Goal: Task Accomplishment & Management: Manage account settings

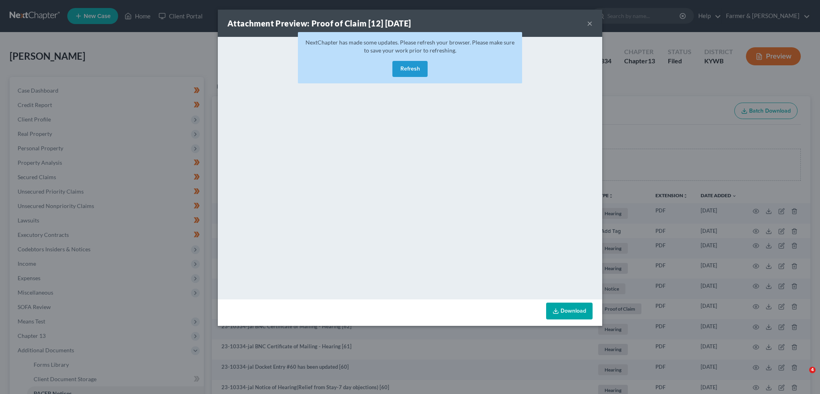
click at [587, 22] on button "×" at bounding box center [590, 23] width 6 height 10
click at [593, 22] on div "Attachment Preview: Proof of Claim [12] 10/16/2024 ×" at bounding box center [410, 23] width 385 height 27
click at [591, 24] on button "×" at bounding box center [590, 23] width 6 height 10
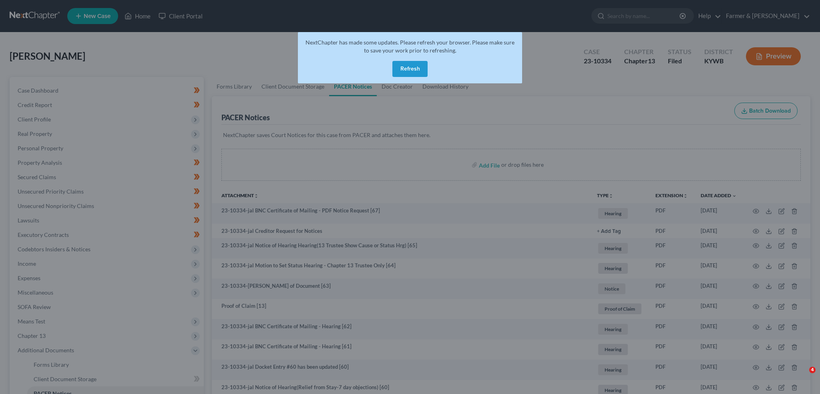
click at [569, 38] on button "×" at bounding box center [566, 42] width 5 height 8
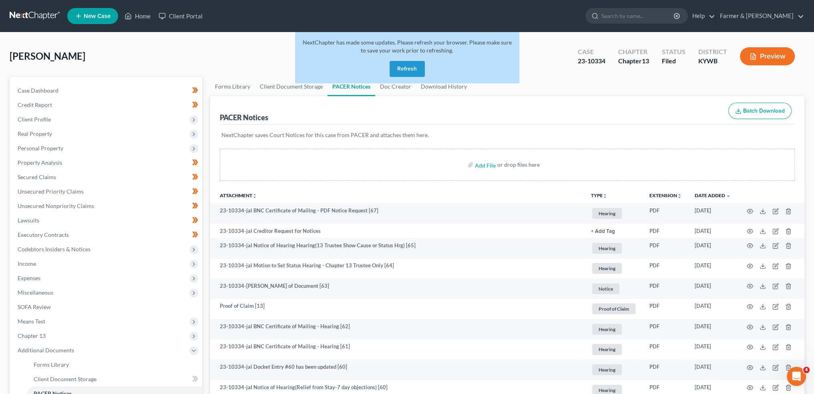
click at [426, 68] on div "NextChapter has made some updates. Please refresh your browser. Please make sur…" at bounding box center [407, 57] width 224 height 51
click at [416, 67] on button "Refresh" at bounding box center [407, 69] width 35 height 16
click at [407, 68] on button "Refresh" at bounding box center [407, 69] width 35 height 16
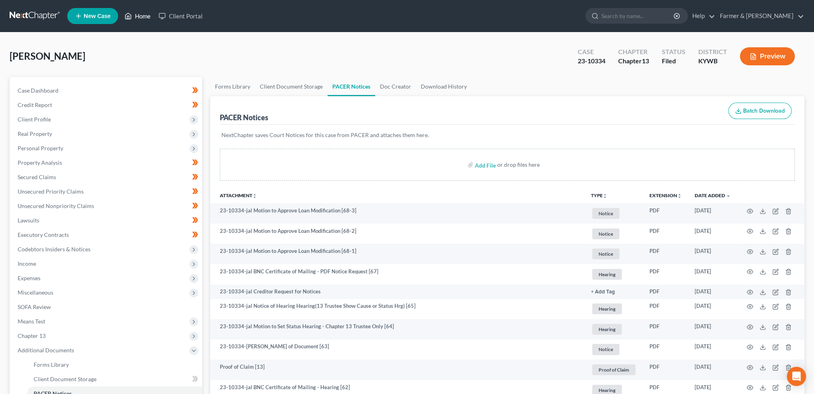
click at [139, 16] on link "Home" at bounding box center [138, 16] width 34 height 14
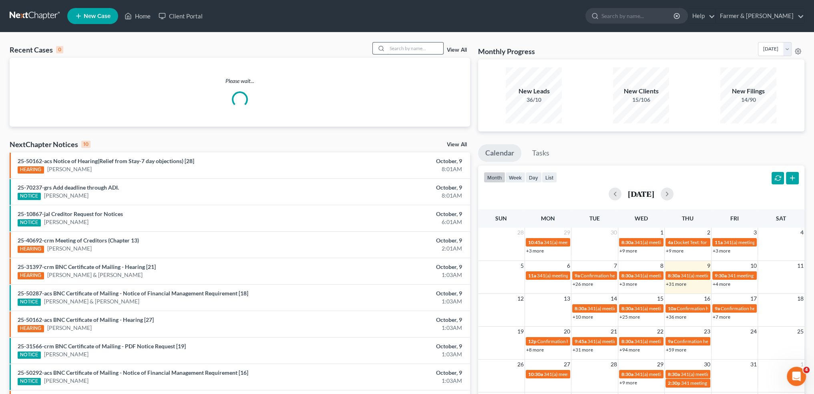
click at [408, 49] on input "search" at bounding box center [415, 48] width 56 height 12
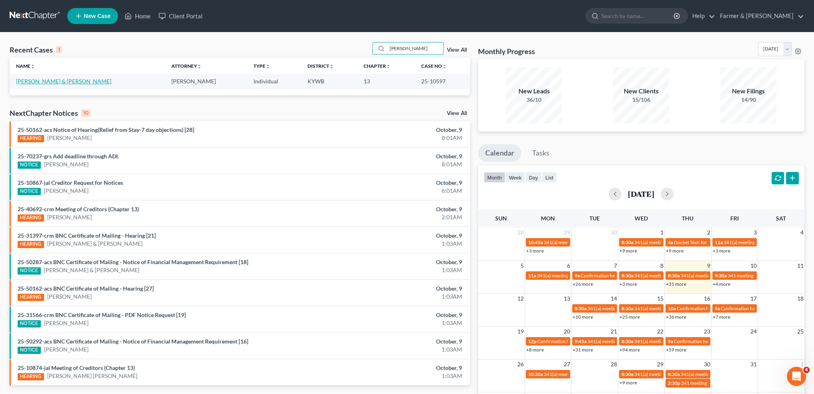
type input "rodney groom"
click at [50, 81] on link "Groom, Rodney & Rebecca" at bounding box center [63, 81] width 95 height 7
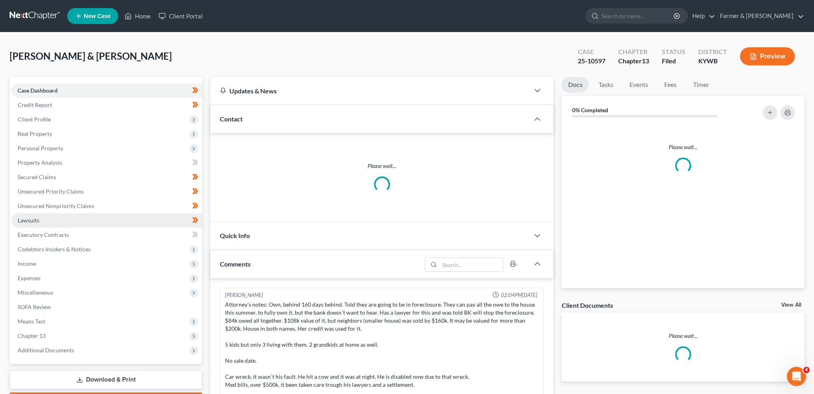
click at [37, 220] on span "Lawsuits" at bounding box center [29, 220] width 22 height 7
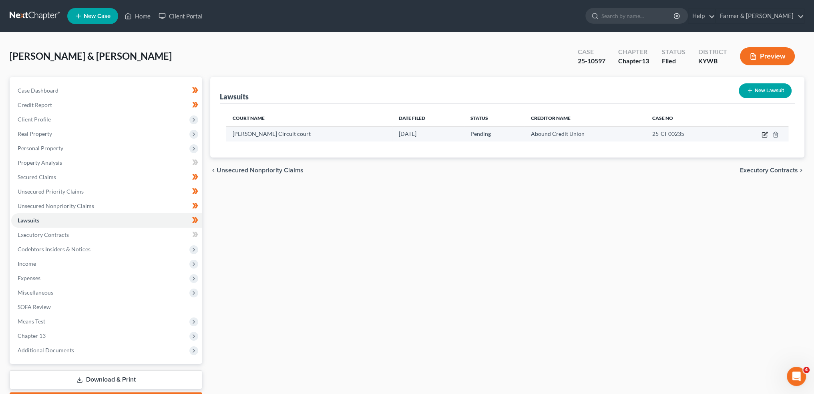
click at [764, 134] on icon "button" at bounding box center [766, 134] width 4 height 4
select select "18"
select select "0"
select select "2"
select select "18"
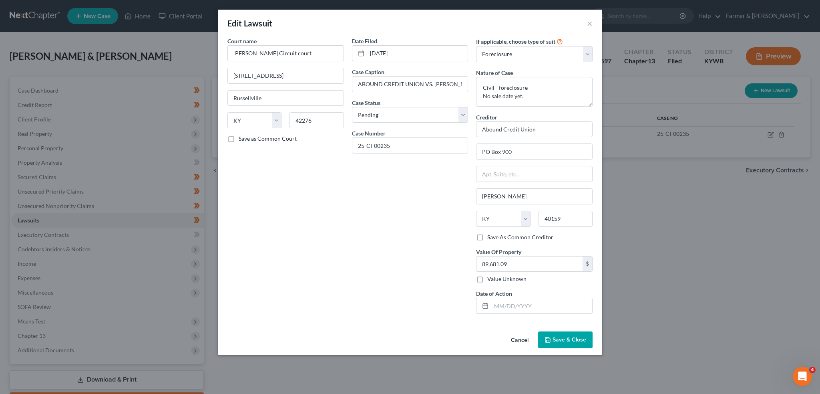
click at [565, 336] on span "Save & Close" at bounding box center [570, 339] width 34 height 7
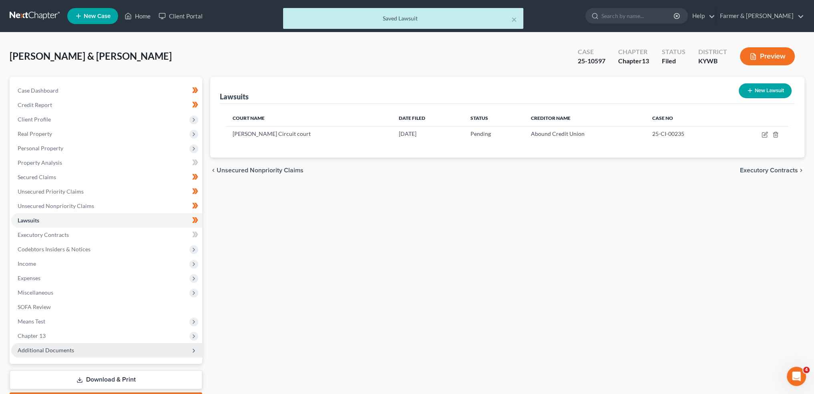
click at [72, 352] on span "Additional Documents" at bounding box center [46, 349] width 56 height 7
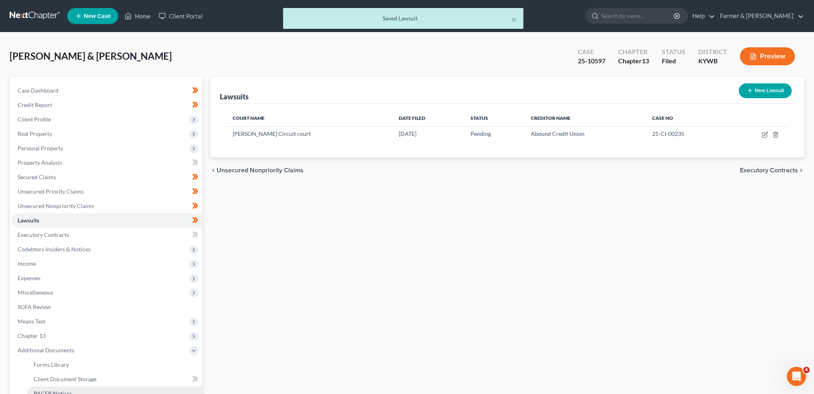
click at [72, 387] on link "PACER Notices" at bounding box center [114, 393] width 175 height 14
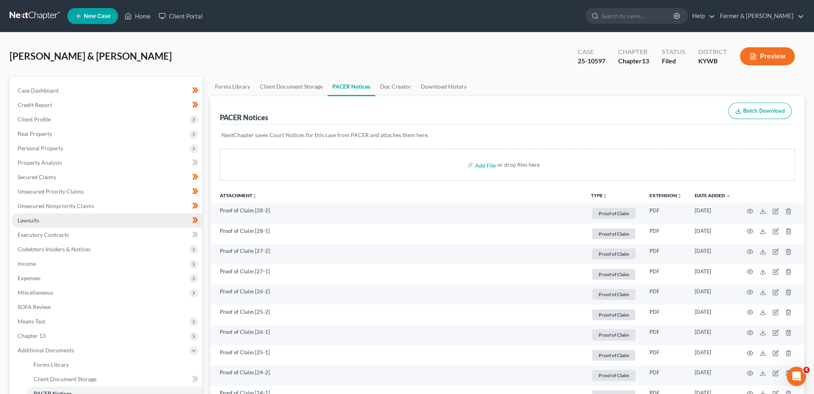
drag, startPoint x: 82, startPoint y: 220, endPoint x: 90, endPoint y: 218, distance: 8.3
click at [82, 220] on link "Lawsuits" at bounding box center [106, 220] width 191 height 14
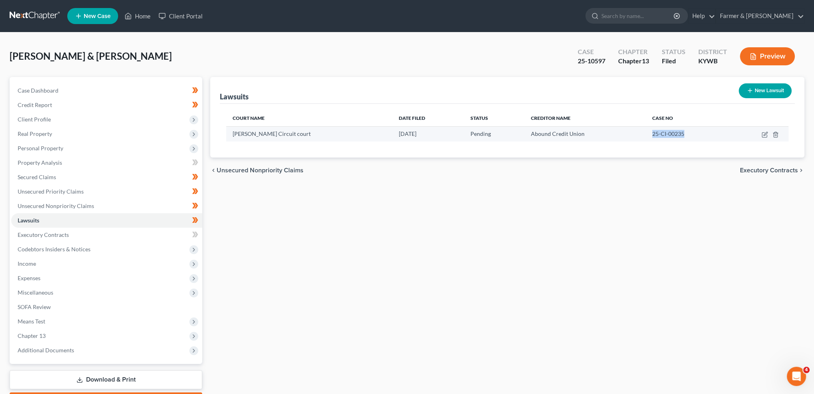
drag, startPoint x: 677, startPoint y: 134, endPoint x: 634, endPoint y: 135, distance: 42.5
click at [646, 135] on td "25-CI-00235" at bounding box center [687, 133] width 82 height 15
copy span "25-CI-00235"
click at [133, 17] on link "Home" at bounding box center [138, 16] width 34 height 14
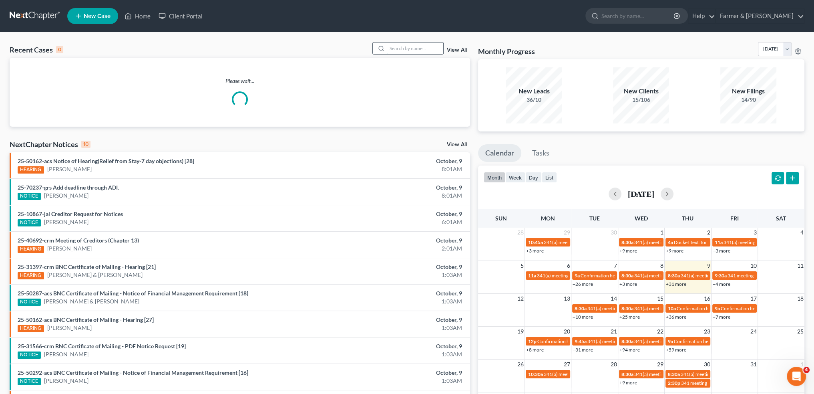
click at [398, 45] on input "search" at bounding box center [415, 48] width 56 height 12
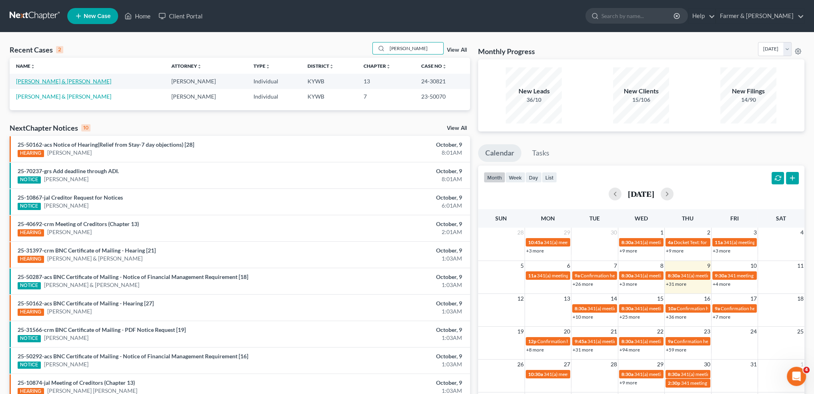
type input "MCCOY"
click at [58, 80] on link "[PERSON_NAME] & [PERSON_NAME]" at bounding box center [63, 81] width 95 height 7
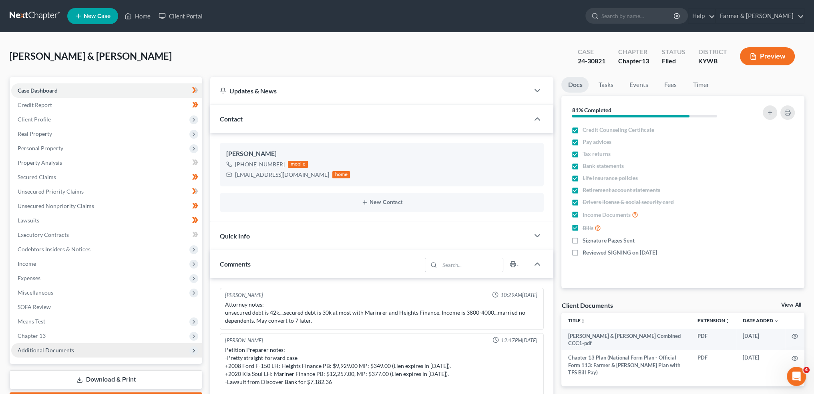
scroll to position [128, 0]
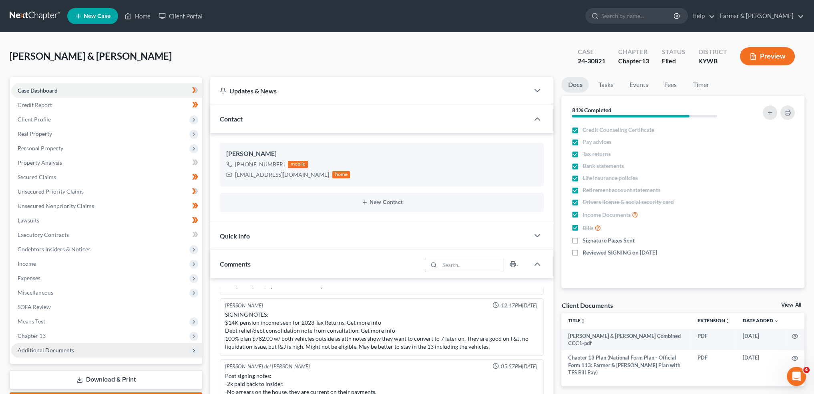
click at [28, 354] on span "Additional Documents" at bounding box center [106, 350] width 191 height 14
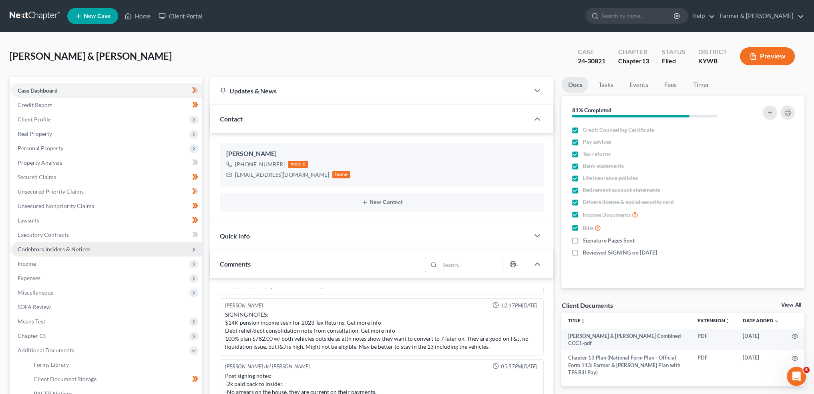
scroll to position [133, 0]
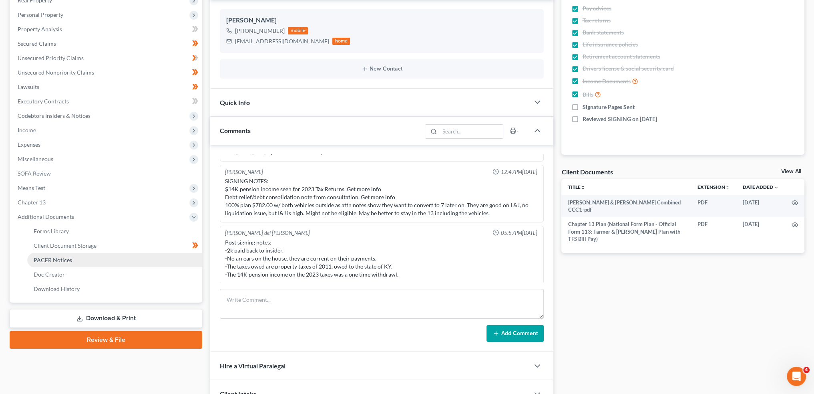
click at [67, 259] on span "PACER Notices" at bounding box center [53, 259] width 38 height 7
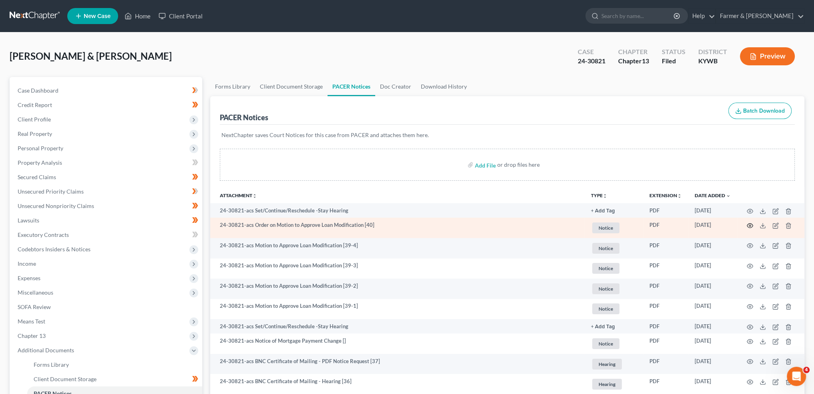
click at [749, 224] on icon "button" at bounding box center [750, 225] width 6 height 6
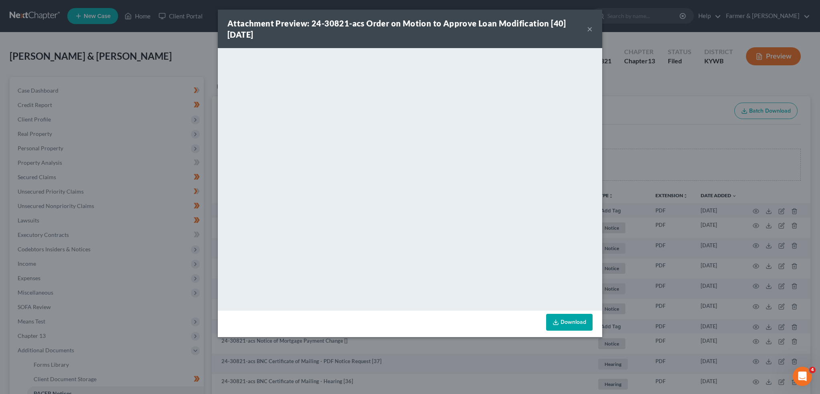
click at [590, 28] on button "×" at bounding box center [590, 29] width 6 height 10
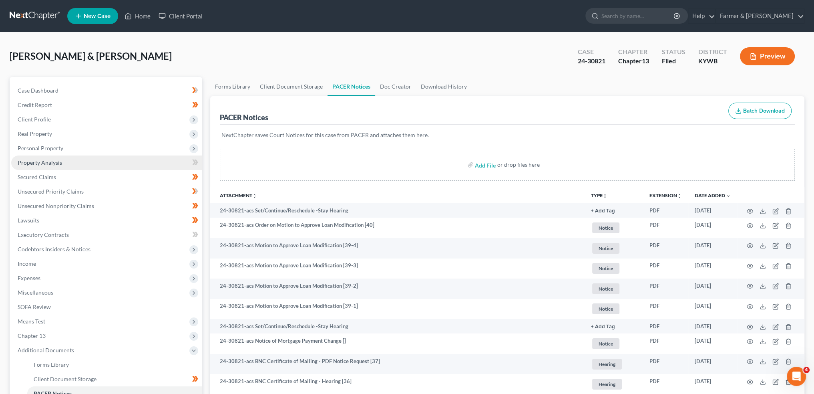
click at [66, 161] on link "Property Analysis" at bounding box center [106, 162] width 191 height 14
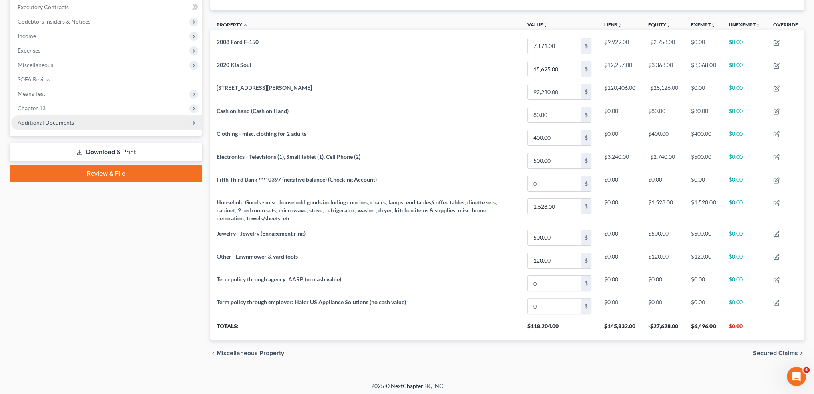
click at [70, 120] on span "Additional Documents" at bounding box center [46, 122] width 56 height 7
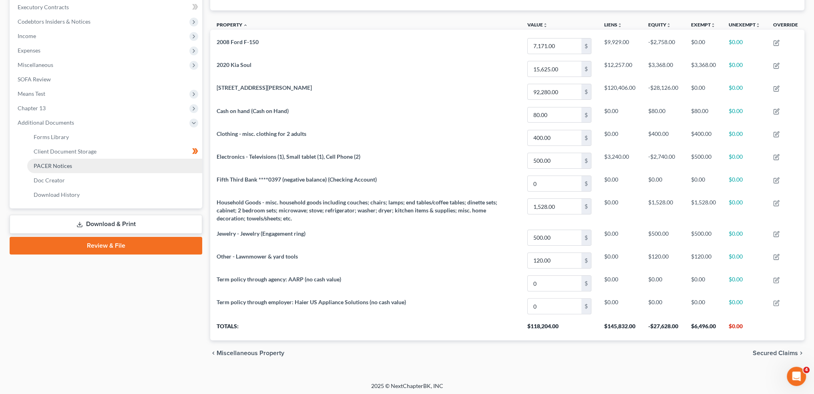
click at [77, 168] on link "PACER Notices" at bounding box center [114, 166] width 175 height 14
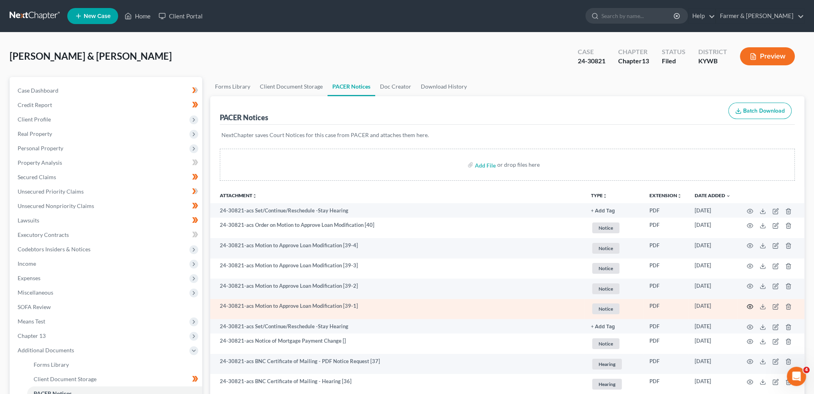
click at [747, 304] on icon "button" at bounding box center [750, 306] width 6 height 6
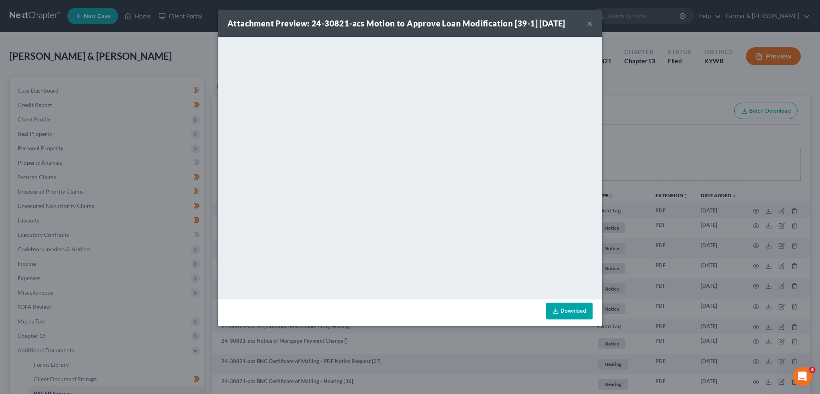
click at [575, 307] on link "Download" at bounding box center [569, 310] width 46 height 17
click at [591, 22] on button "×" at bounding box center [590, 23] width 6 height 10
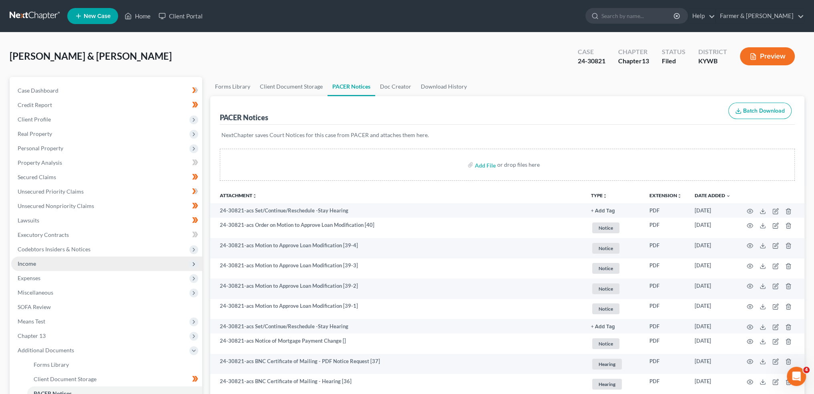
click at [95, 263] on span "Income" at bounding box center [106, 263] width 191 height 14
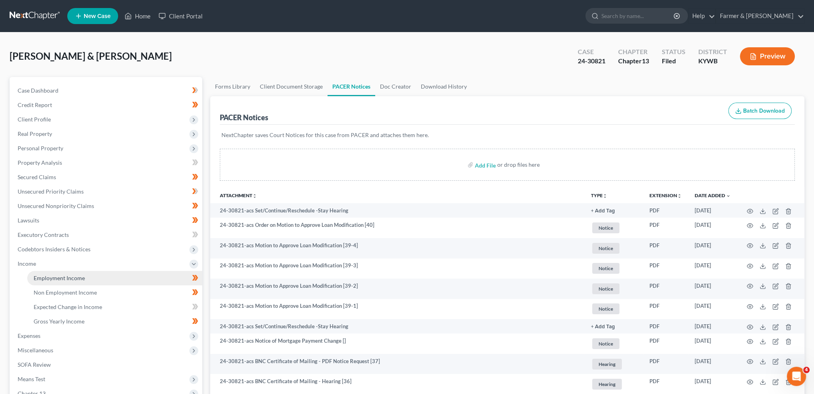
click at [97, 279] on link "Employment Income" at bounding box center [114, 278] width 175 height 14
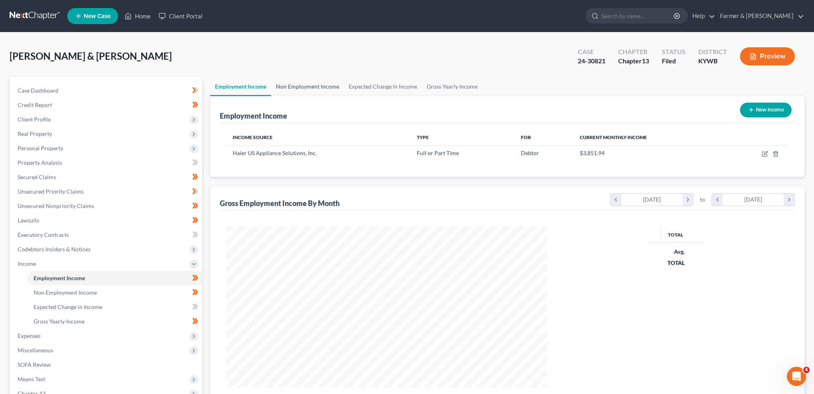
scroll to position [161, 337]
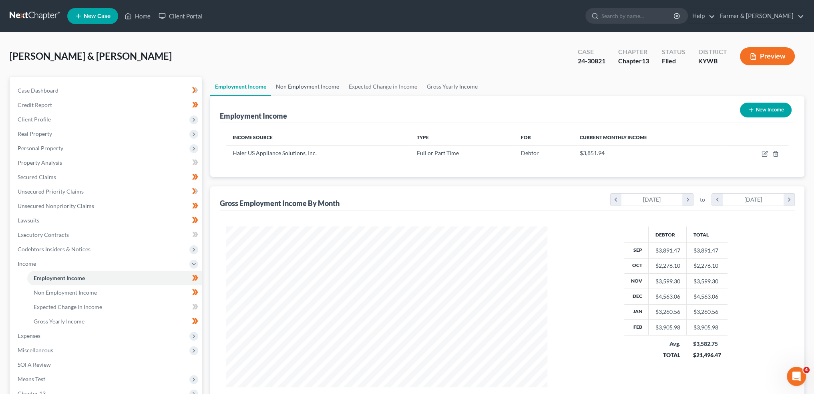
click at [314, 83] on link "Non Employment Income" at bounding box center [307, 86] width 73 height 19
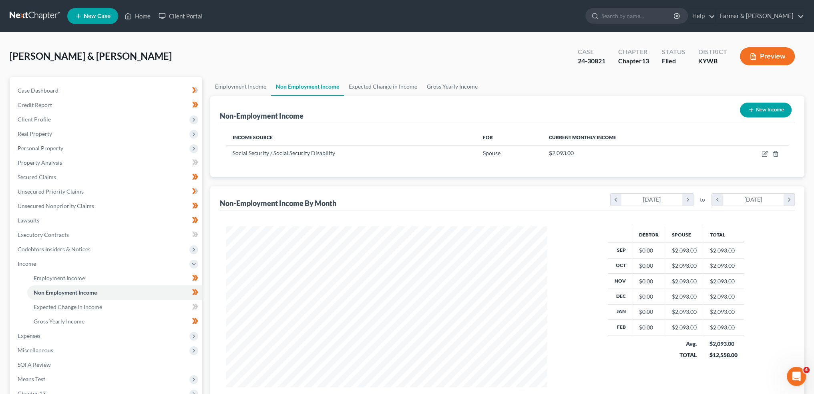
scroll to position [161, 337]
click at [228, 86] on link "Employment Income" at bounding box center [240, 86] width 61 height 19
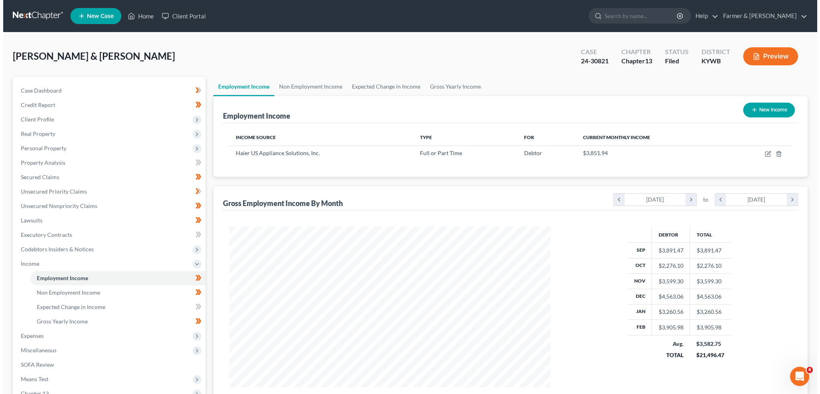
scroll to position [161, 337]
click at [766, 153] on icon "button" at bounding box center [766, 153] width 4 height 4
select select "0"
select select "18"
select select "3"
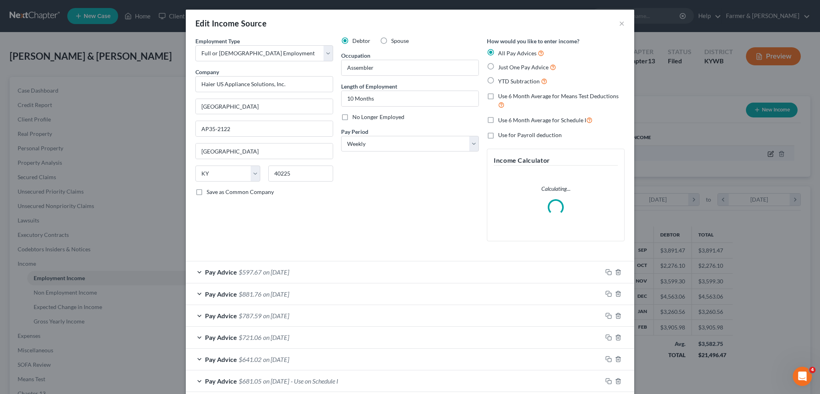
scroll to position [162, 340]
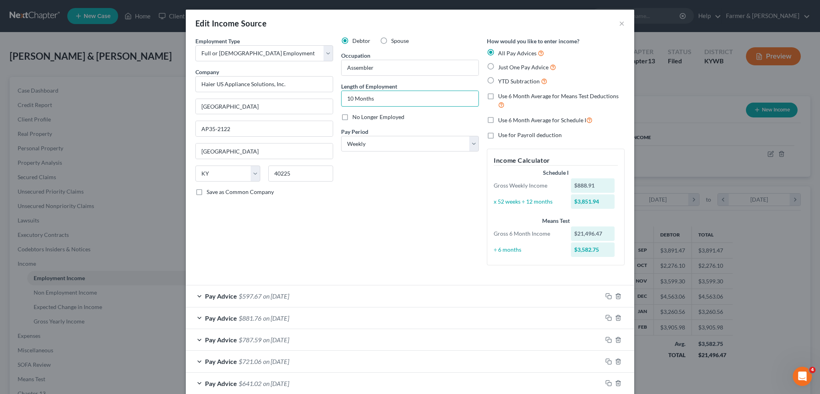
drag, startPoint x: 383, startPoint y: 101, endPoint x: 280, endPoint y: 94, distance: 103.2
click at [280, 94] on div "Employment Type * Select Full or Part Time Employment Self Employment Company *…" at bounding box center [409, 158] width 437 height 242
type input "2 years"
click at [391, 198] on div "Debtor Spouse Occupation Assembler Length of Employment 2 years No Longer Emplo…" at bounding box center [410, 154] width 146 height 235
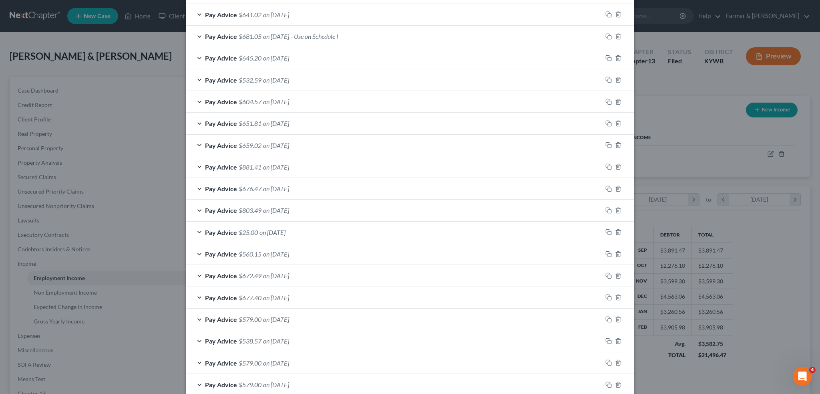
scroll to position [252, 0]
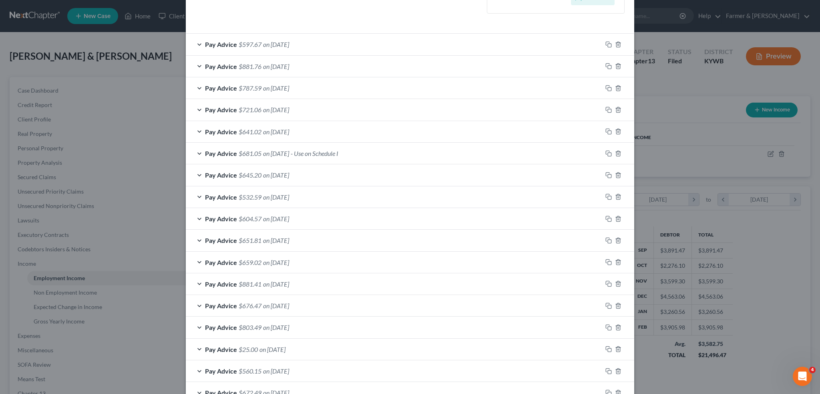
click at [350, 196] on div "Pay Advice $532.59 on 01/05/2024" at bounding box center [394, 196] width 417 height 21
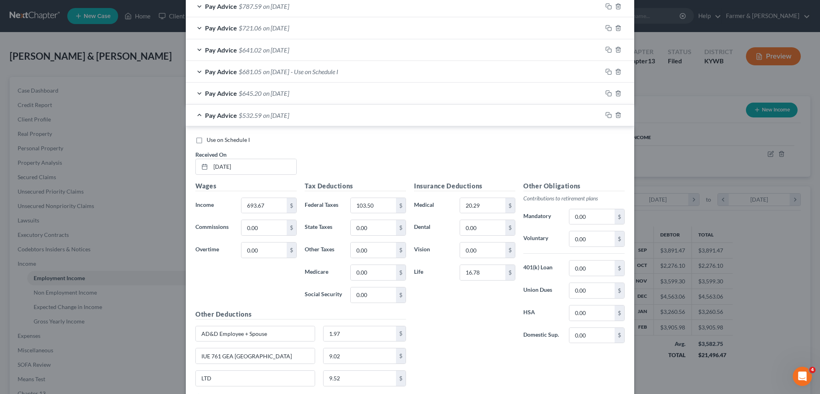
scroll to position [318, 0]
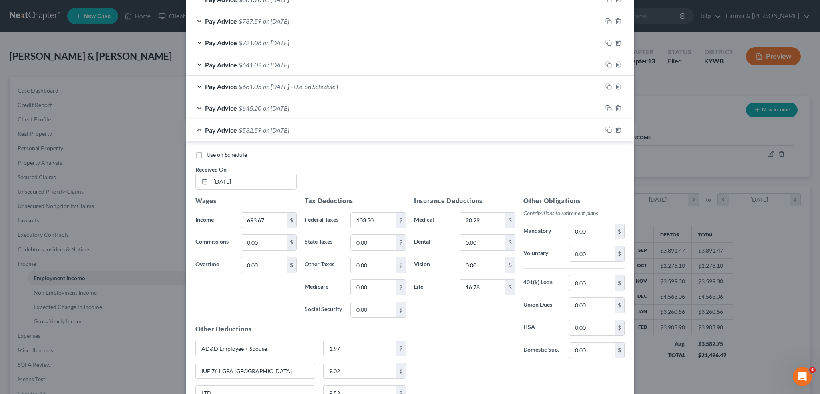
click at [392, 81] on div "Pay Advice $681.05 on 01/19/2024 - Use on Schedule I" at bounding box center [394, 86] width 417 height 21
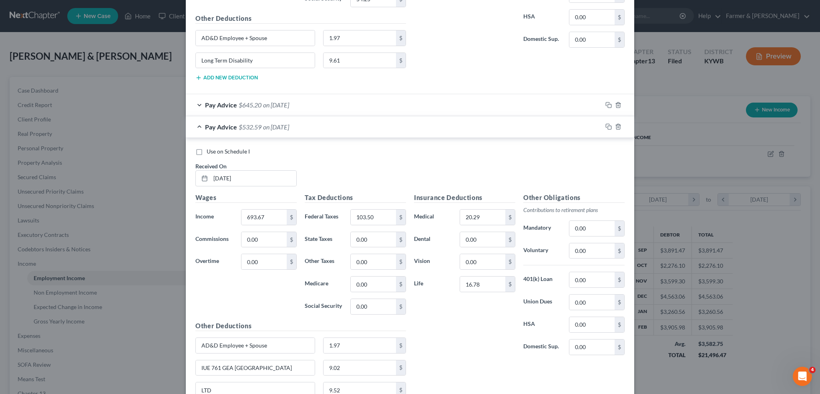
scroll to position [652, 0]
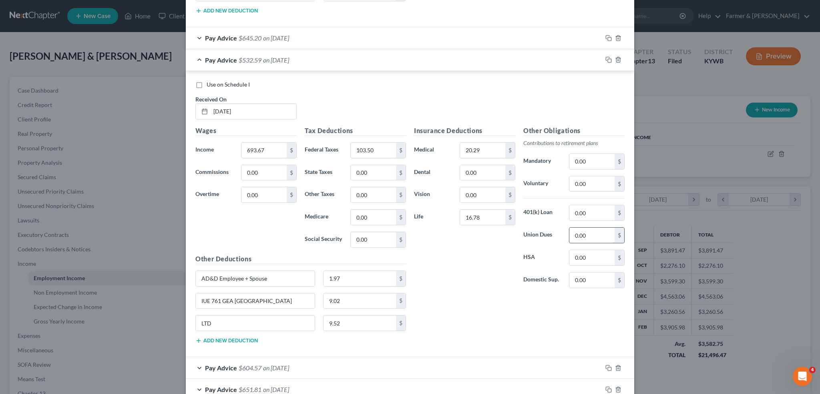
click at [586, 230] on input "0.00" at bounding box center [592, 235] width 45 height 15
type input "9.11"
drag, startPoint x: 290, startPoint y: 298, endPoint x: 120, endPoint y: 281, distance: 170.3
click at [120, 281] on div "Edit Income Source × Employment Type * Select Full or Part Time Employment Self…" at bounding box center [410, 197] width 820 height 394
type input "Long Term Disability"
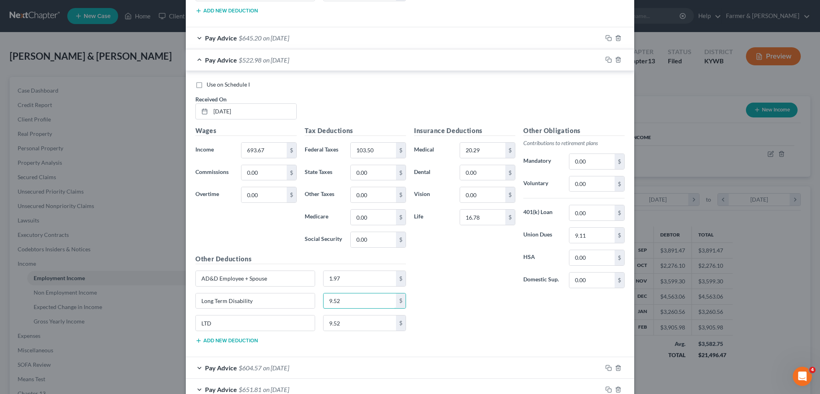
type input "9.52"
click at [207, 81] on label "Use on Schedule I" at bounding box center [228, 85] width 43 height 8
click at [210, 81] on input "Use on Schedule I" at bounding box center [212, 83] width 5 height 5
checkbox input "true"
checkbox input "false"
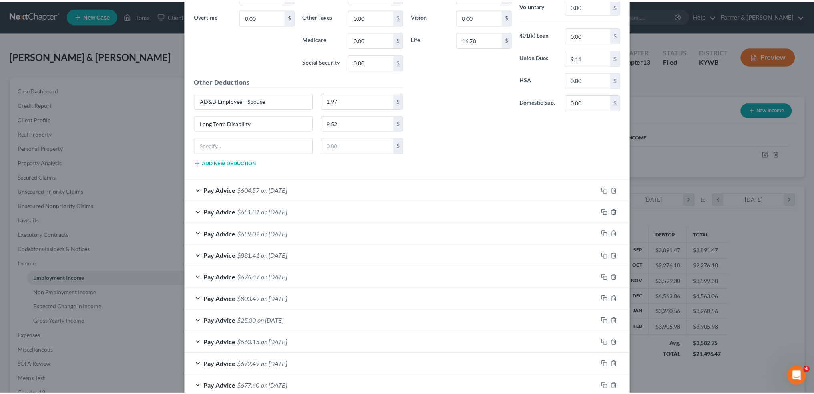
scroll to position [1120, 0]
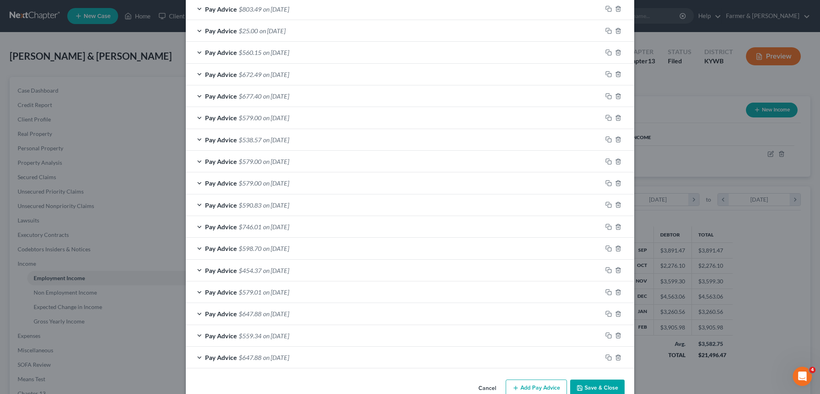
click at [598, 383] on button "Save & Close" at bounding box center [597, 387] width 54 height 17
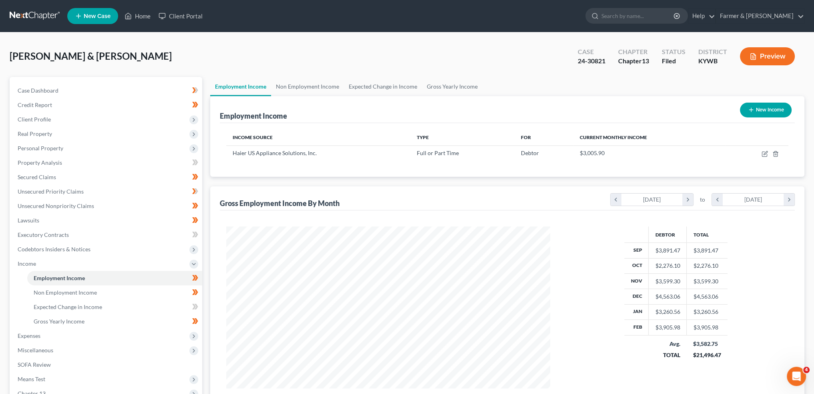
scroll to position [400386, 400209]
click at [327, 80] on link "Non Employment Income" at bounding box center [307, 86] width 73 height 19
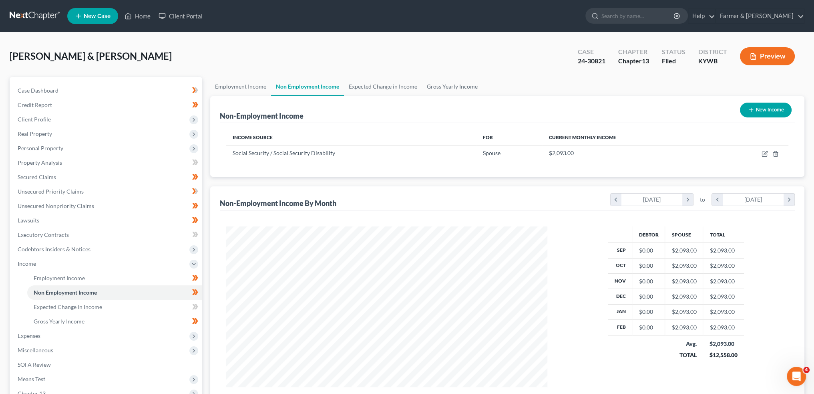
scroll to position [161, 337]
click at [51, 121] on span "Client Profile" at bounding box center [106, 119] width 191 height 14
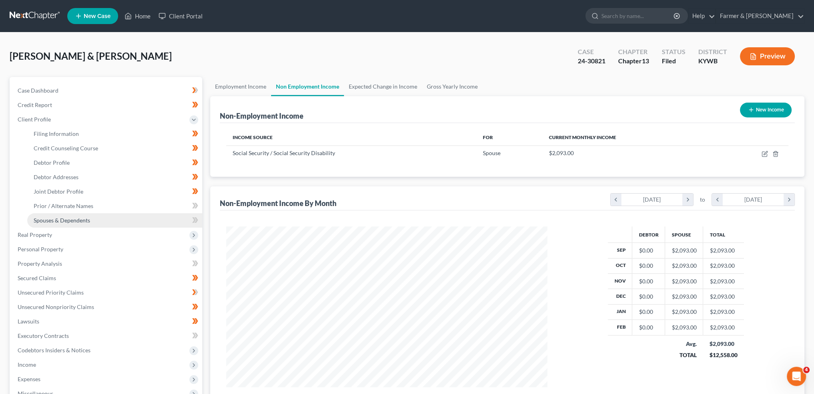
click at [65, 223] on span "Spouses & Dependents" at bounding box center [62, 220] width 56 height 7
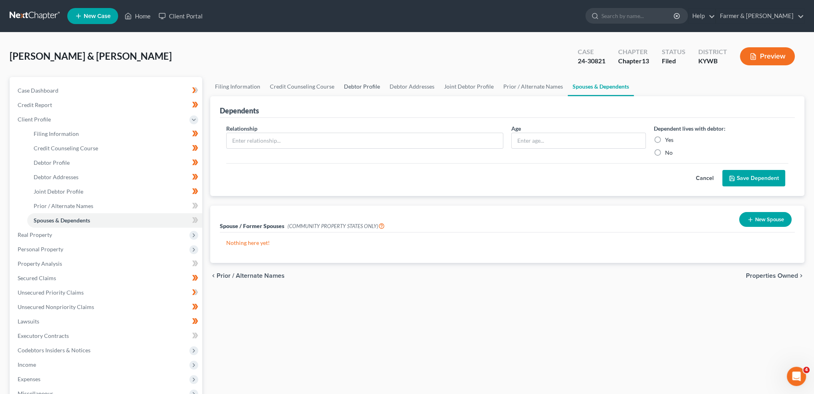
click at [369, 89] on link "Debtor Profile" at bounding box center [362, 86] width 46 height 19
select select "1"
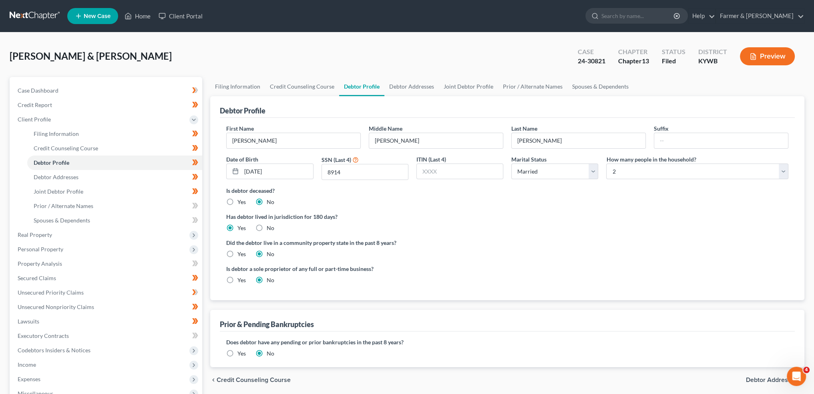
scroll to position [133, 0]
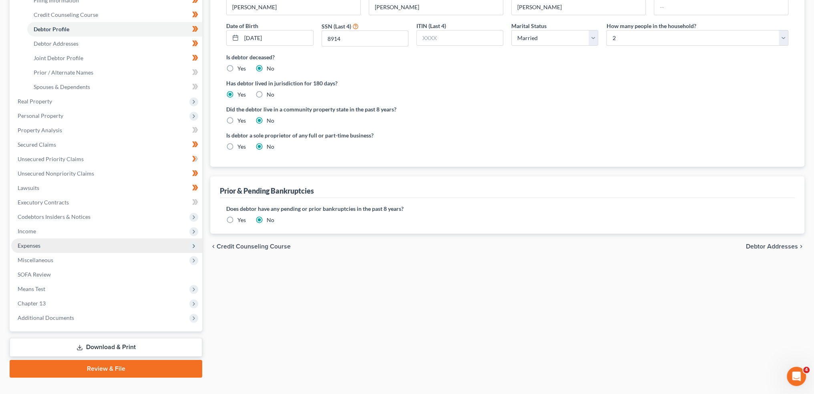
click at [59, 241] on span "Expenses" at bounding box center [106, 245] width 191 height 14
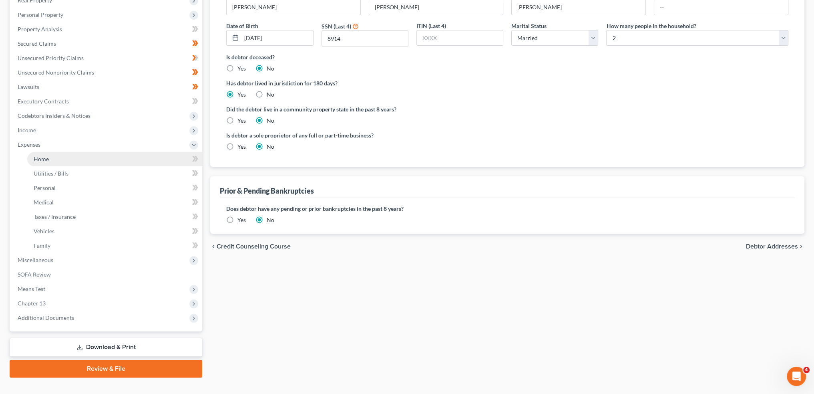
click at [66, 157] on link "Home" at bounding box center [114, 159] width 175 height 14
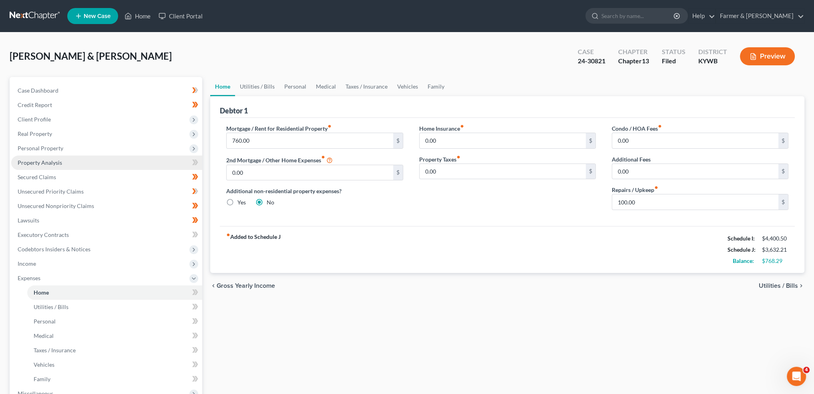
click at [64, 161] on link "Property Analysis" at bounding box center [106, 162] width 191 height 14
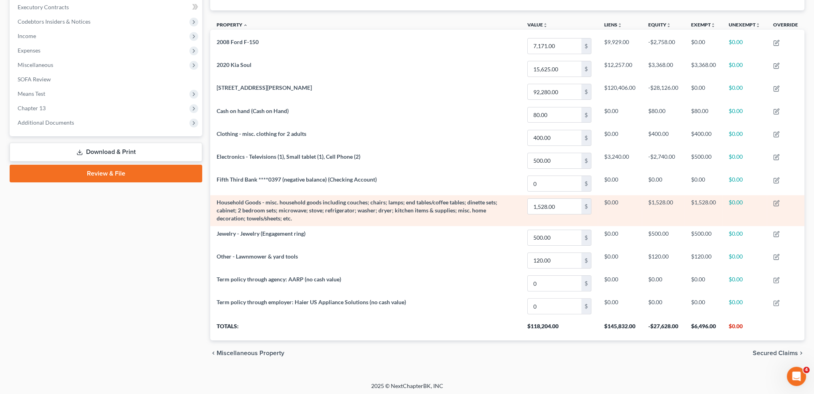
scroll to position [27, 0]
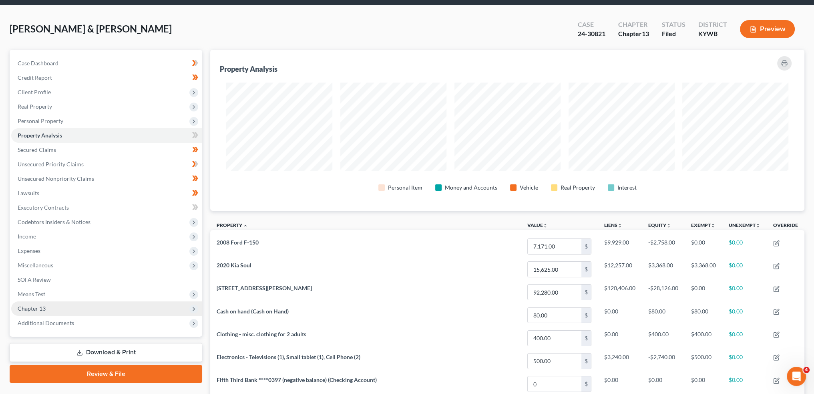
click at [73, 302] on span "Chapter 13" at bounding box center [106, 308] width 191 height 14
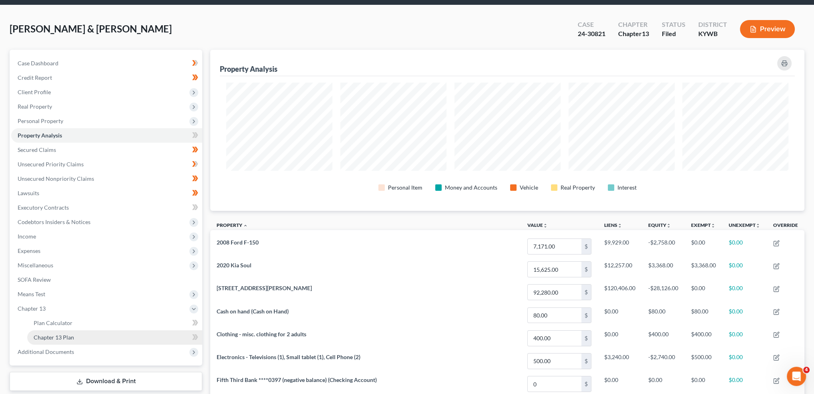
click at [70, 333] on link "Chapter 13 Plan" at bounding box center [114, 337] width 175 height 14
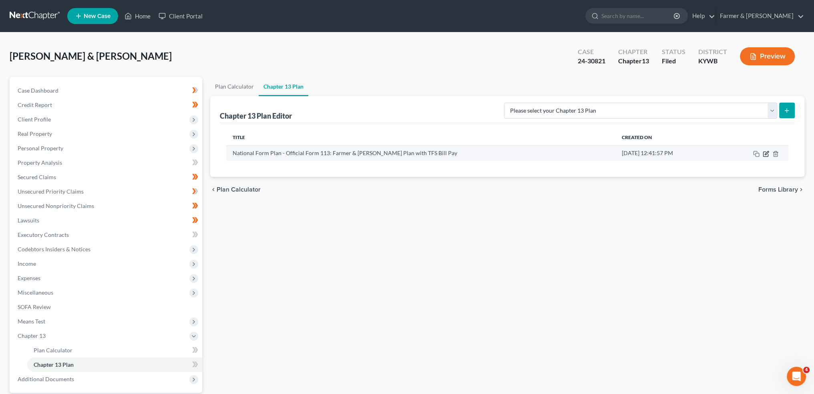
click at [767, 155] on icon "button" at bounding box center [766, 154] width 6 height 6
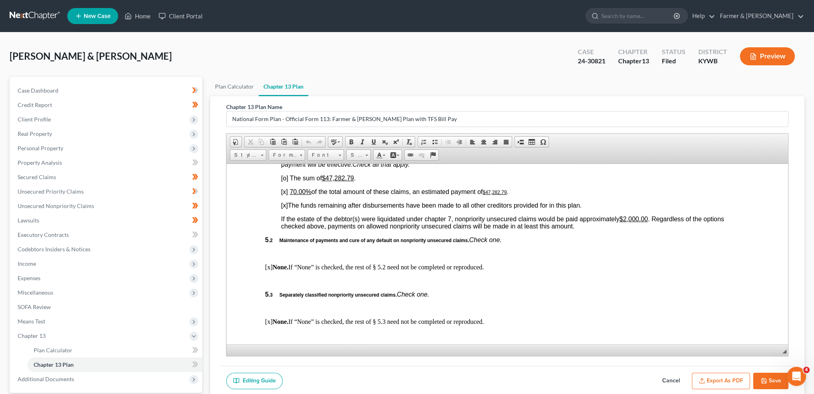
scroll to position [2003, 0]
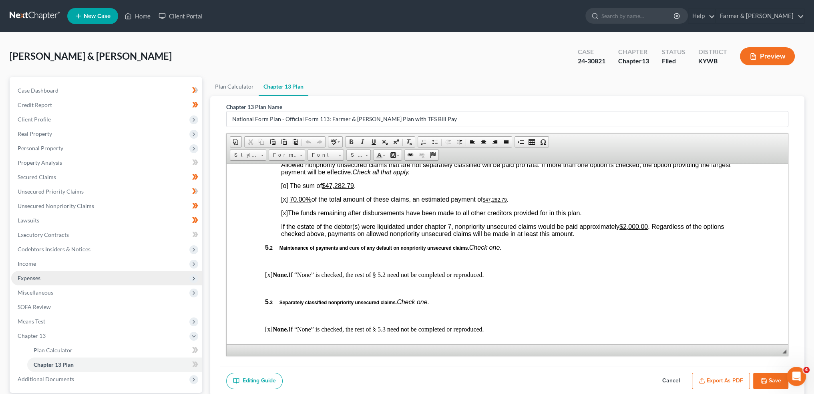
click at [35, 280] on span "Expenses" at bounding box center [29, 277] width 23 height 7
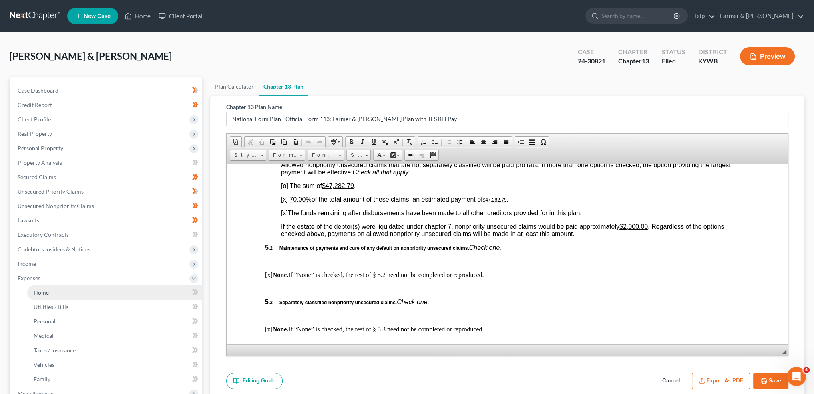
click at [35, 288] on link "Home" at bounding box center [114, 292] width 175 height 14
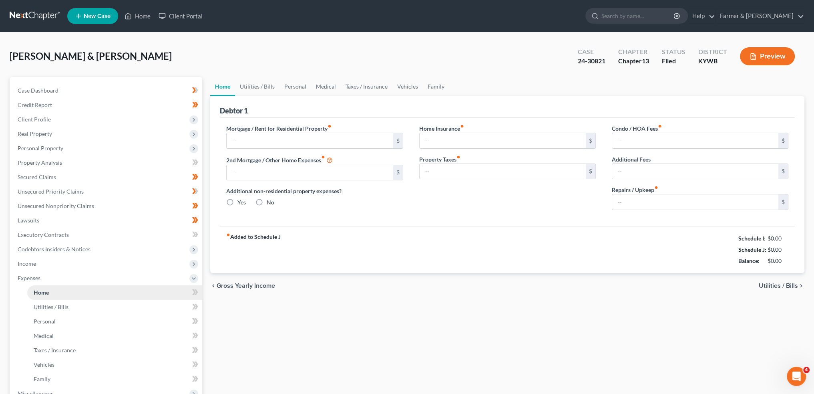
type input "760.00"
type input "0.00"
radio input "true"
type input "0.00"
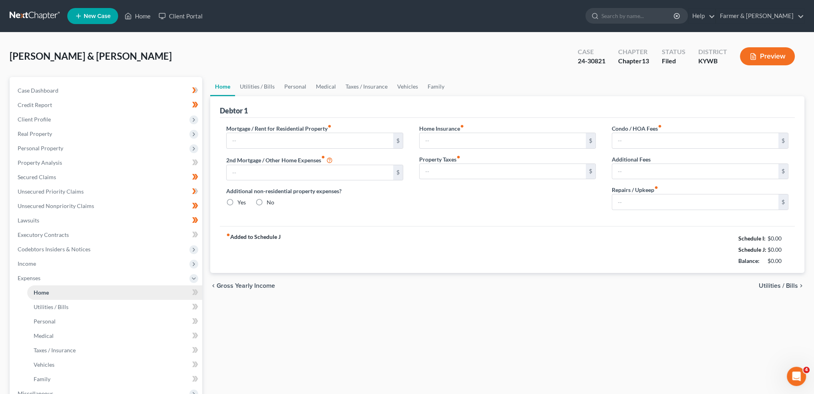
type input "0.00"
type input "100.00"
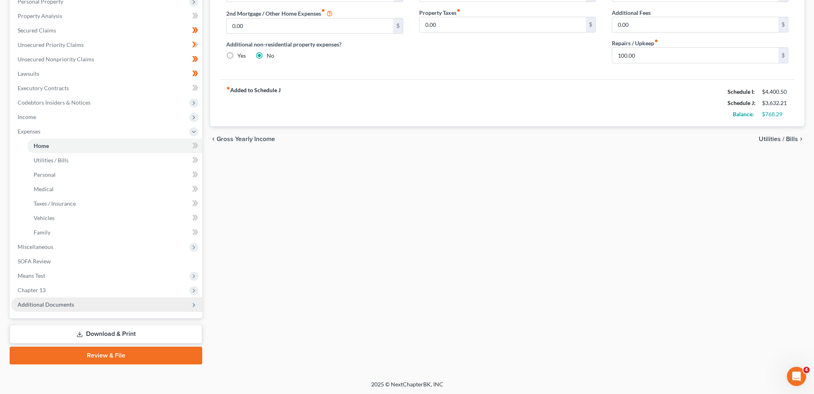
click at [58, 307] on span "Additional Documents" at bounding box center [46, 304] width 56 height 7
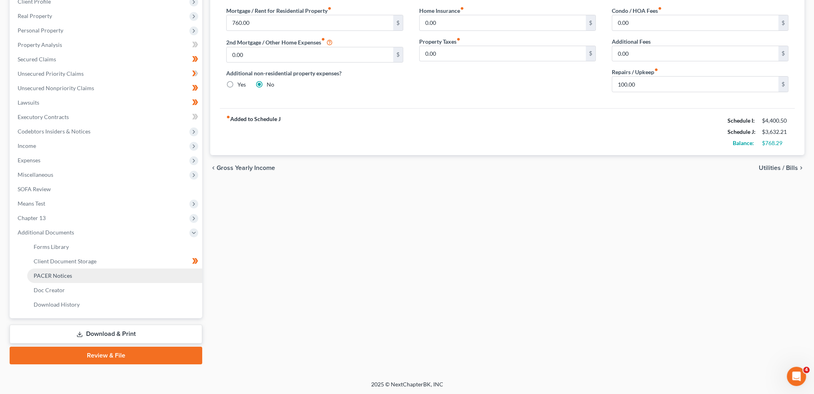
click at [70, 274] on span "PACER Notices" at bounding box center [53, 275] width 38 height 7
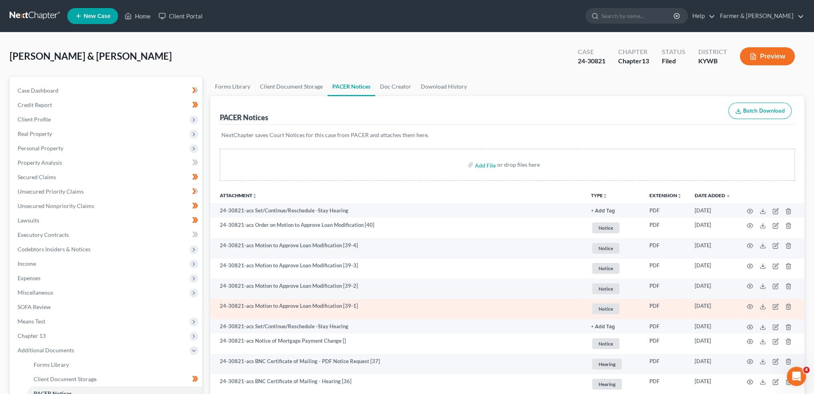
scroll to position [66, 0]
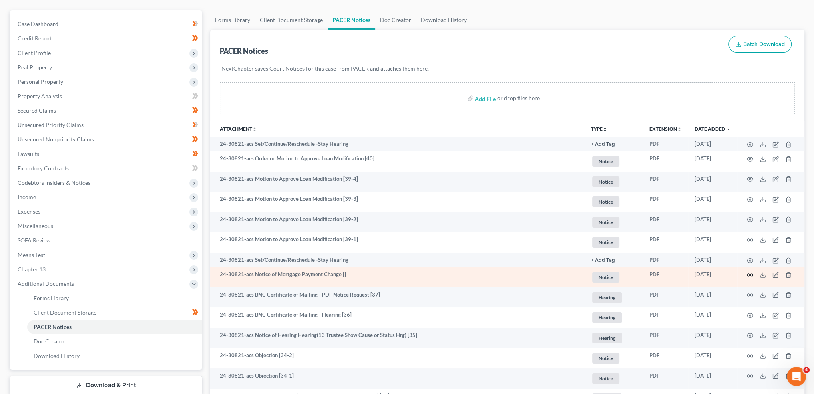
click at [750, 273] on icon "button" at bounding box center [750, 275] width 6 height 6
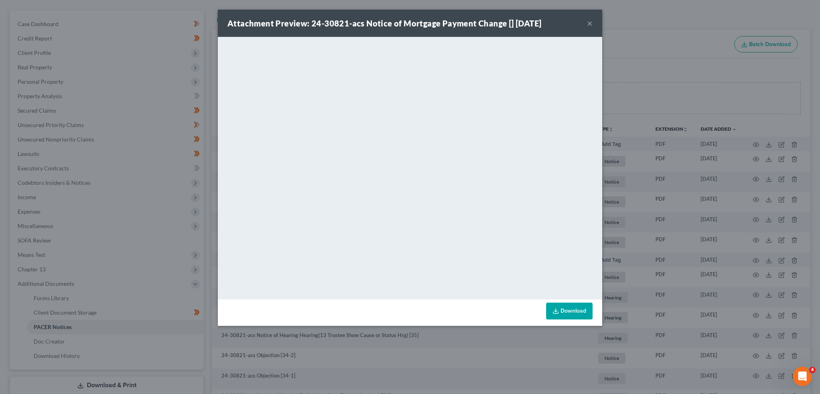
click at [588, 20] on button "×" at bounding box center [590, 23] width 6 height 10
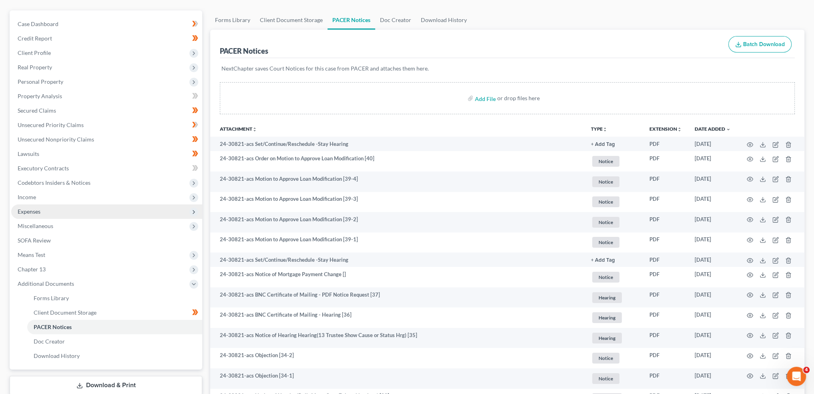
click at [48, 211] on span "Expenses" at bounding box center [106, 211] width 191 height 14
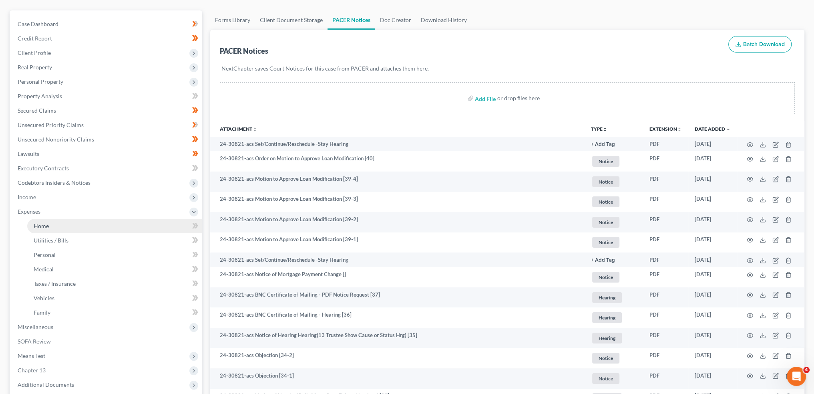
click at [48, 224] on span "Home" at bounding box center [41, 225] width 15 height 7
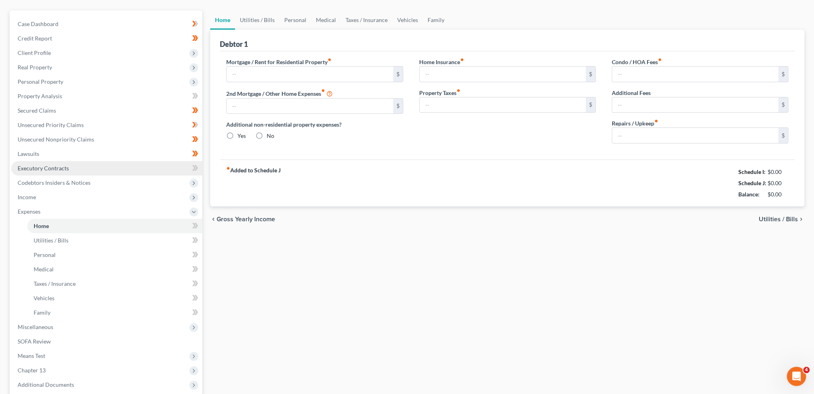
scroll to position [6, 0]
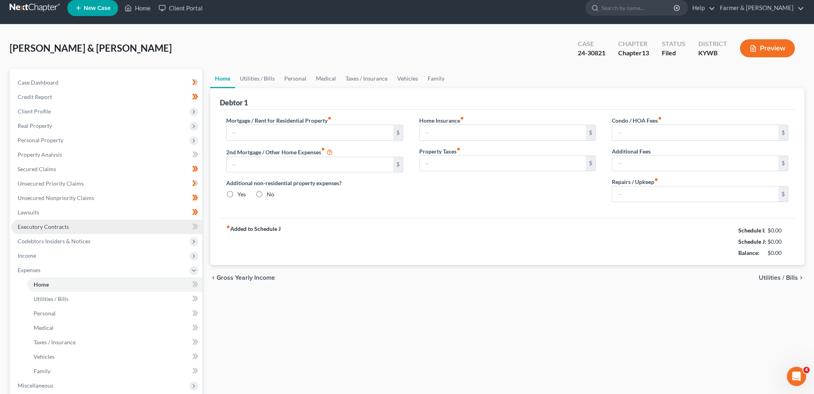
type input "760.00"
type input "0.00"
radio input "true"
type input "0.00"
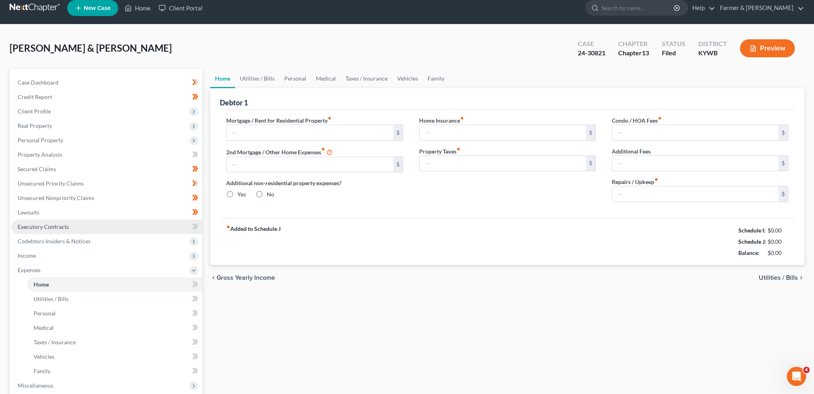
type input "0.00"
type input "100.00"
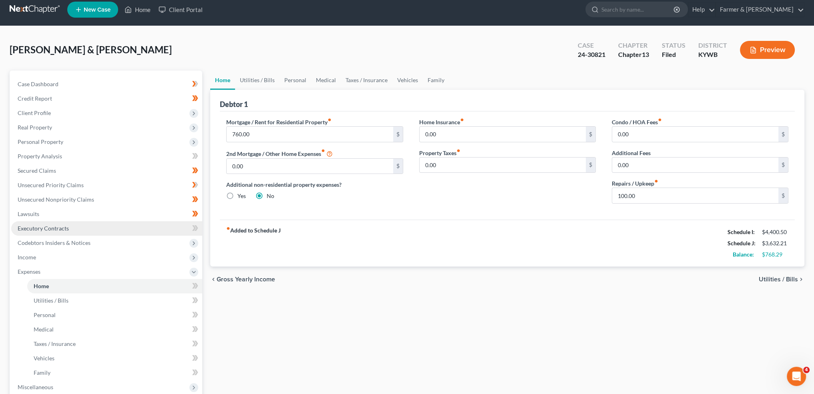
scroll to position [0, 0]
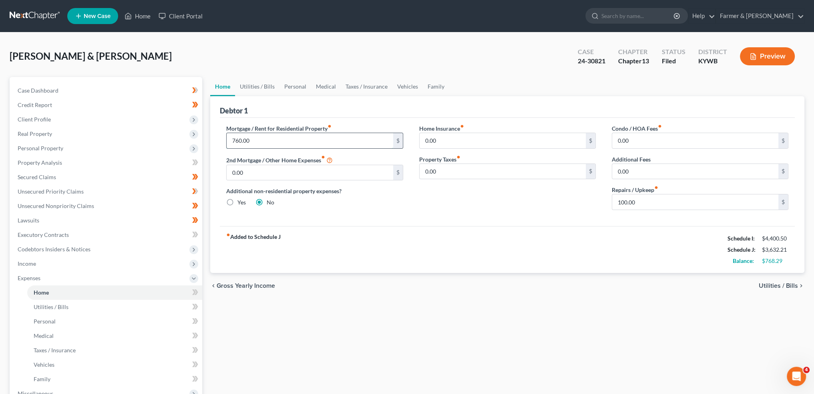
click at [252, 140] on input "760.00" at bounding box center [310, 140] width 166 height 15
type input "772.07"
click at [261, 85] on link "Utilities / Bills" at bounding box center [257, 86] width 44 height 19
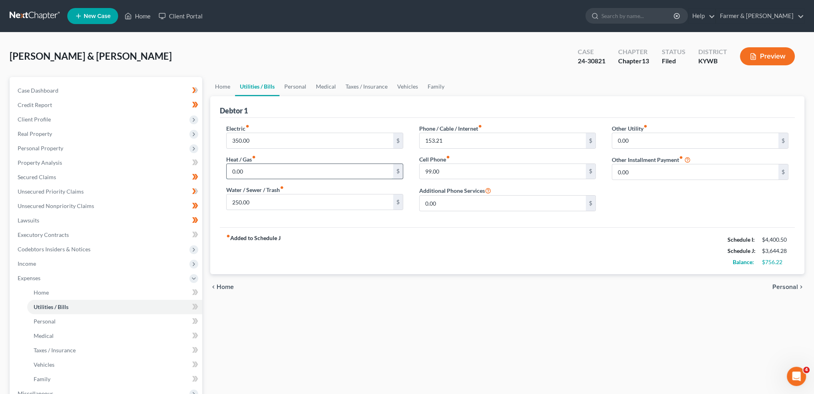
click at [278, 171] on input "0.00" at bounding box center [310, 171] width 166 height 15
type input "50.00"
type input "155.00"
type input "139.00"
type input "110.00"
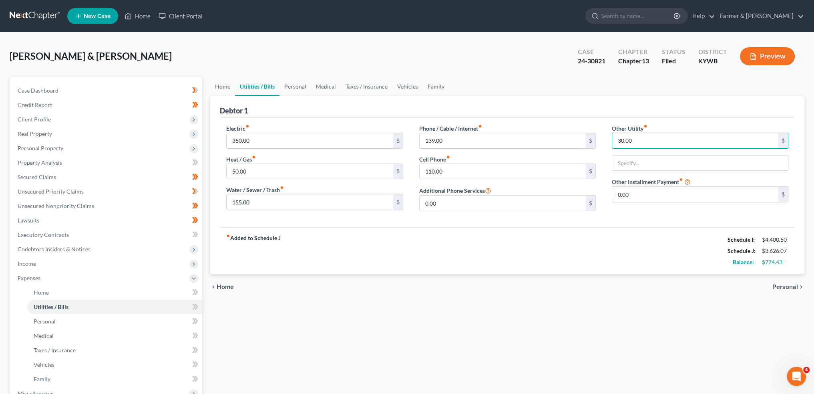
type input "30.00"
type input "Trash Collection"
click at [305, 87] on link "Personal" at bounding box center [296, 86] width 32 height 19
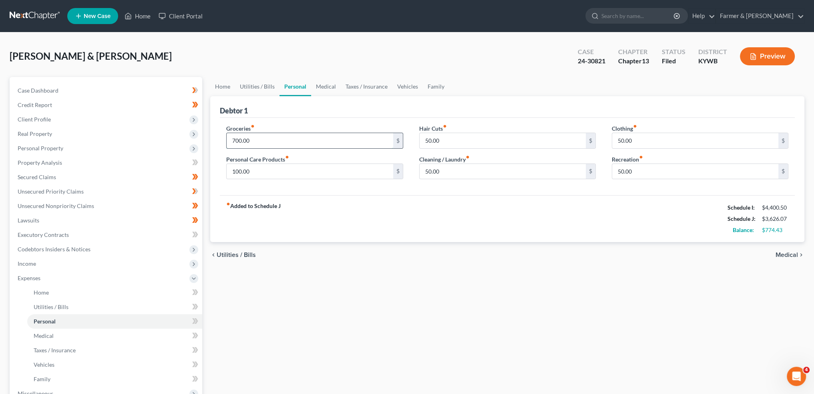
click at [291, 140] on input "700.00" at bounding box center [310, 140] width 166 height 15
type input "750.00"
type input "125.00"
type input "0.00"
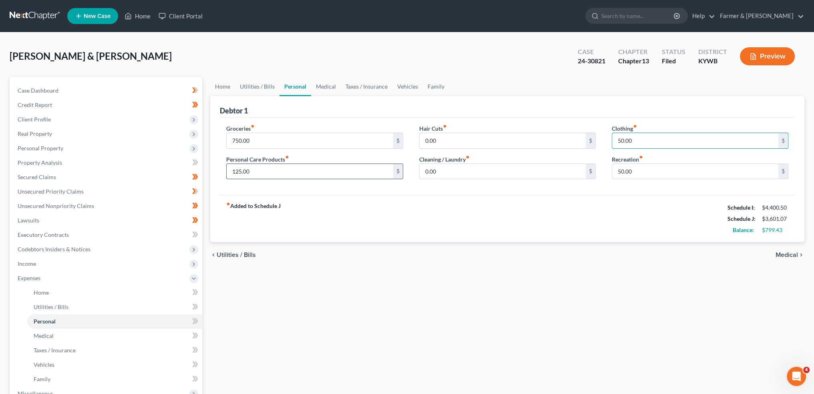
click at [272, 166] on input "125.00" at bounding box center [310, 171] width 166 height 15
type input "100.00"
type input "7"
type input "0.00"
type input "75.00"
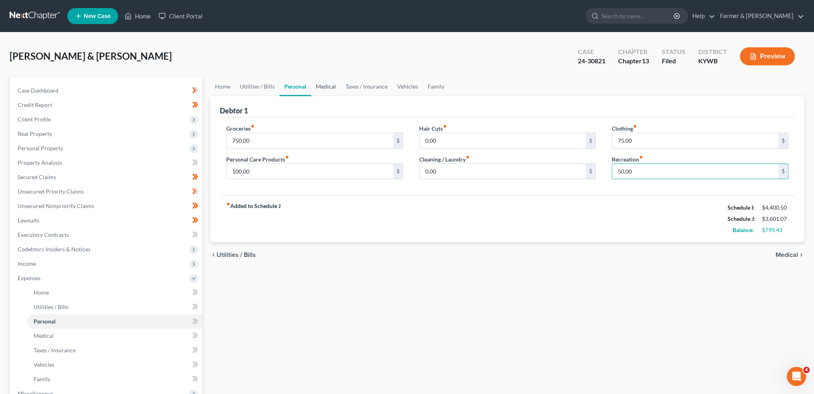
click at [327, 87] on link "Medical" at bounding box center [326, 86] width 30 height 19
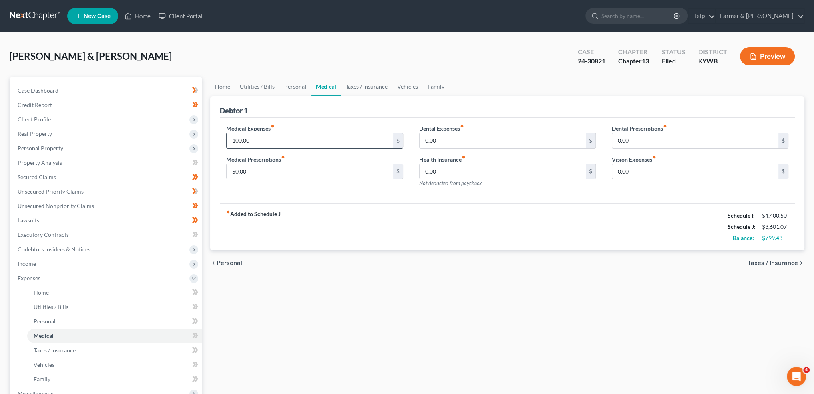
click at [302, 137] on input "100.00" at bounding box center [310, 140] width 166 height 15
type input "125.00"
type input "150.00"
click at [370, 86] on link "Taxes / Insurance" at bounding box center [367, 86] width 52 height 19
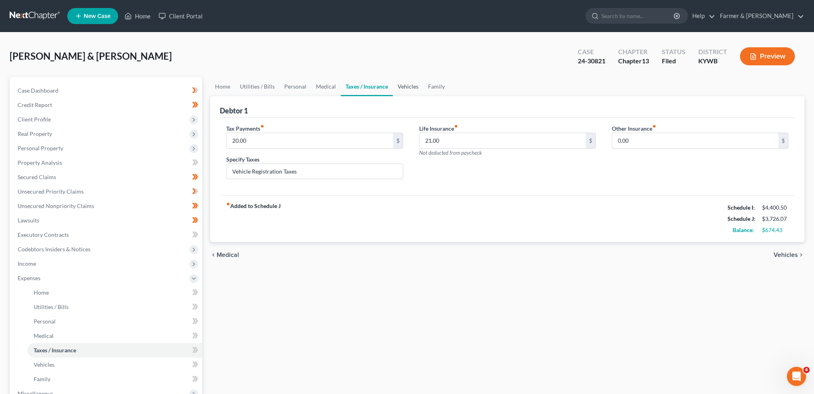
click at [412, 90] on link "Vehicles" at bounding box center [408, 86] width 30 height 19
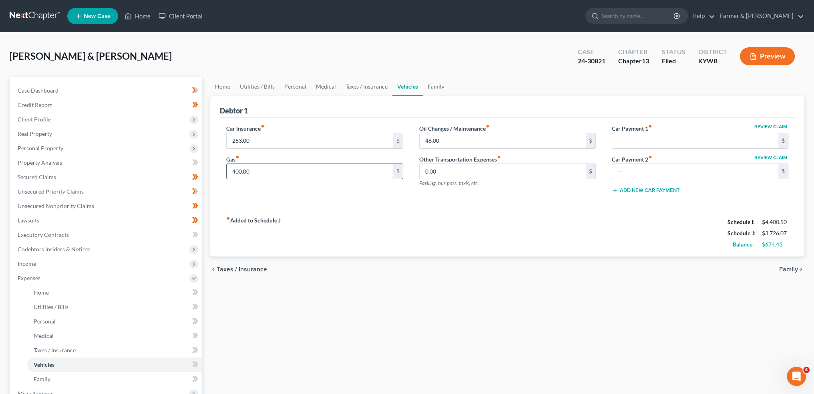
click at [304, 168] on input "400.00" at bounding box center [310, 171] width 166 height 15
click at [306, 169] on input "400.00" at bounding box center [310, 171] width 166 height 15
click at [436, 85] on link "Family" at bounding box center [436, 86] width 26 height 19
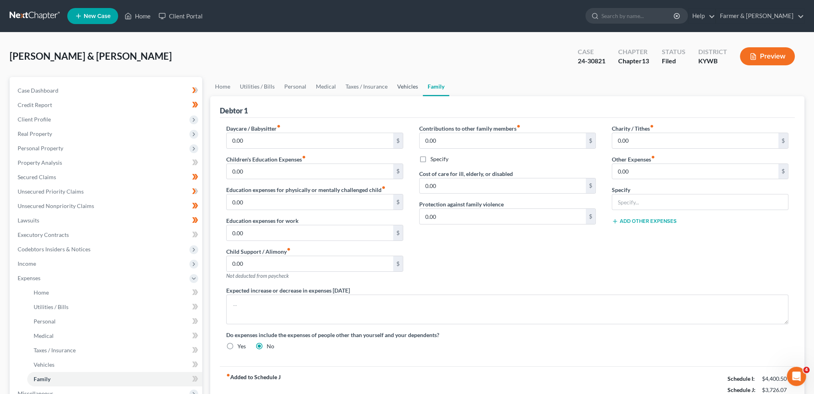
click at [409, 86] on link "Vehicles" at bounding box center [408, 86] width 30 height 19
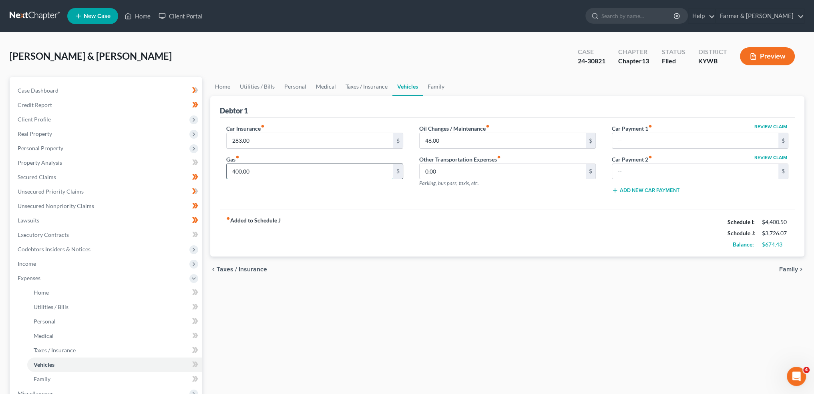
click at [278, 173] on input "400.00" at bounding box center [310, 171] width 166 height 15
type input "300.00"
type input "50.00"
click at [442, 86] on link "Family" at bounding box center [436, 86] width 26 height 19
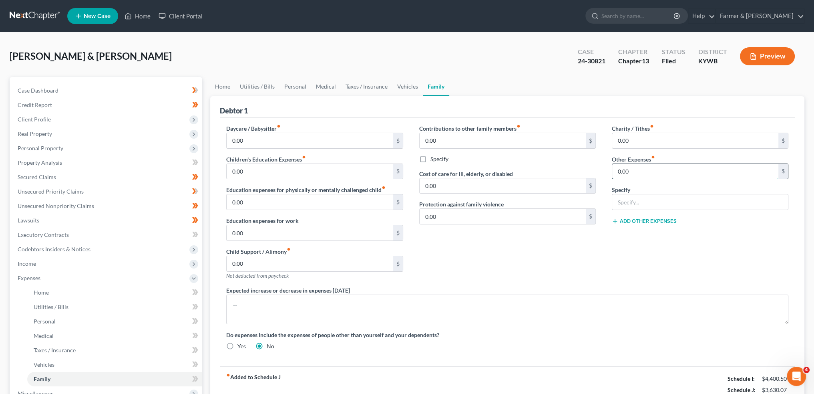
click at [643, 166] on input "0.00" at bounding box center [695, 171] width 166 height 15
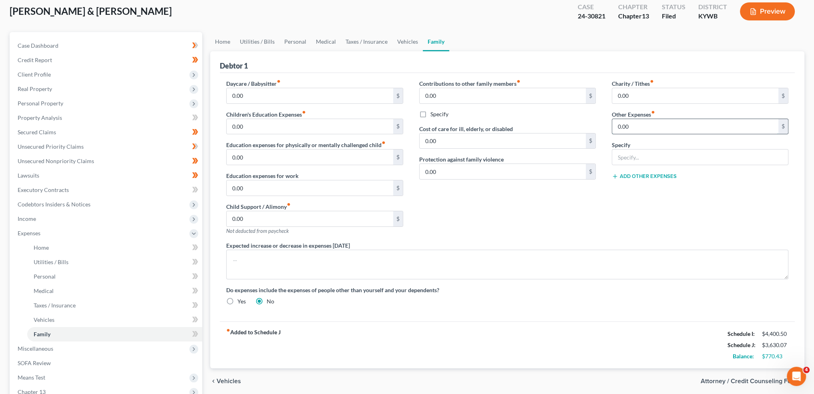
scroll to position [66, 0]
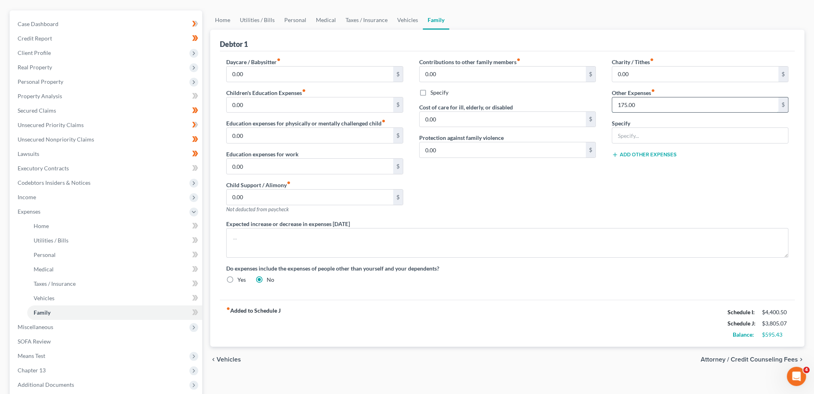
type input "175.00"
type input "Post-Petition Medical Bills from Debtor's surgery"
click at [685, 108] on input "175.00" at bounding box center [695, 104] width 166 height 15
type input "180.00"
click at [312, 17] on link "Medical" at bounding box center [326, 19] width 30 height 19
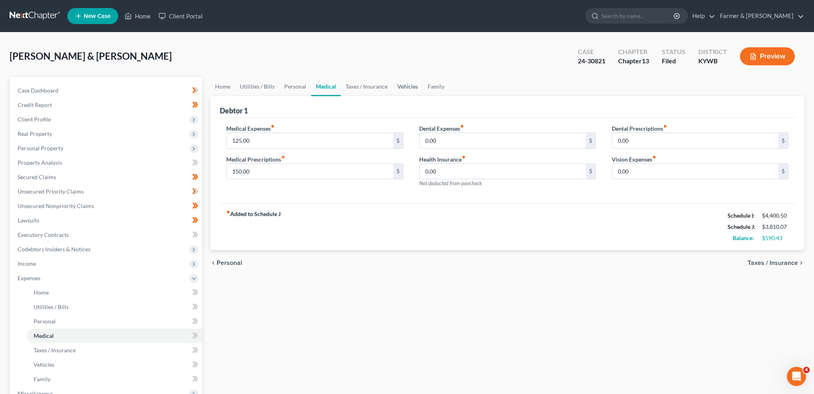
click at [405, 87] on link "Vehicles" at bounding box center [408, 86] width 30 height 19
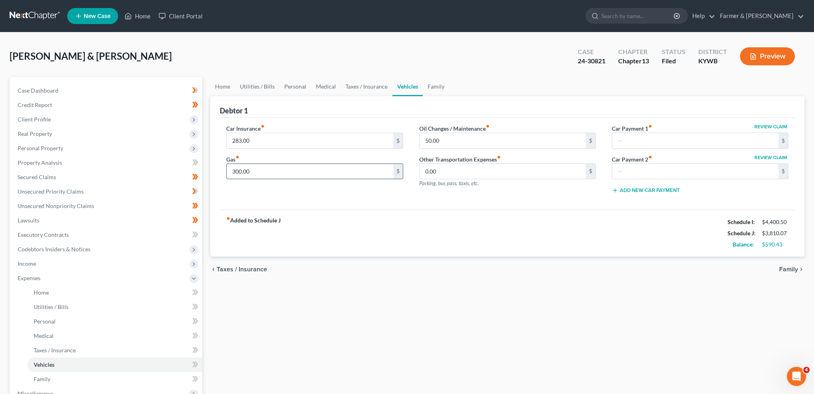
click at [282, 172] on input "300.00" at bounding box center [310, 171] width 166 height 15
type input "350.00"
click at [58, 265] on span "Income" at bounding box center [106, 263] width 191 height 14
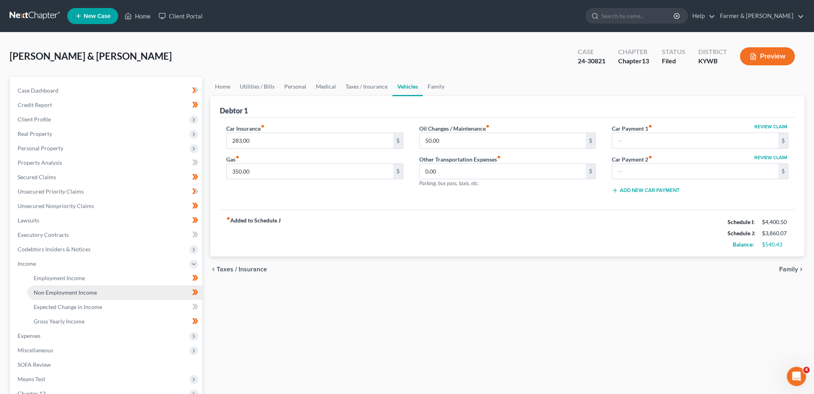
click at [58, 290] on span "Non Employment Income" at bounding box center [65, 292] width 63 height 7
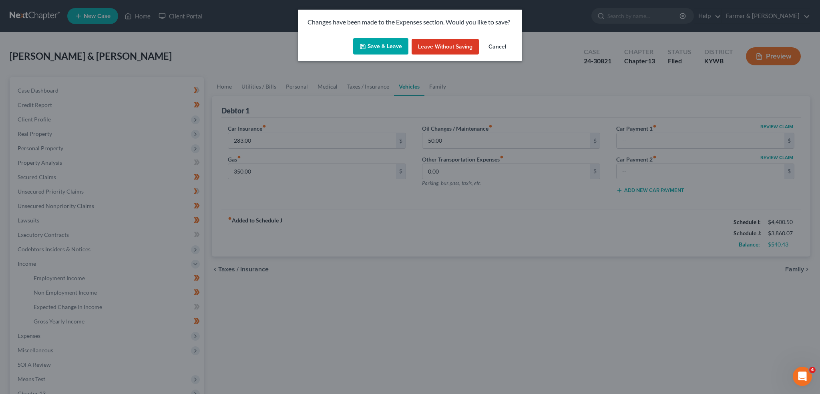
click at [362, 46] on icon "button" at bounding box center [363, 46] width 6 height 6
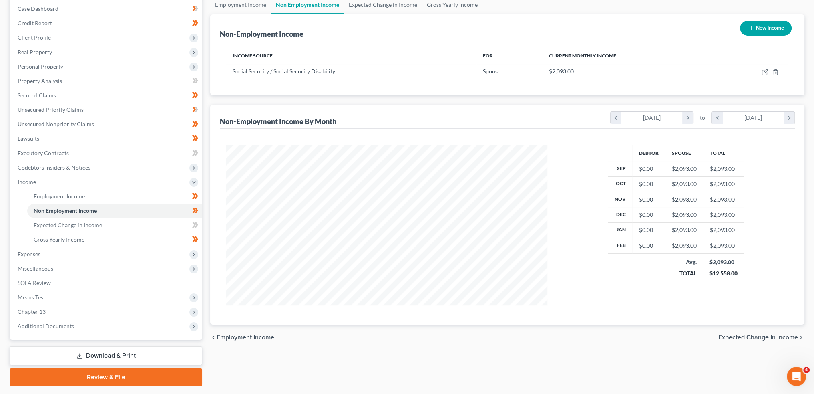
scroll to position [103, 0]
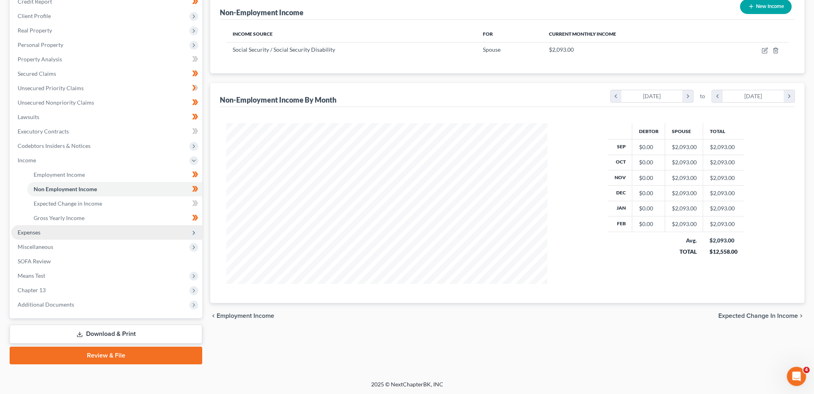
click at [66, 232] on span "Expenses" at bounding box center [106, 232] width 191 height 14
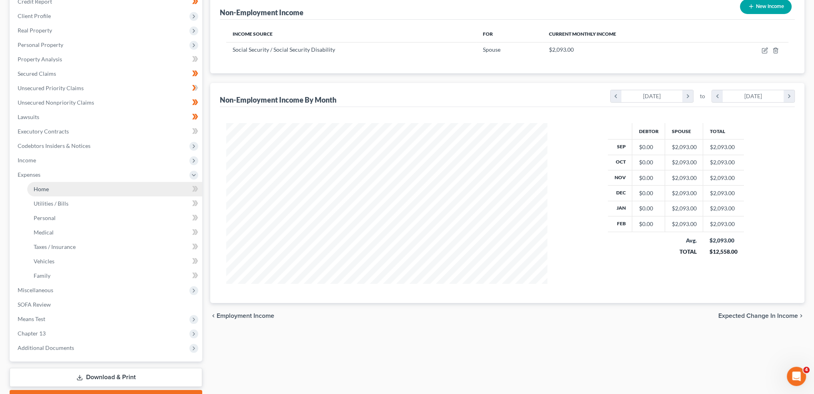
click at [71, 191] on link "Home" at bounding box center [114, 189] width 175 height 14
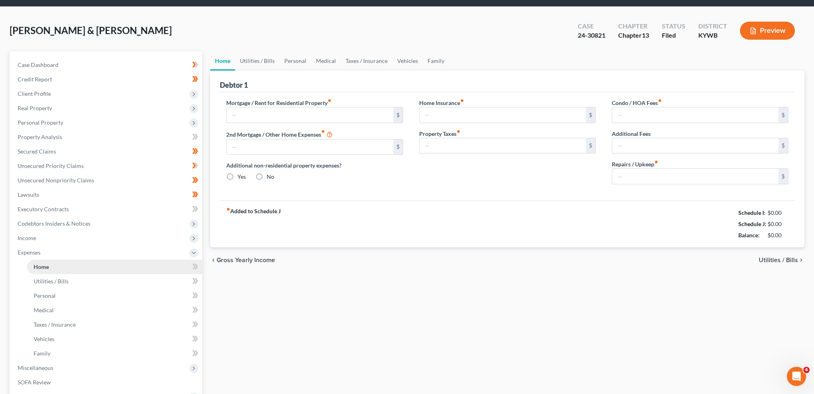
type input "772.07"
type input "0.00"
radio input "true"
type input "0.00"
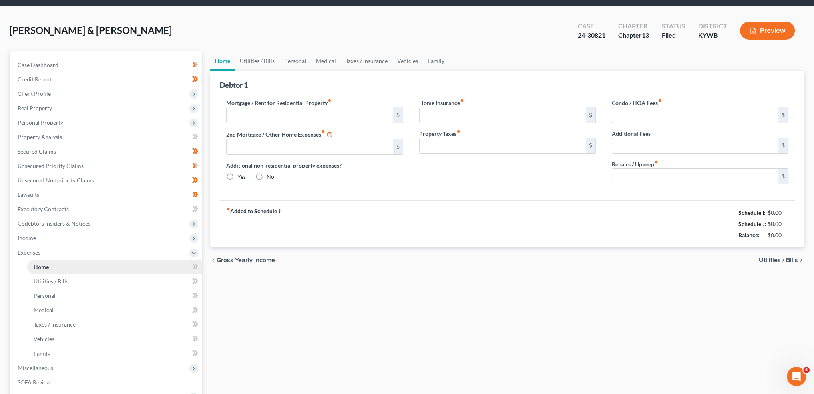
type input "0.00"
type input "100.00"
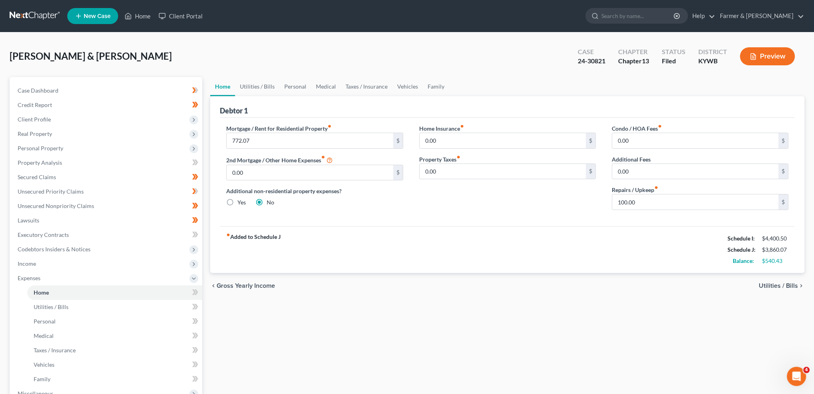
click at [457, 88] on ul "Home Utilities / Bills Personal Medical Taxes / Insurance Vehicles Family" at bounding box center [507, 86] width 594 height 19
click at [437, 86] on link "Family" at bounding box center [436, 86] width 26 height 19
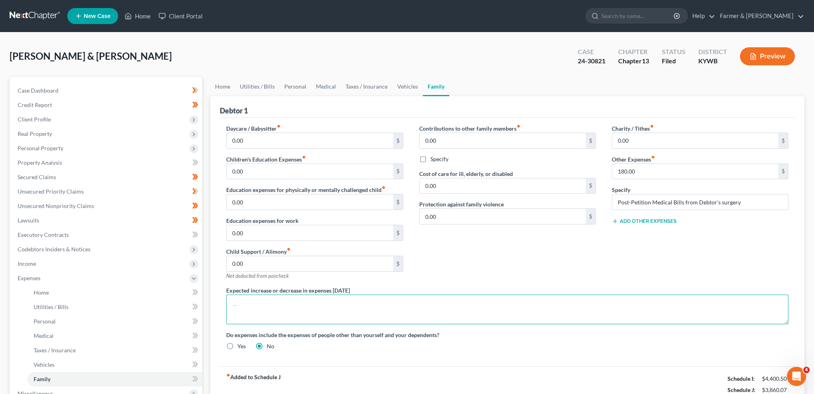
click at [300, 310] on textarea at bounding box center [507, 309] width 562 height 30
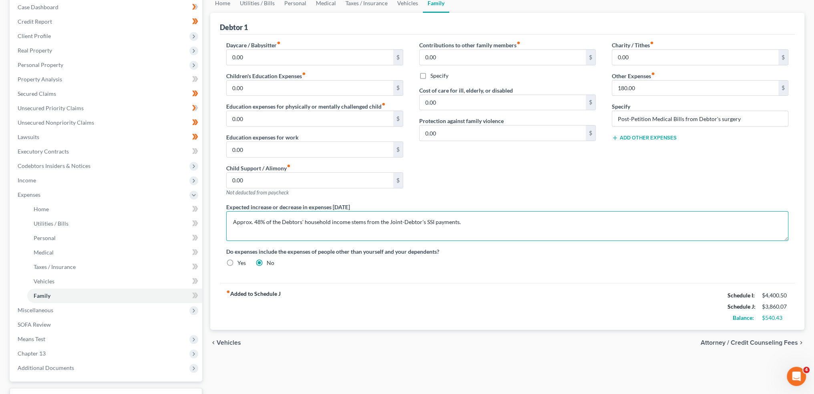
scroll to position [147, 0]
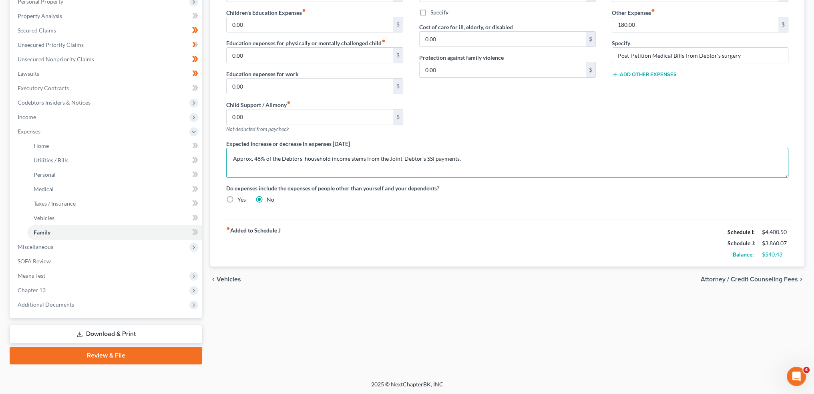
type textarea "Approx. 48% of the Debtors' household income stems from the Joint-Debtor's SSI …"
click at [52, 330] on link "Download & Print" at bounding box center [106, 333] width 193 height 19
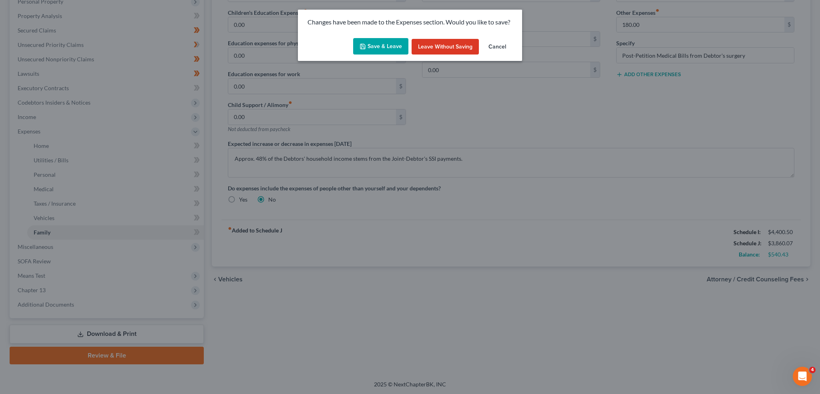
click at [372, 48] on button "Save & Leave" at bounding box center [380, 46] width 55 height 17
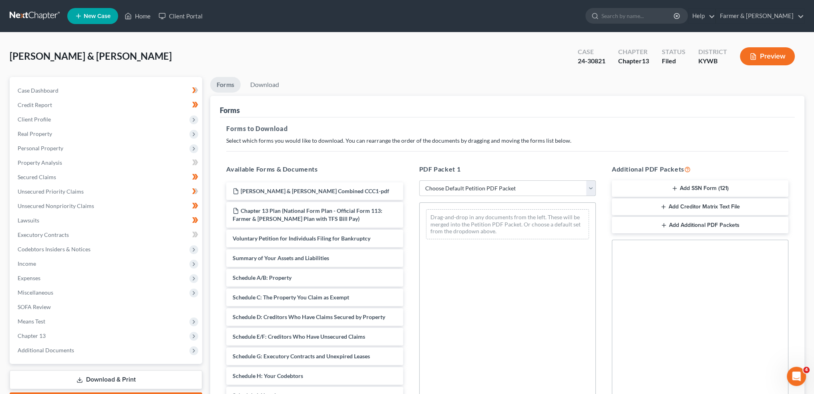
click at [457, 185] on select "Choose Default Petition PDF Packet Complete Bankruptcy Petition (all forms and …" at bounding box center [507, 188] width 177 height 16
select select "2"
click at [419, 180] on select "Choose Default Petition PDF Packet Complete Bankruptcy Petition (all forms and …" at bounding box center [507, 188] width 177 height 16
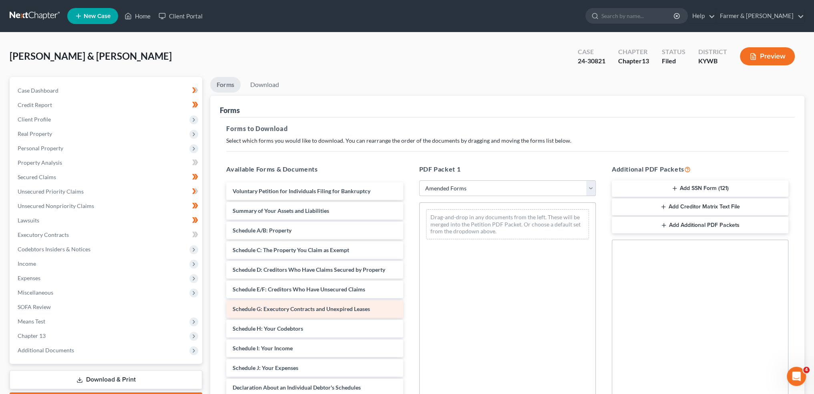
scroll to position [66, 0]
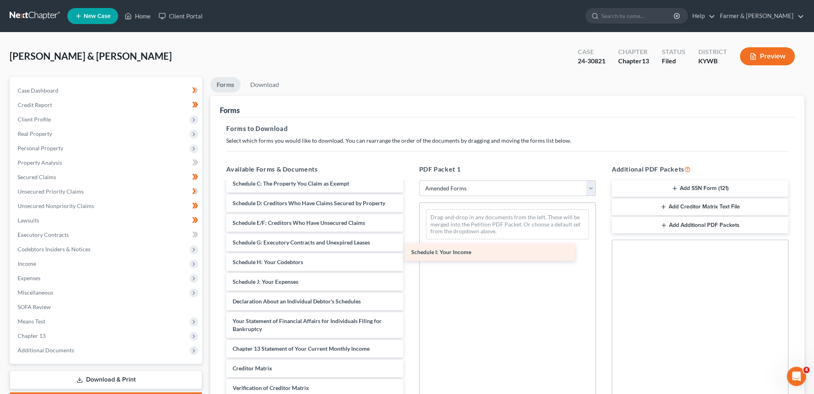
drag, startPoint x: 272, startPoint y: 278, endPoint x: 461, endPoint y: 243, distance: 192.8
click at [409, 243] on div "Schedule I: Your Income Voluntary Petition for Individuals Filing for Bankruptc…" at bounding box center [314, 280] width 189 height 328
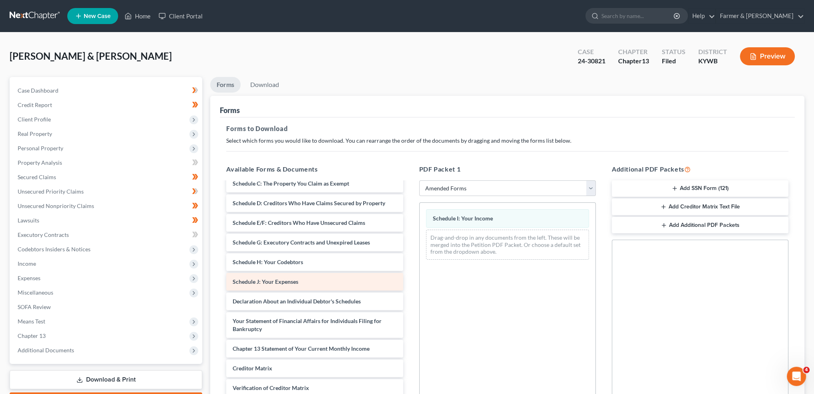
click at [409, 273] on div "Voluntary Petition for Individuals Filing for Bankruptcy Summary of Your Assets…" at bounding box center [314, 280] width 189 height 328
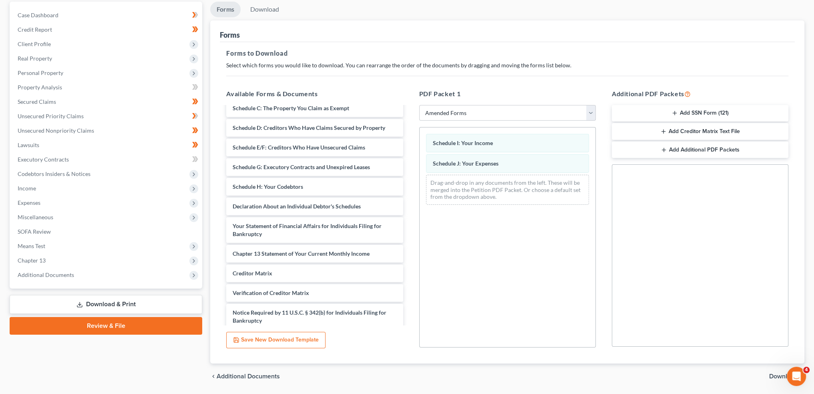
scroll to position [100, 0]
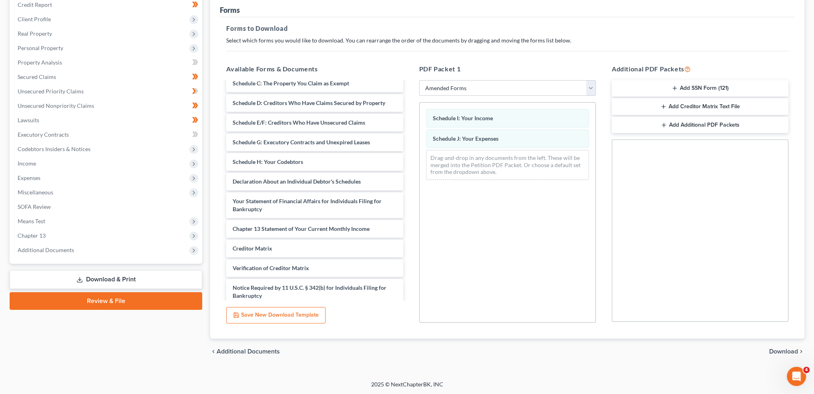
click at [781, 348] on span "Download" at bounding box center [783, 351] width 29 height 6
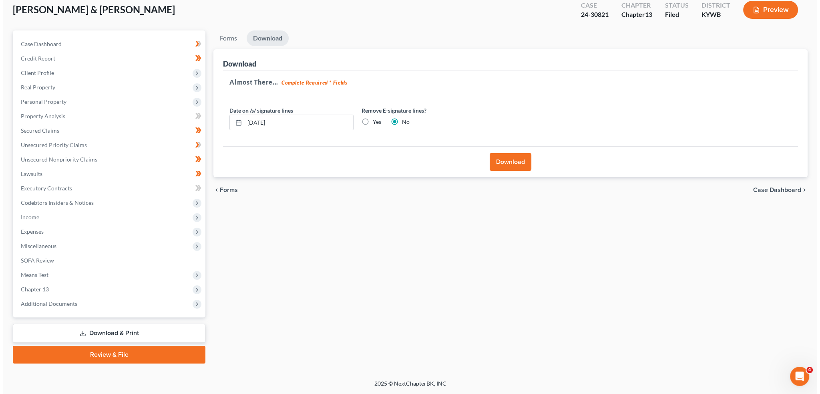
scroll to position [46, 0]
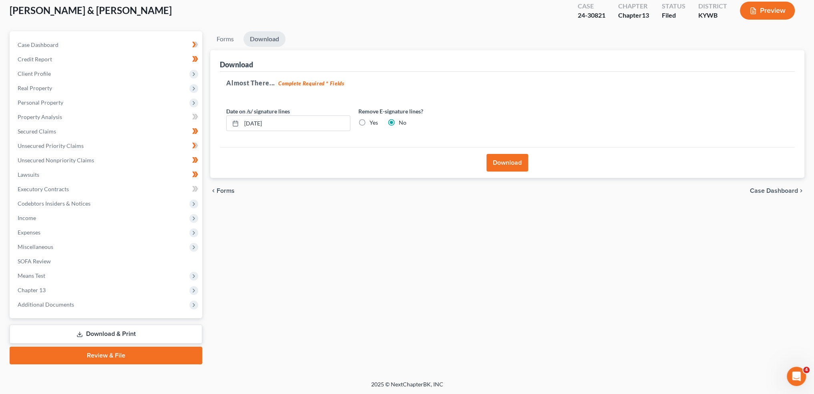
click at [468, 171] on div "Download" at bounding box center [507, 162] width 575 height 31
click at [496, 159] on button "Download" at bounding box center [508, 163] width 42 height 18
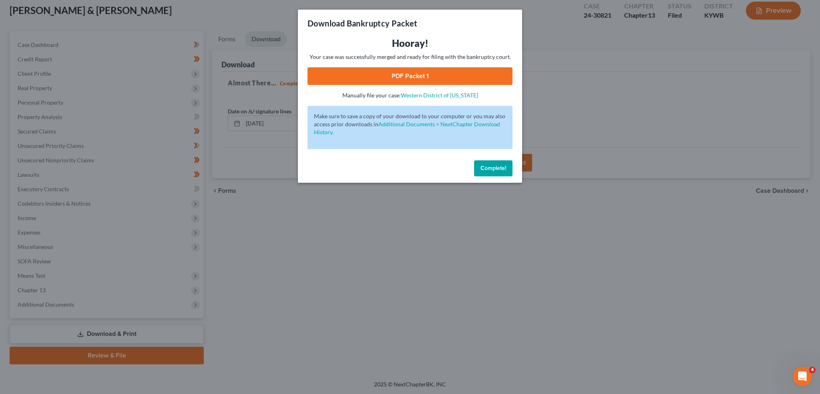
click at [380, 67] on link "PDF Packet 1" at bounding box center [410, 76] width 205 height 18
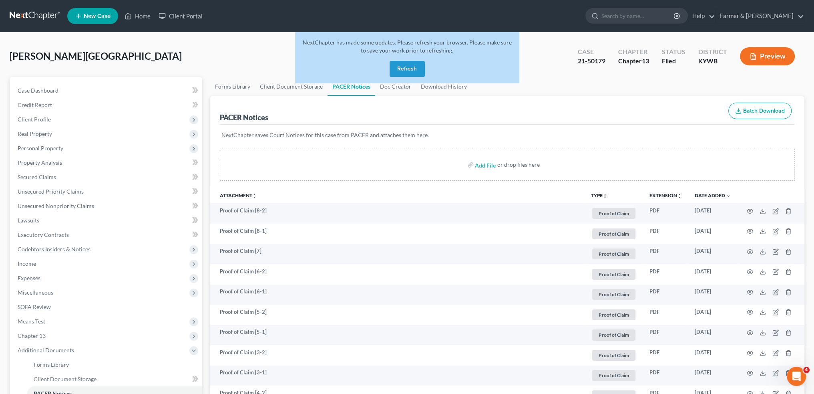
click at [403, 67] on button "Refresh" at bounding box center [407, 69] width 35 height 16
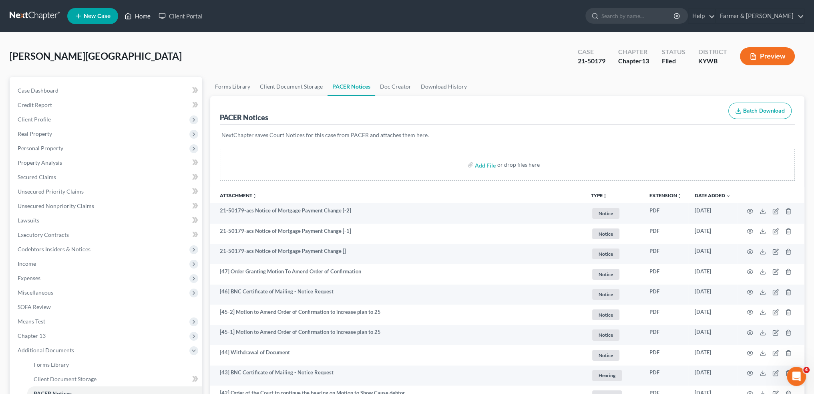
click at [143, 19] on link "Home" at bounding box center [138, 16] width 34 height 14
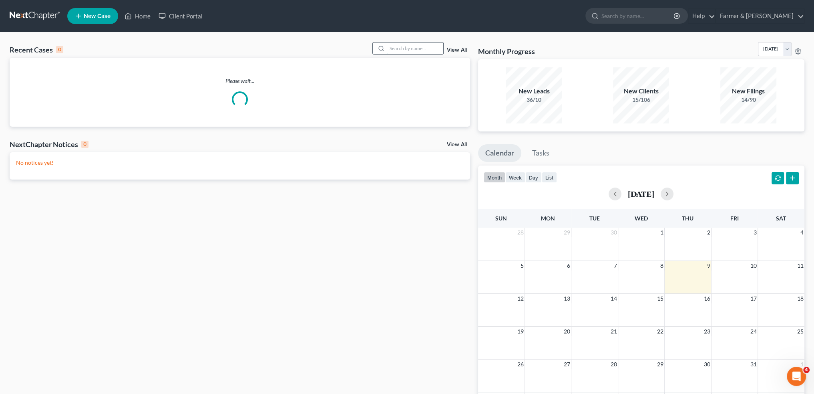
click at [407, 48] on input "search" at bounding box center [415, 48] width 56 height 12
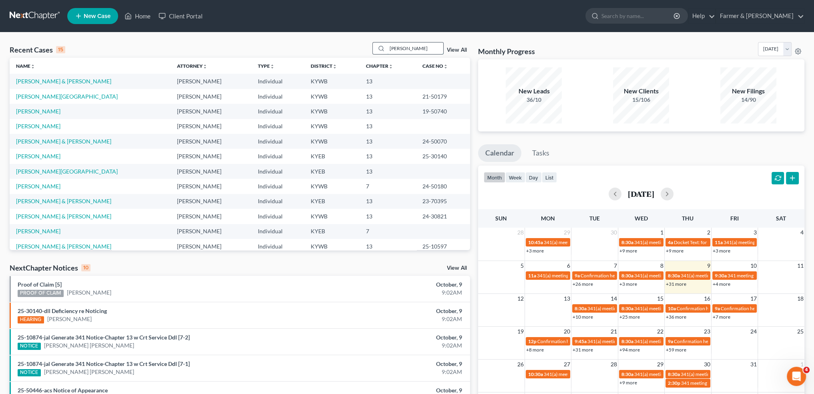
click at [419, 48] on input "david mahoney" at bounding box center [415, 48] width 56 height 12
click at [401, 38] on div "Recent Cases 15 david mahoney View All Name unfold_more expand_more expand_less…" at bounding box center [407, 297] width 814 height 530
drag, startPoint x: 428, startPoint y: 47, endPoint x: 365, endPoint y: 45, distance: 63.3
click at [365, 45] on div "Recent Cases 15 david mahoney View All" at bounding box center [240, 50] width 461 height 16
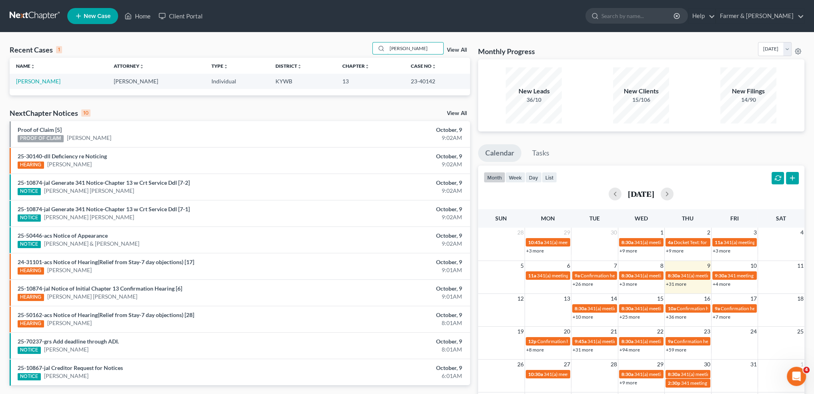
type input "David Mahoney"
click at [40, 86] on td "Mahoney, David" at bounding box center [59, 81] width 98 height 15
click at [40, 81] on link "Mahoney, David" at bounding box center [38, 81] width 44 height 7
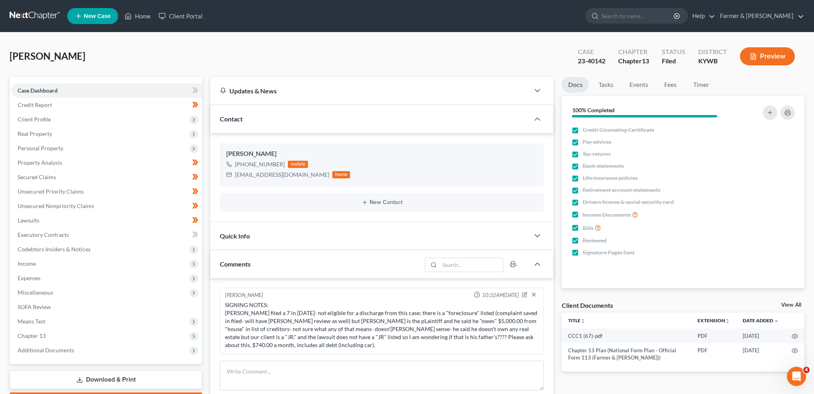
scroll to position [133, 0]
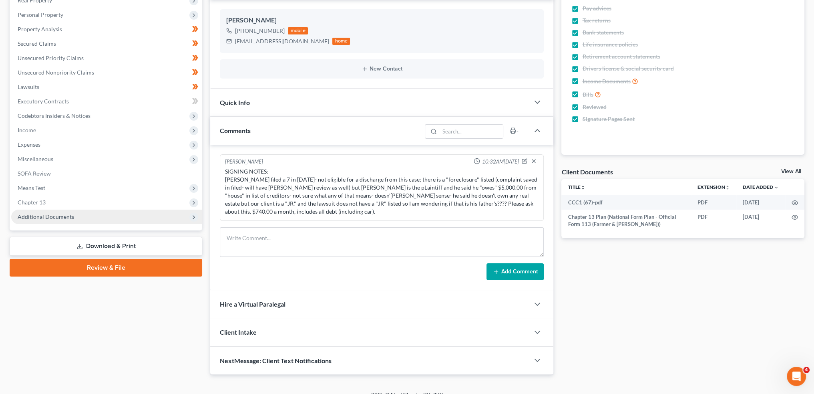
click at [53, 216] on span "Additional Documents" at bounding box center [46, 216] width 56 height 7
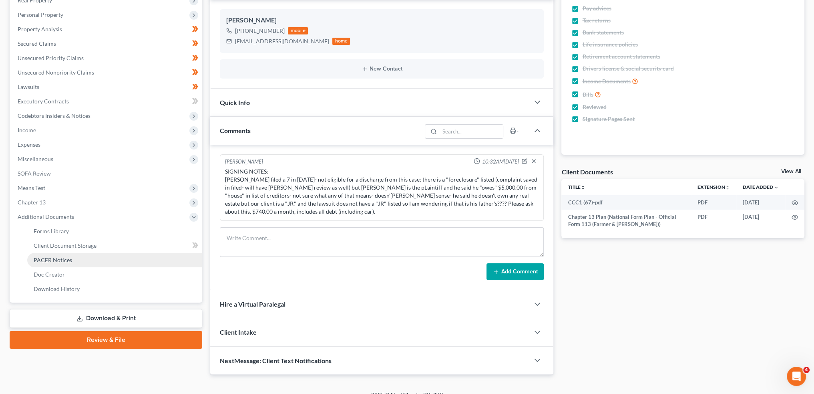
click at [54, 256] on span "PACER Notices" at bounding box center [53, 259] width 38 height 7
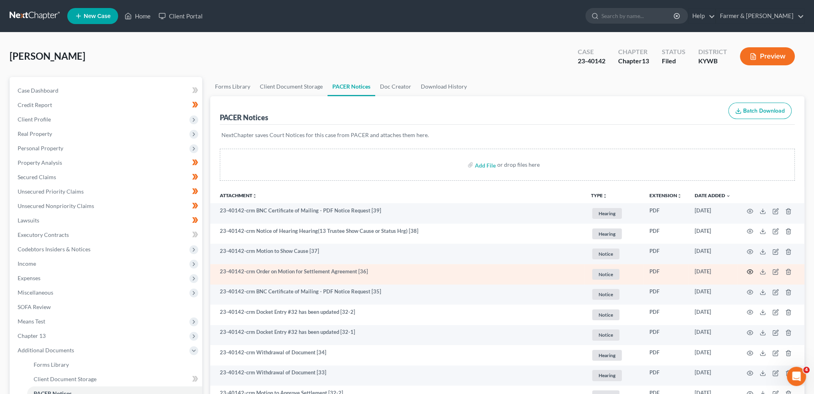
click at [752, 272] on icon "button" at bounding box center [750, 271] width 6 height 6
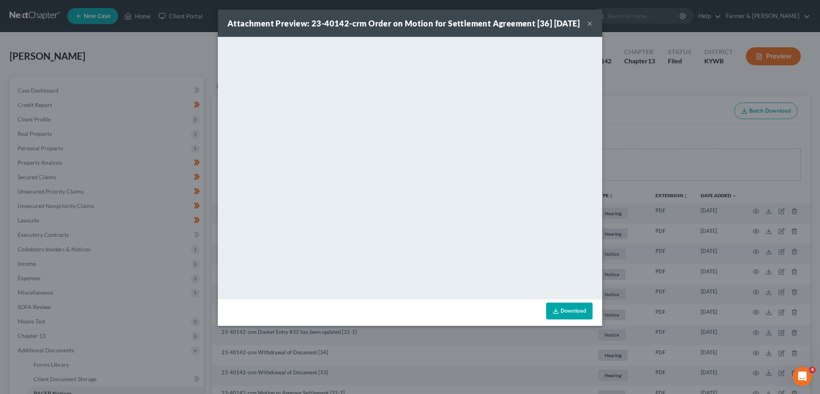
click at [591, 27] on button "×" at bounding box center [590, 23] width 6 height 10
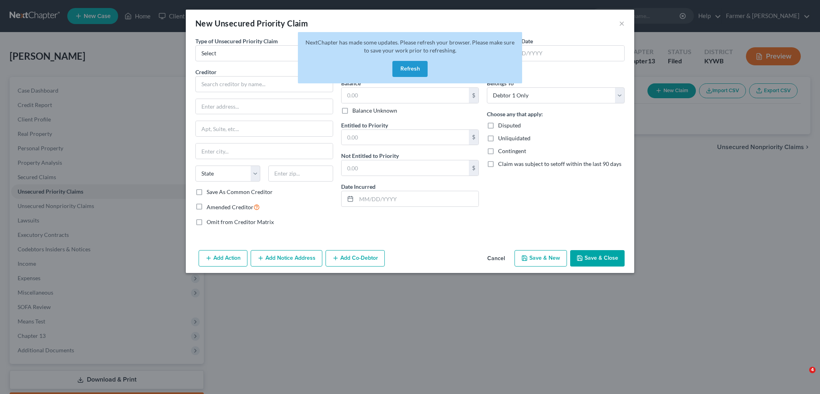
select select "0"
click at [394, 75] on button "Refresh" at bounding box center [410, 69] width 35 height 16
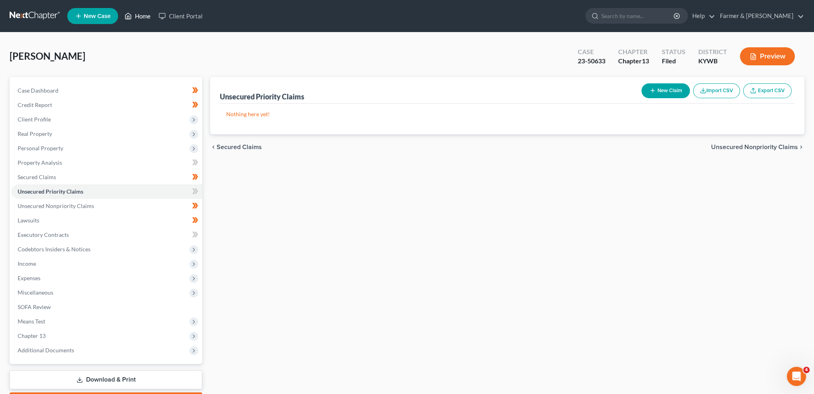
click at [125, 16] on icon at bounding box center [128, 16] width 7 height 10
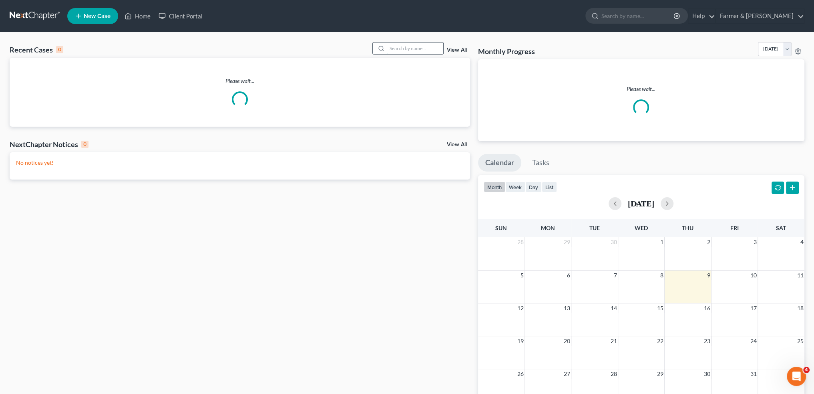
click at [401, 47] on input "search" at bounding box center [415, 48] width 56 height 12
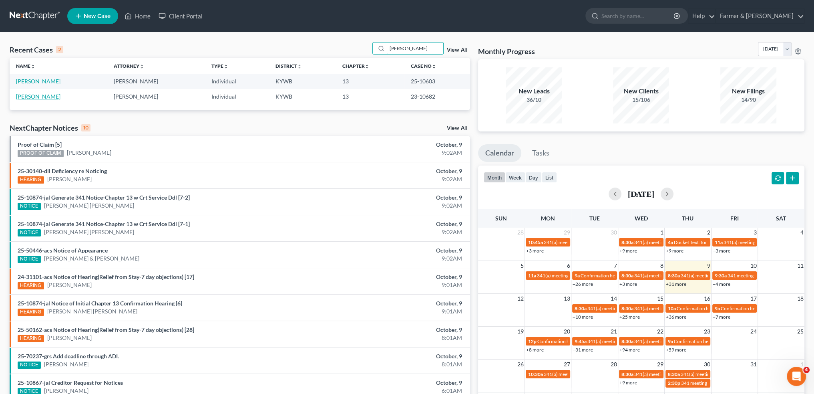
type input "betty farmer"
click at [30, 97] on link "Farmer, Betty" at bounding box center [38, 96] width 44 height 7
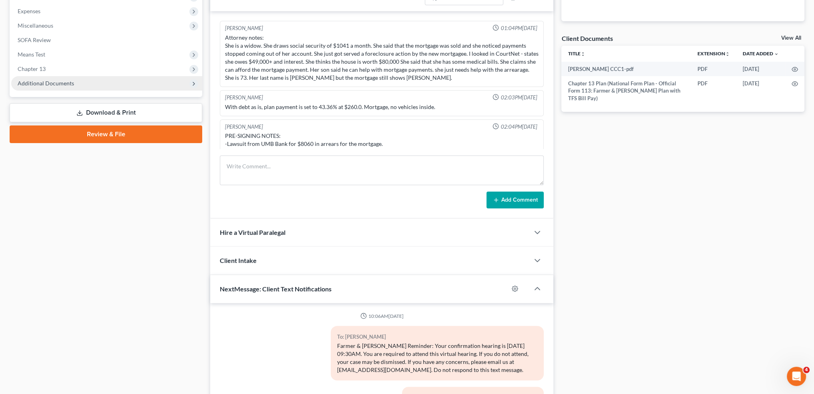
scroll to position [11, 0]
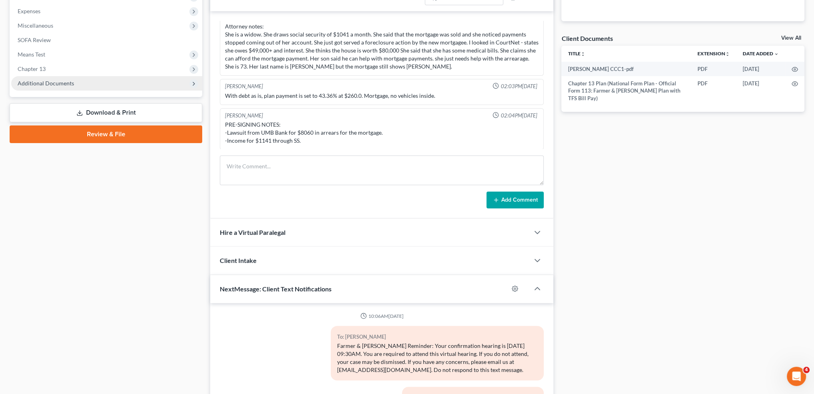
click at [42, 89] on span "Additional Documents" at bounding box center [106, 83] width 191 height 14
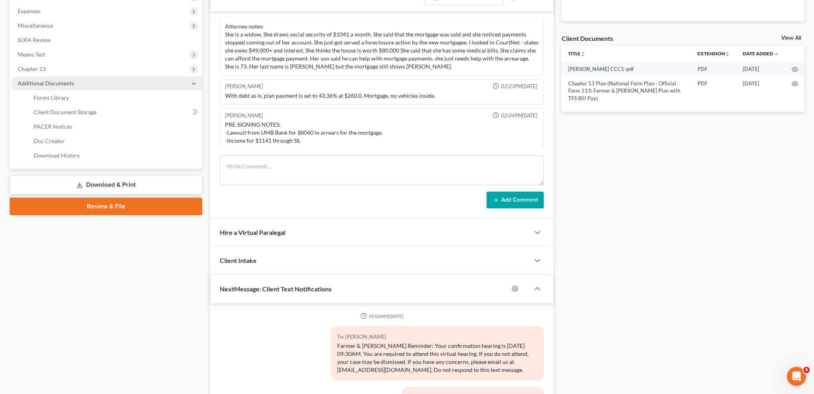
scroll to position [687, 0]
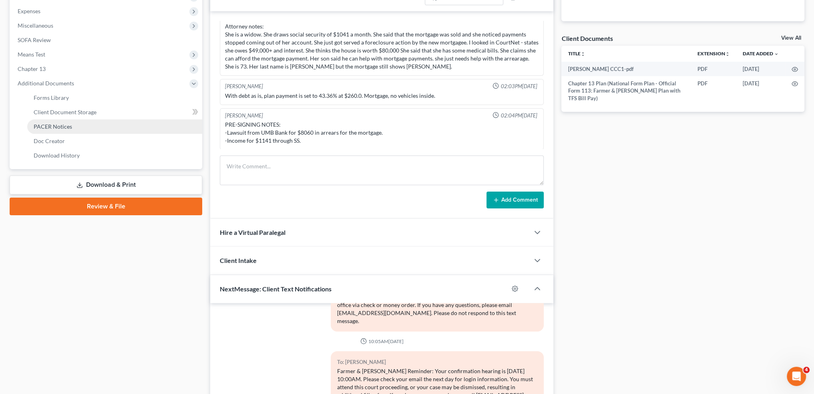
click at [45, 123] on span "PACER Notices" at bounding box center [53, 126] width 38 height 7
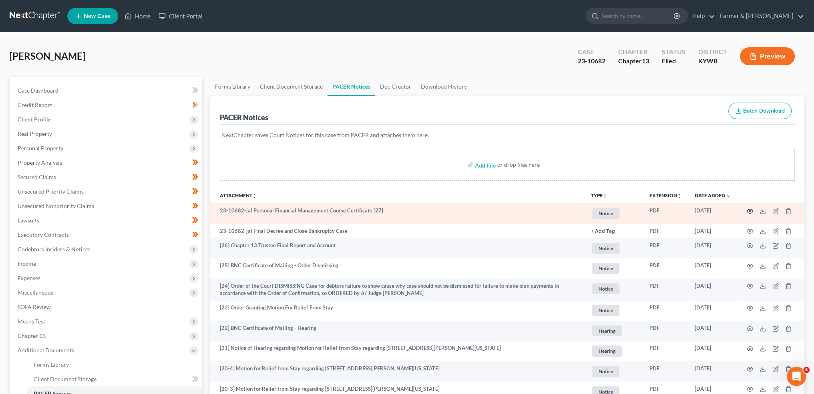
click at [749, 209] on icon "button" at bounding box center [750, 211] width 6 height 4
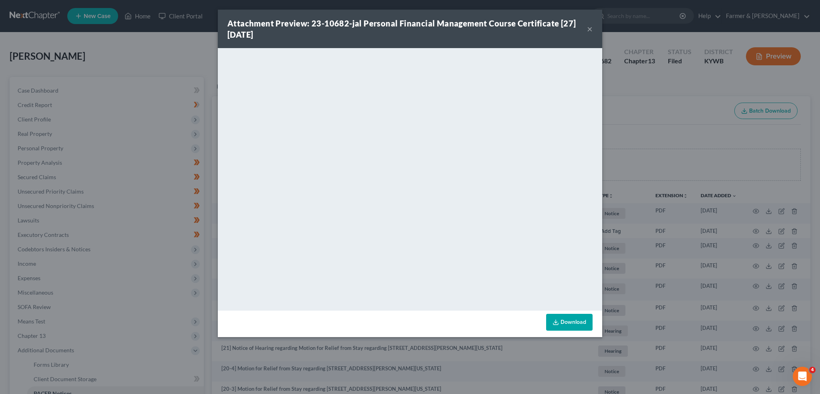
click at [589, 26] on button "×" at bounding box center [590, 29] width 6 height 10
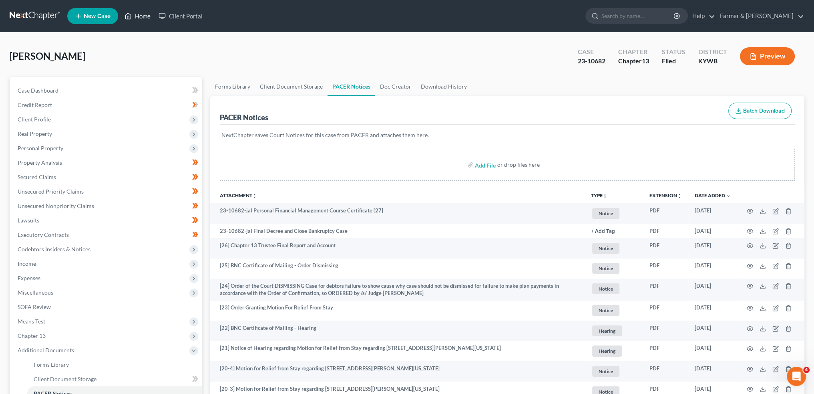
click at [137, 14] on link "Home" at bounding box center [138, 16] width 34 height 14
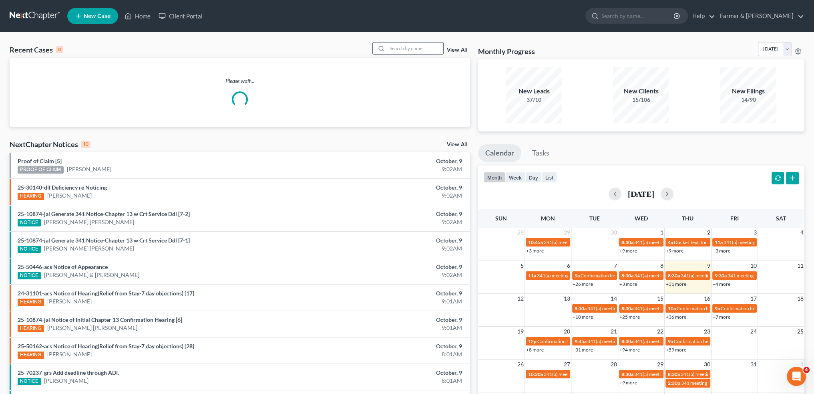
click at [422, 48] on input "search" at bounding box center [415, 48] width 56 height 12
type input "l"
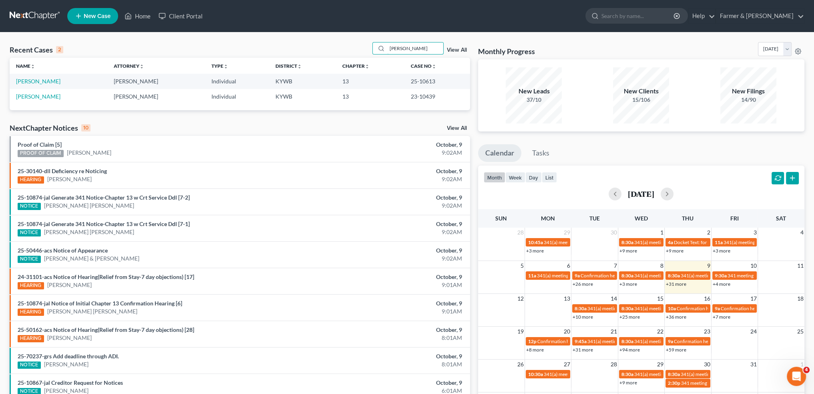
type input "lurien kennon"
drag, startPoint x: 414, startPoint y: 44, endPoint x: 333, endPoint y: 42, distance: 80.6
click at [333, 42] on div "Recent Cases 2 lurien kennon View All" at bounding box center [240, 50] width 461 height 16
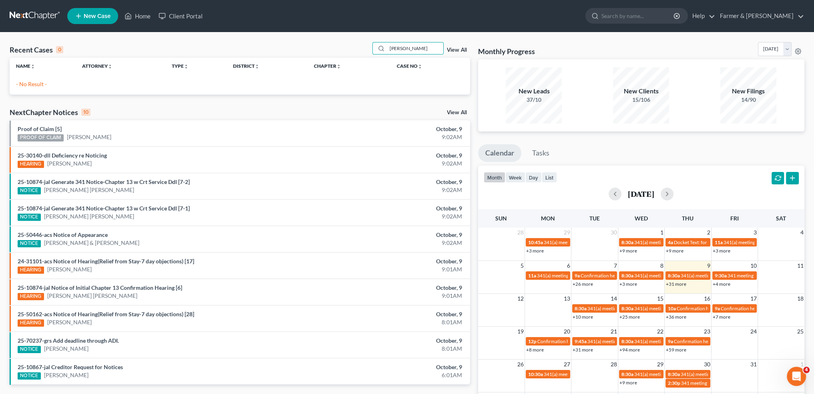
type input "stephanie livers"
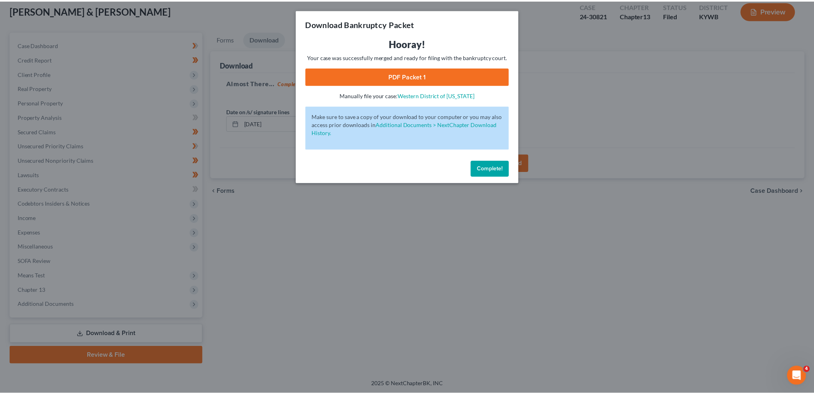
scroll to position [46, 0]
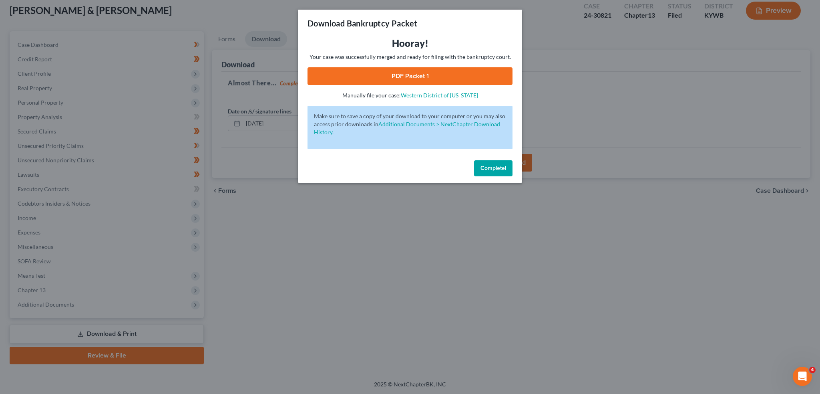
click at [488, 171] on span "Complete!" at bounding box center [494, 168] width 26 height 7
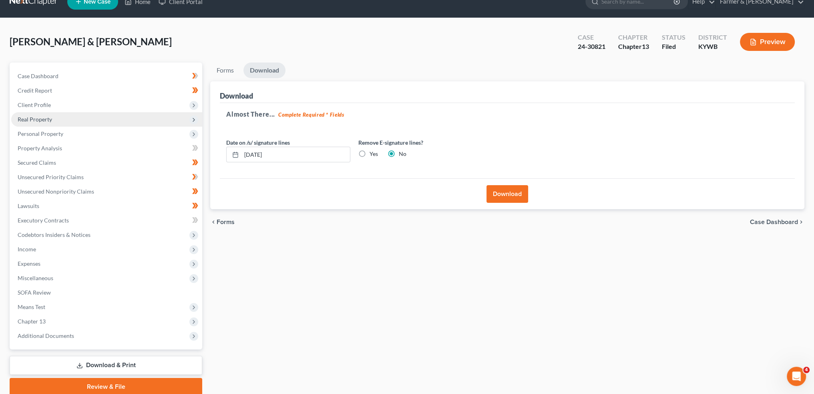
scroll to position [0, 0]
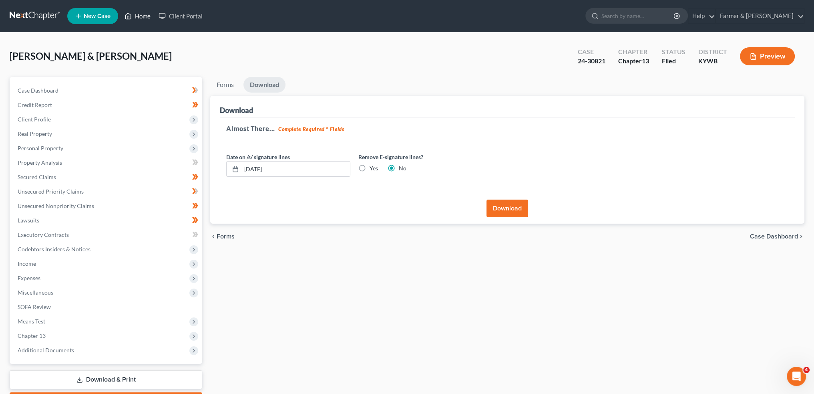
click at [150, 10] on link "Home" at bounding box center [138, 16] width 34 height 14
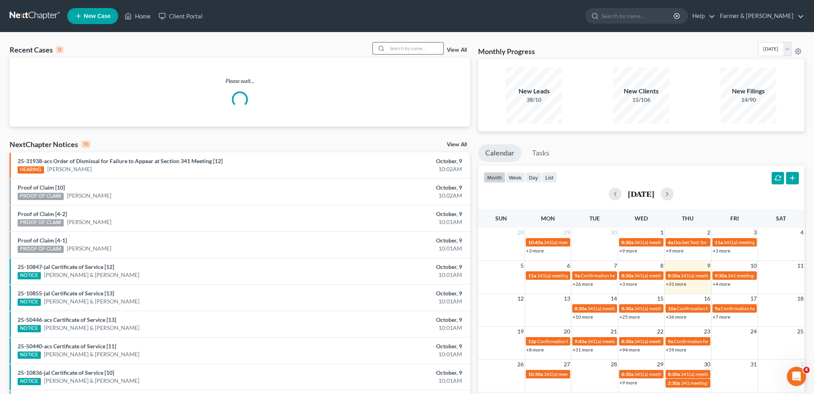
click at [390, 46] on input "search" at bounding box center [415, 48] width 56 height 12
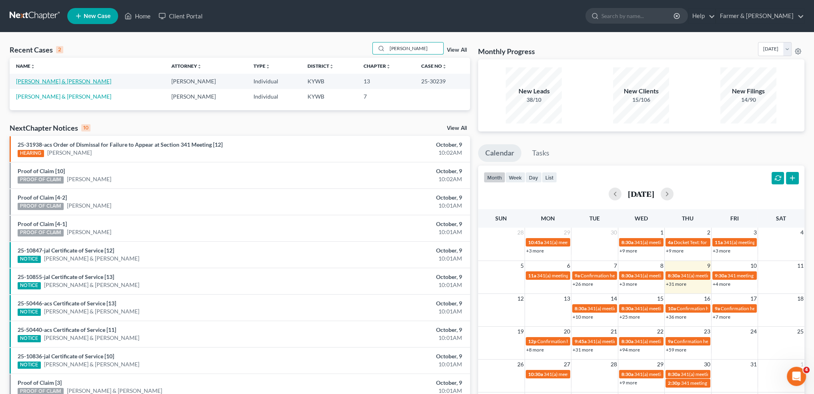
type input "DEBORAH MILLER"
click at [60, 80] on link "Miller, Deborah & Ronald" at bounding box center [63, 81] width 95 height 7
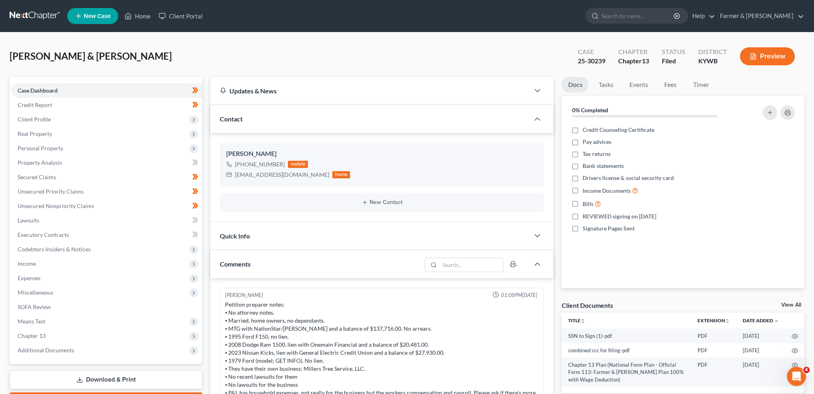
scroll to position [79, 0]
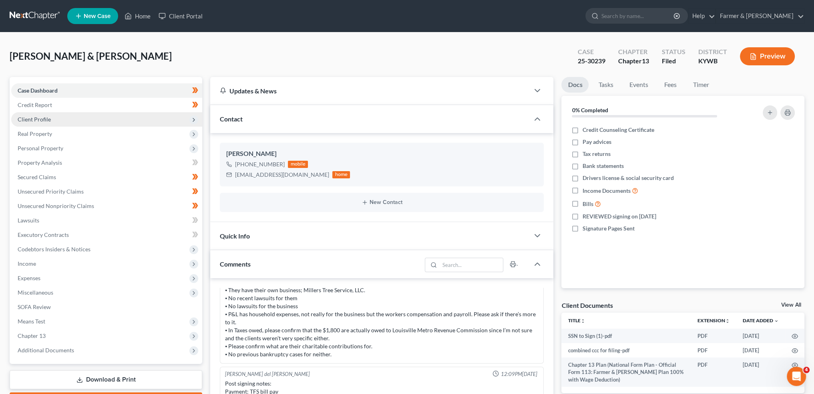
click at [57, 122] on span "Client Profile" at bounding box center [106, 119] width 191 height 14
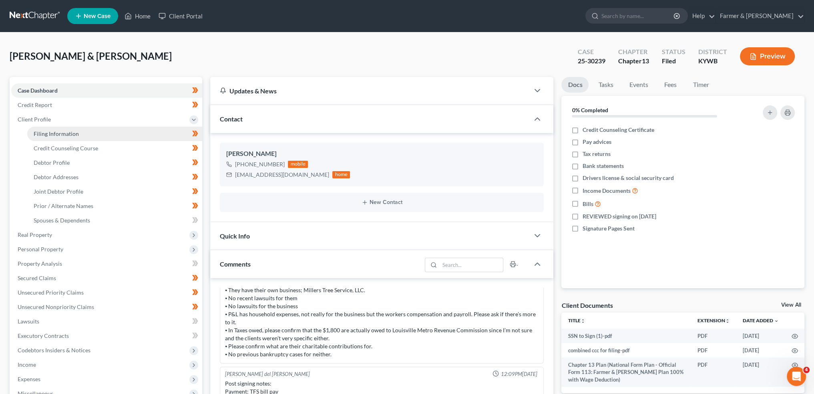
click at [81, 136] on link "Filing Information" at bounding box center [114, 134] width 175 height 14
select select "1"
select select "3"
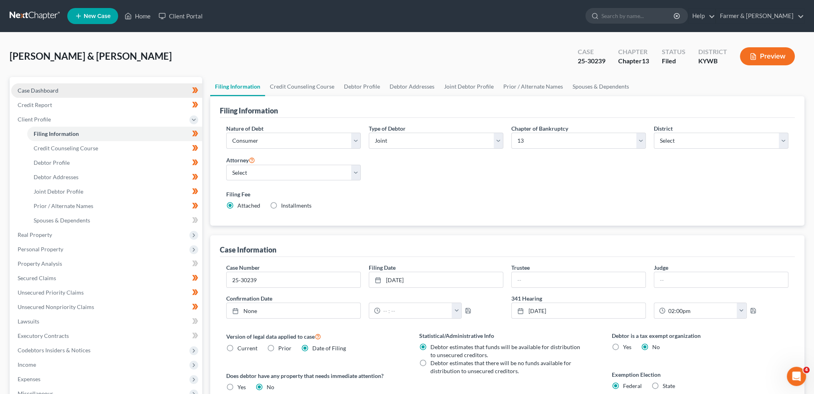
click at [59, 90] on link "Case Dashboard" at bounding box center [106, 90] width 191 height 14
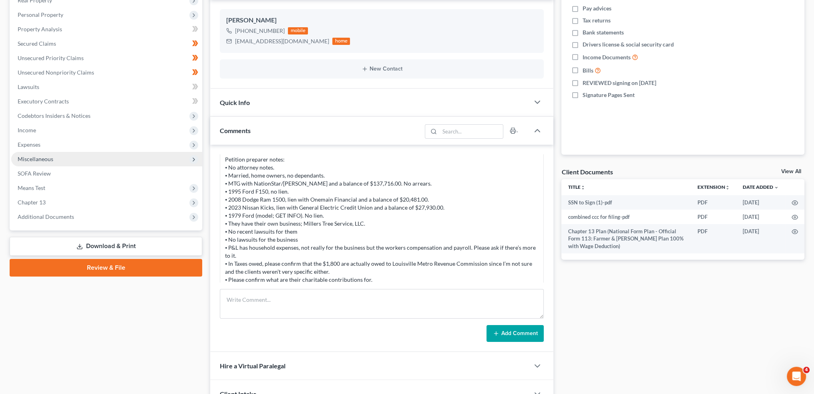
scroll to position [66, 0]
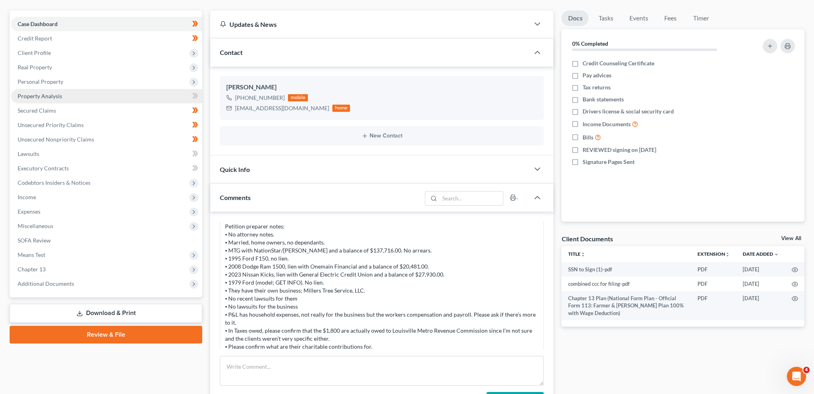
click at [54, 96] on span "Property Analysis" at bounding box center [40, 96] width 44 height 7
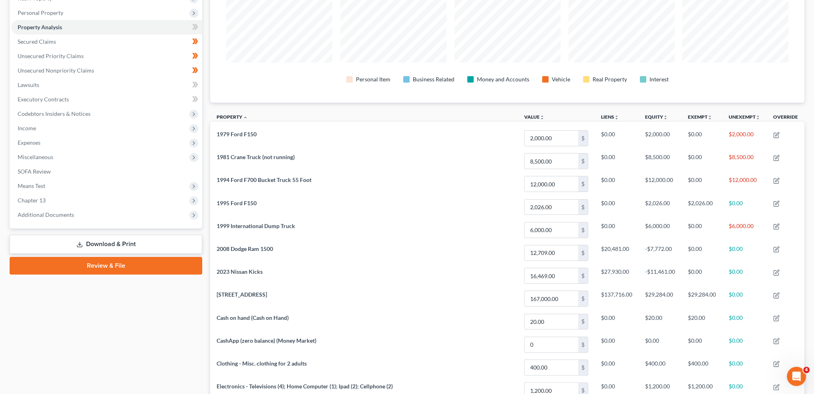
scroll to position [133, 0]
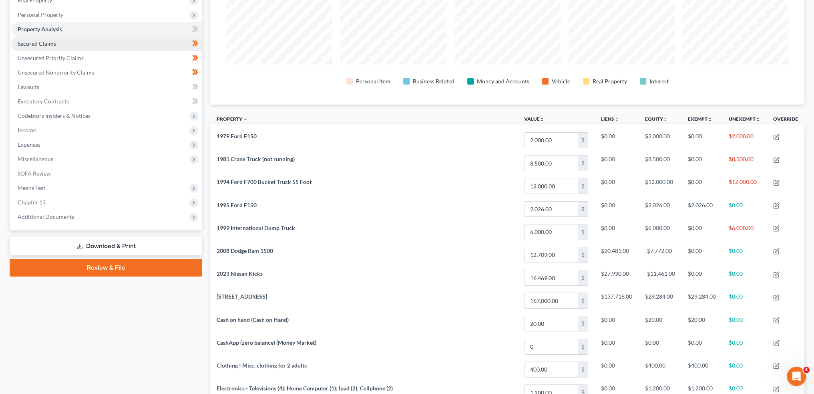
click at [40, 40] on span "Secured Claims" at bounding box center [37, 43] width 38 height 7
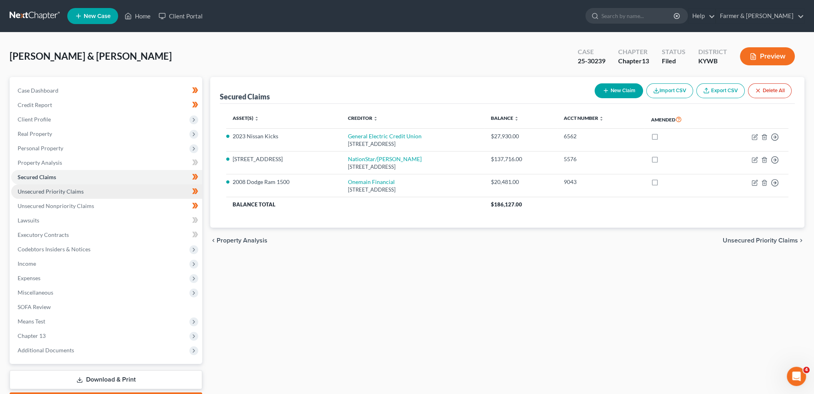
click at [30, 189] on span "Unsecured Priority Claims" at bounding box center [51, 191] width 66 height 7
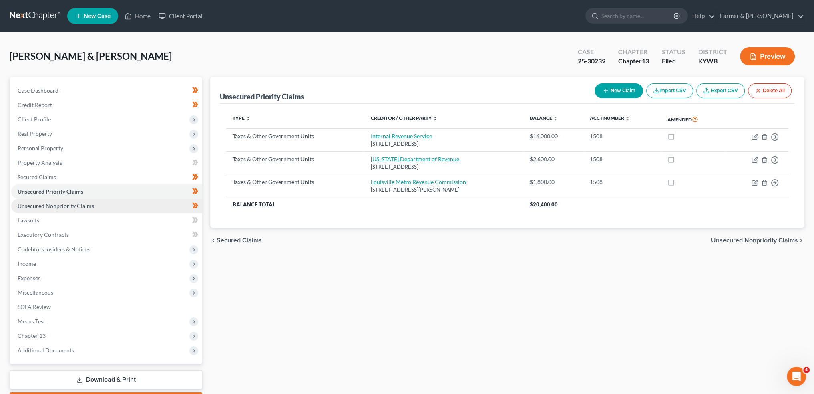
click at [30, 205] on span "Unsecured Nonpriority Claims" at bounding box center [56, 205] width 77 height 7
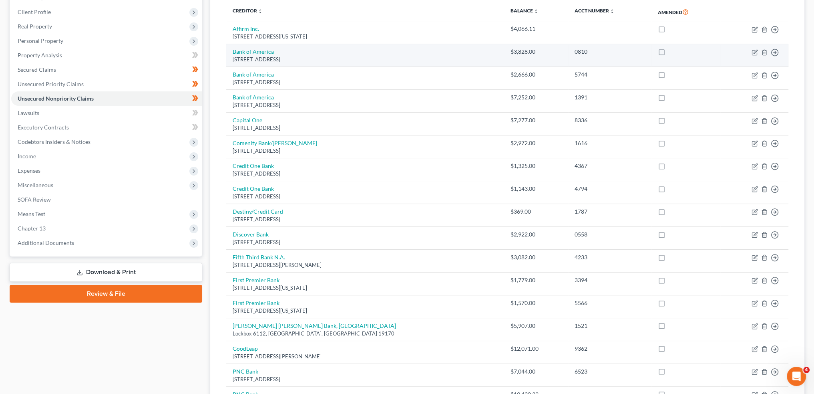
scroll to position [66, 0]
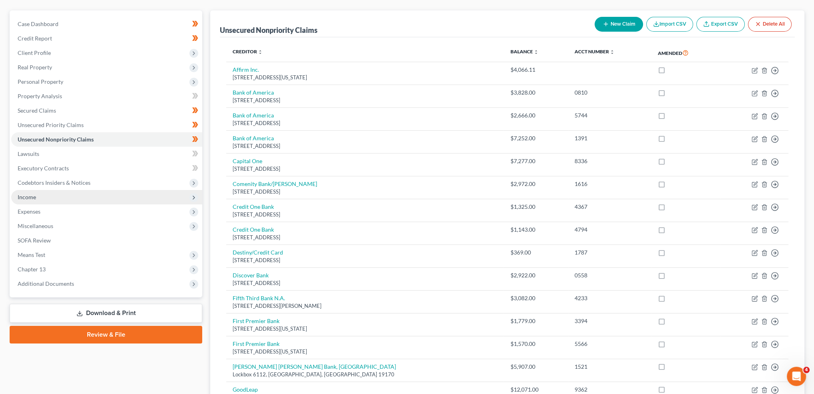
click at [23, 200] on span "Income" at bounding box center [106, 197] width 191 height 14
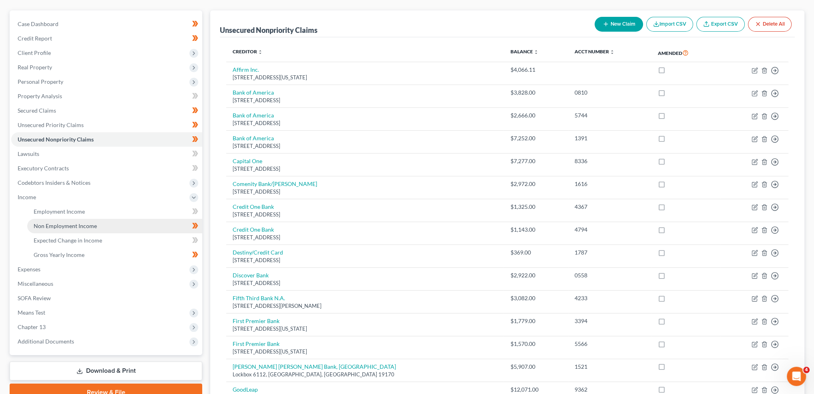
click at [36, 221] on link "Non Employment Income" at bounding box center [114, 226] width 175 height 14
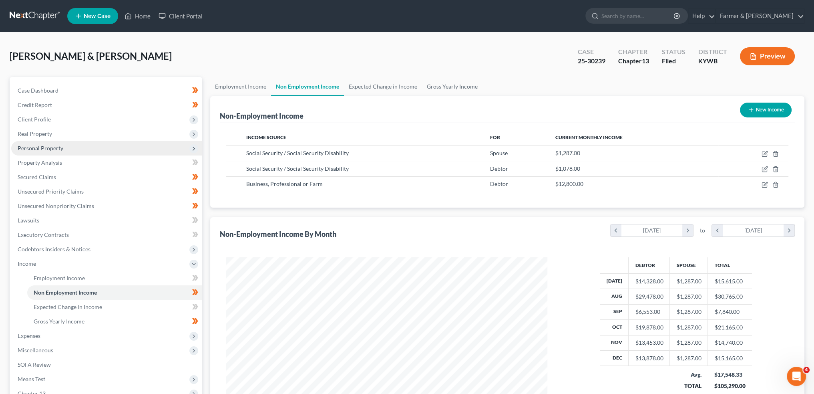
scroll to position [103, 0]
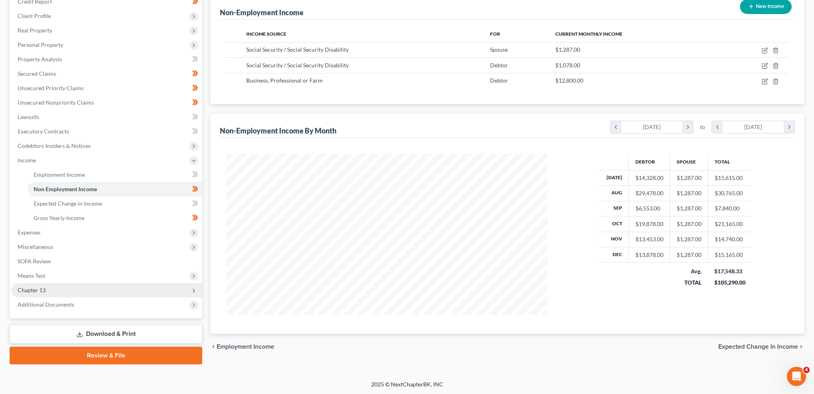
click at [35, 290] on span "Chapter 13" at bounding box center [32, 289] width 28 height 7
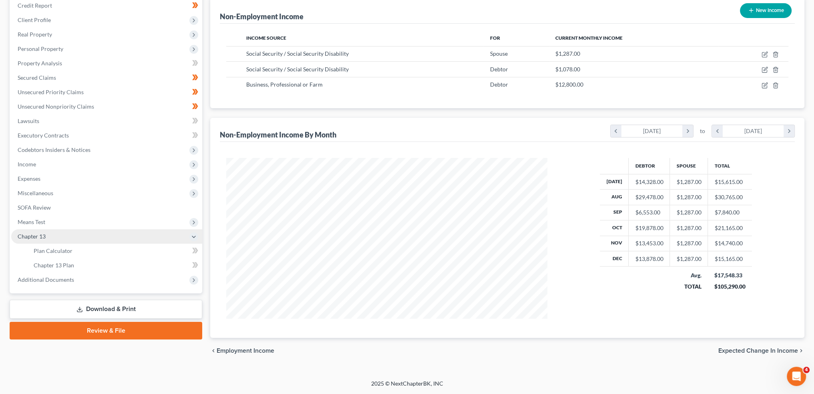
scroll to position [98, 0]
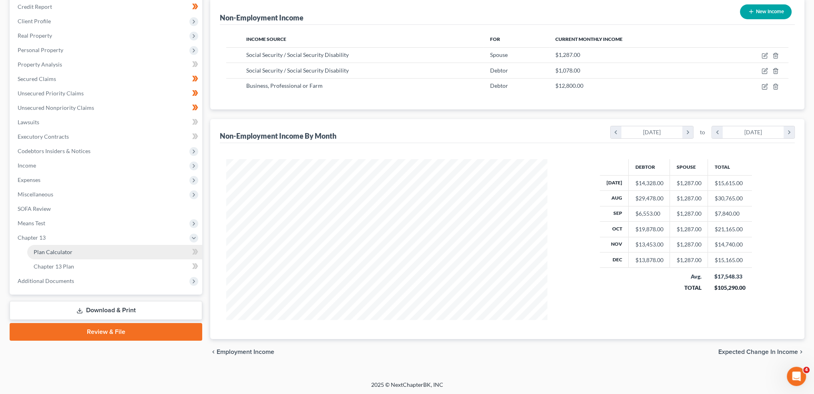
click at [48, 251] on span "Plan Calculator" at bounding box center [53, 251] width 39 height 7
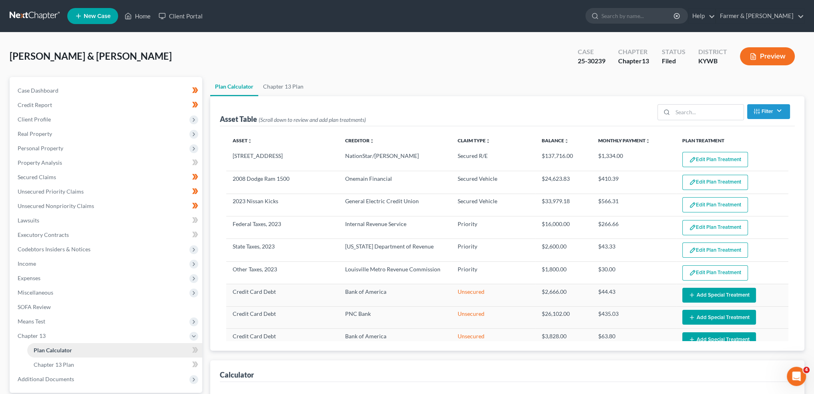
select select "59"
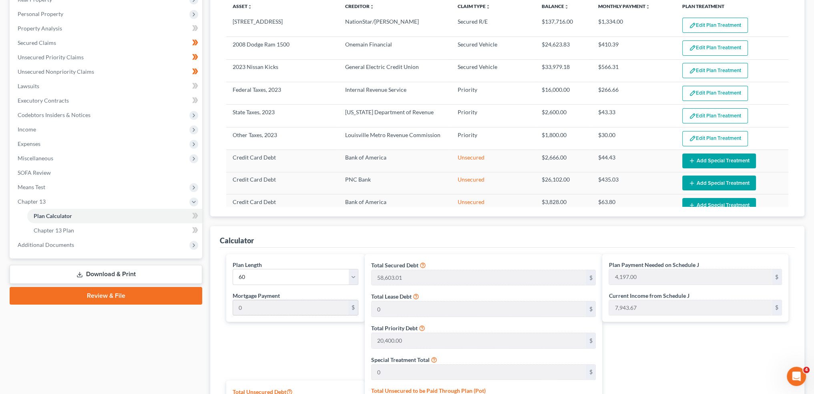
scroll to position [133, 0]
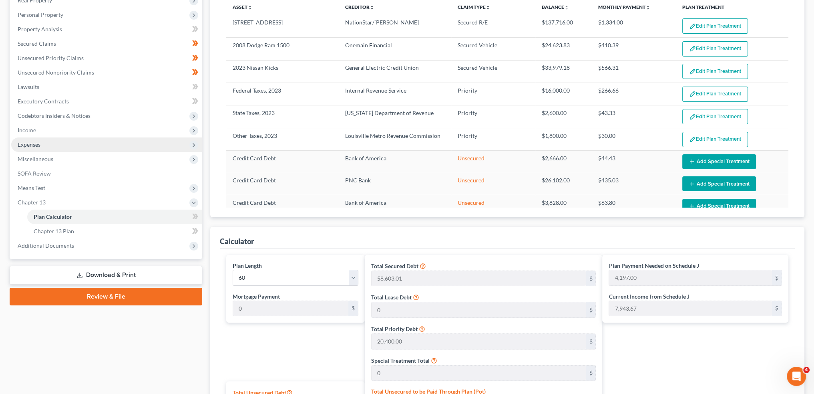
click at [22, 147] on span "Expenses" at bounding box center [29, 144] width 23 height 7
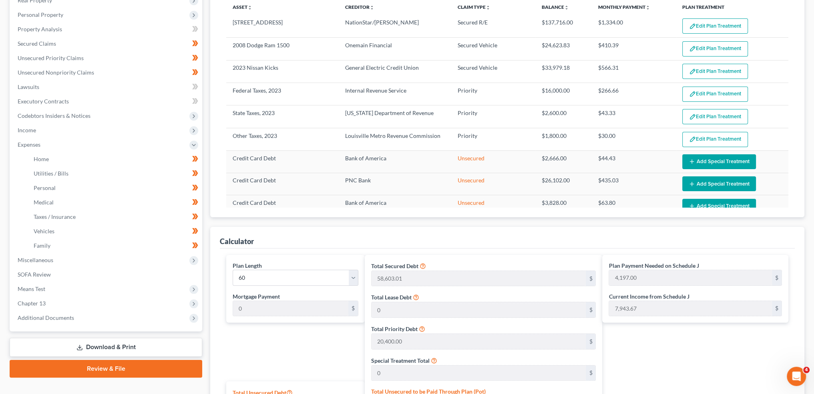
click at [26, 158] on ul "Home Utilities / Bills Personal Medical" at bounding box center [106, 202] width 191 height 101
click at [34, 160] on span "Home" at bounding box center [41, 158] width 15 height 7
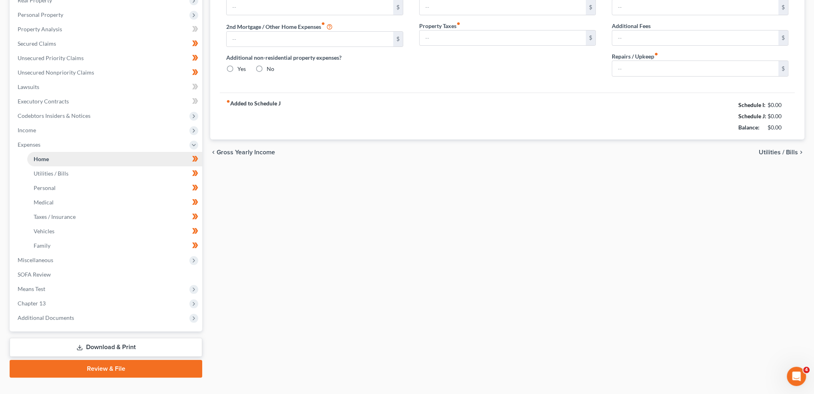
type input "1,333.00"
type input "0.00"
radio input "true"
type input "0.00"
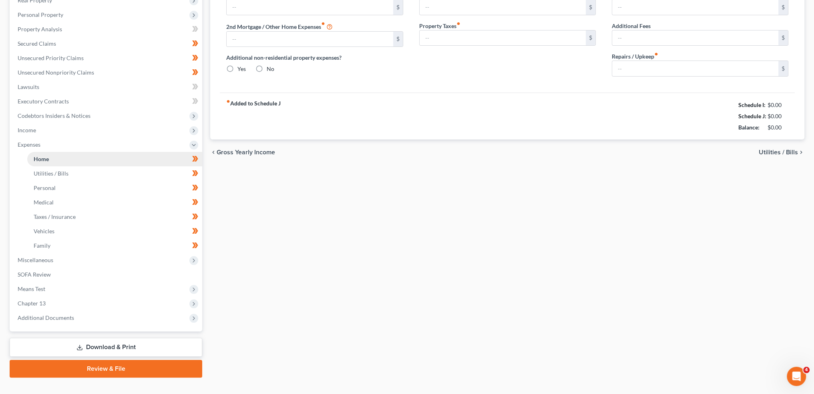
type input "0.00"
type input "100.00"
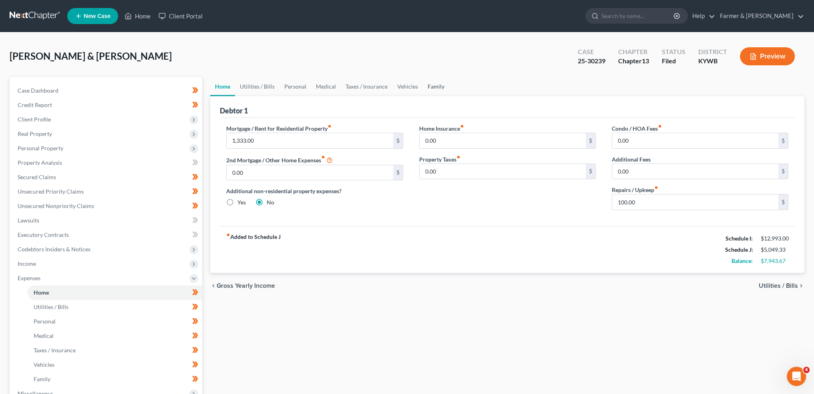
click at [434, 83] on link "Family" at bounding box center [436, 86] width 26 height 19
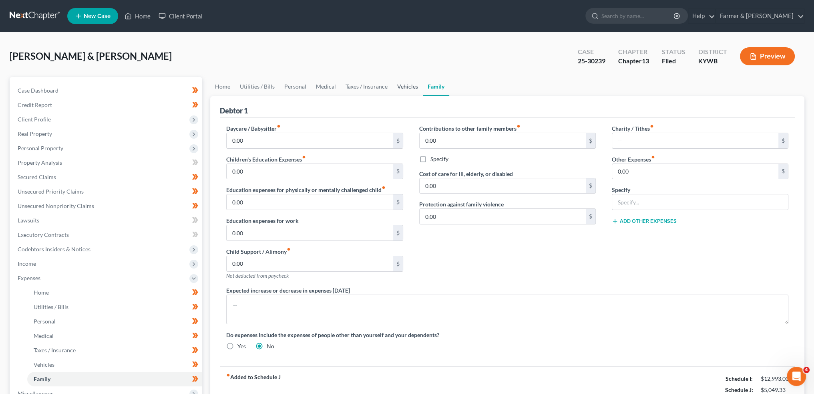
click at [404, 86] on link "Vehicles" at bounding box center [408, 86] width 30 height 19
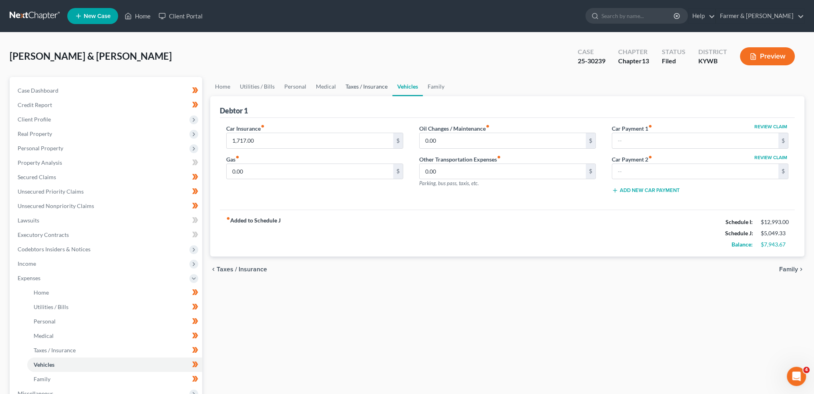
click at [372, 91] on link "Taxes / Insurance" at bounding box center [367, 86] width 52 height 19
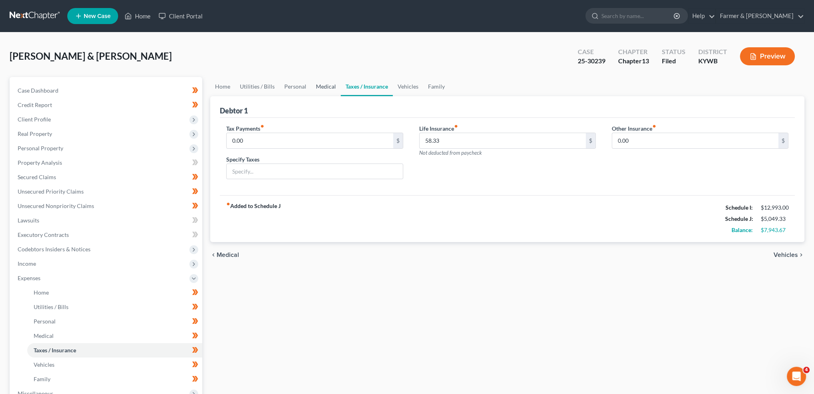
click at [325, 88] on link "Medical" at bounding box center [326, 86] width 30 height 19
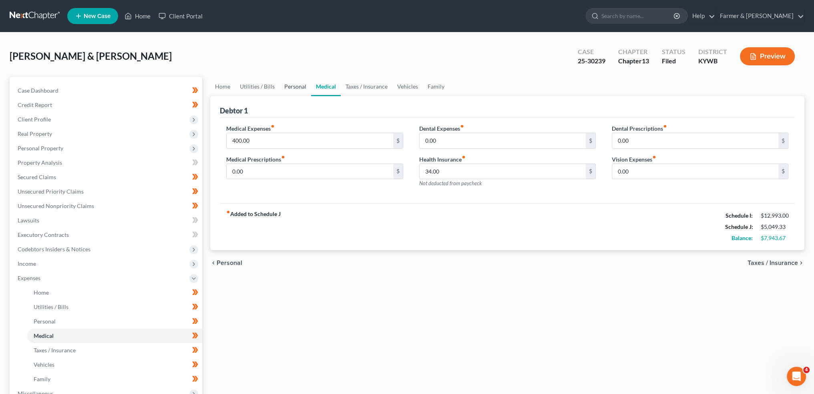
click at [295, 89] on link "Personal" at bounding box center [296, 86] width 32 height 19
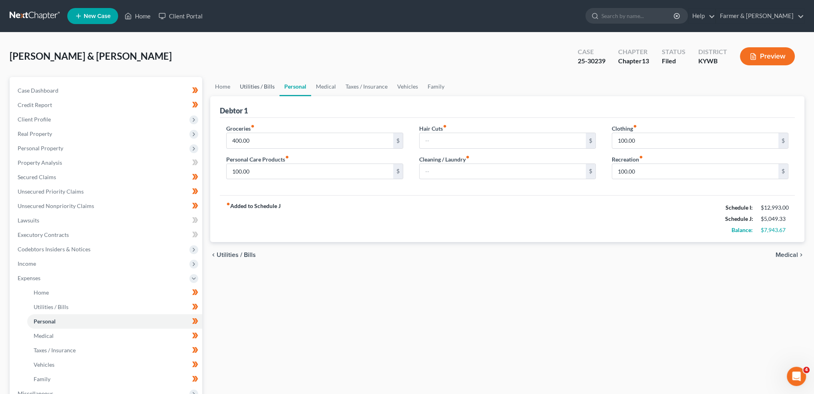
click at [263, 87] on link "Utilities / Bills" at bounding box center [257, 86] width 44 height 19
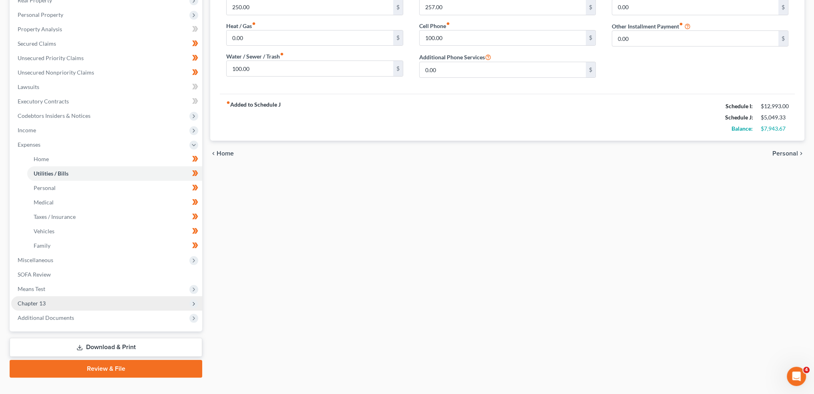
click at [66, 307] on span "Chapter 13" at bounding box center [106, 303] width 191 height 14
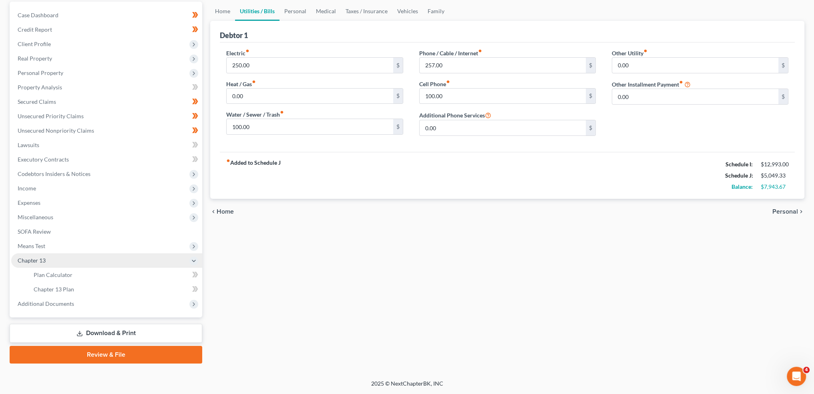
scroll to position [75, 0]
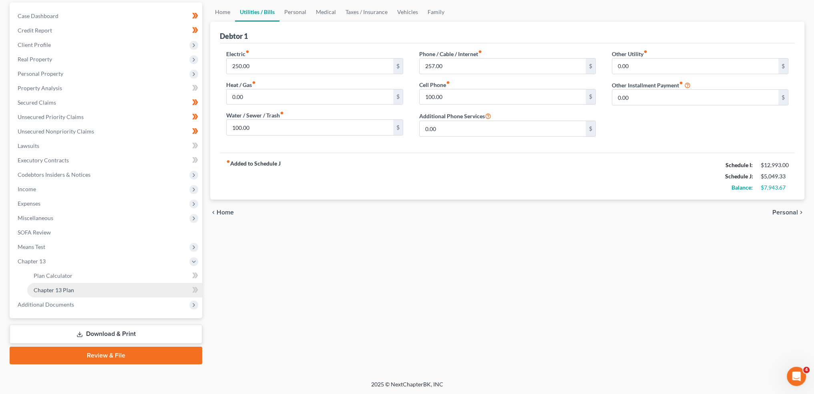
click at [72, 292] on span "Chapter 13 Plan" at bounding box center [54, 289] width 40 height 7
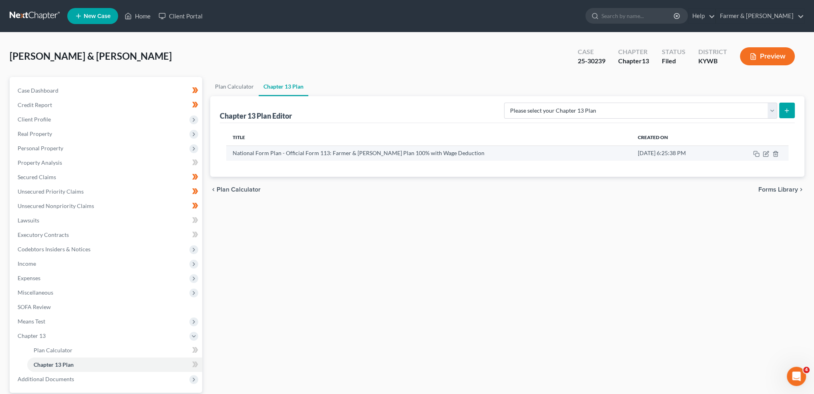
click at [771, 151] on td at bounding box center [757, 152] width 64 height 15
click at [764, 152] on icon "button" at bounding box center [766, 154] width 6 height 6
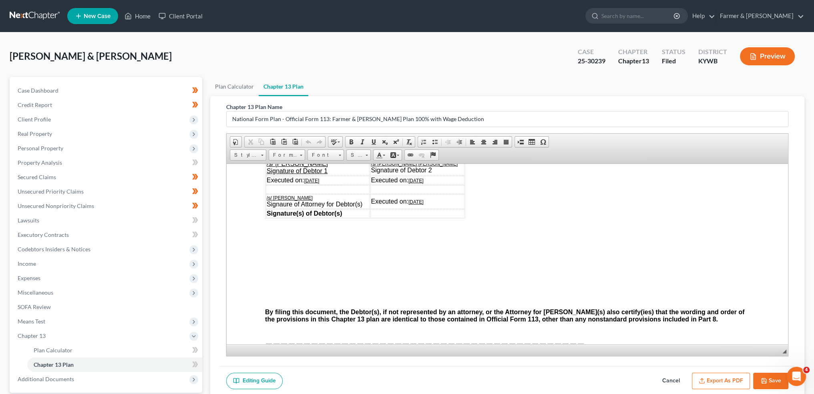
scroll to position [2604, 0]
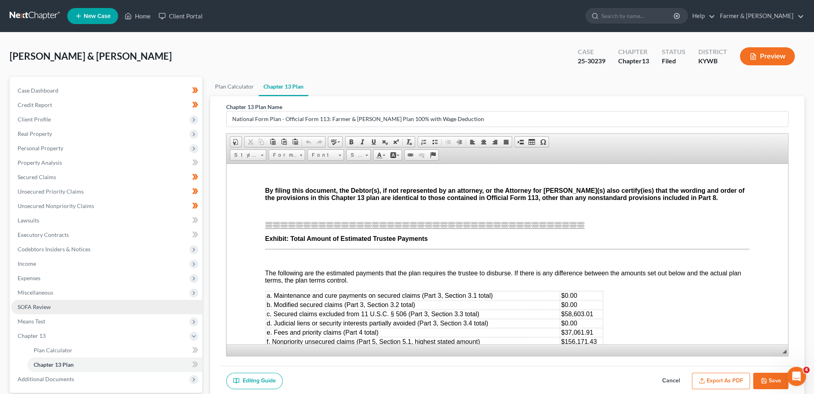
click at [80, 305] on link "SOFA Review" at bounding box center [106, 307] width 191 height 14
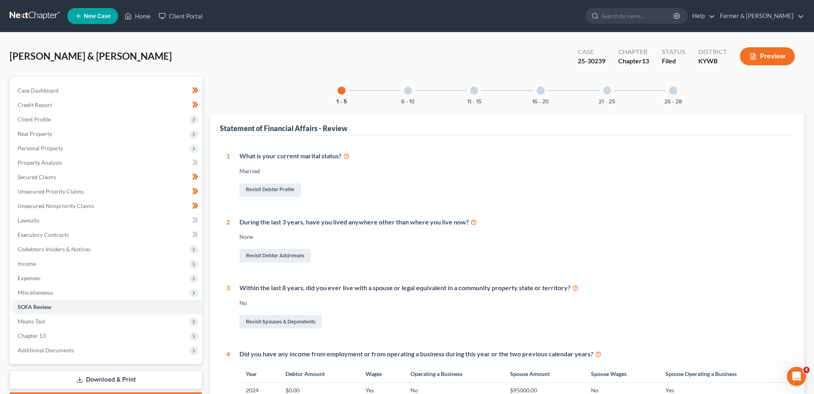
click at [411, 89] on div at bounding box center [408, 91] width 8 height 8
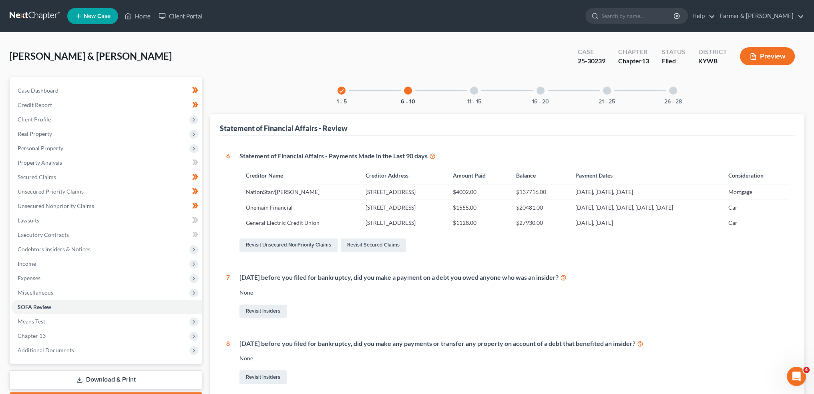
click at [485, 96] on div "11 - 15" at bounding box center [474, 90] width 27 height 27
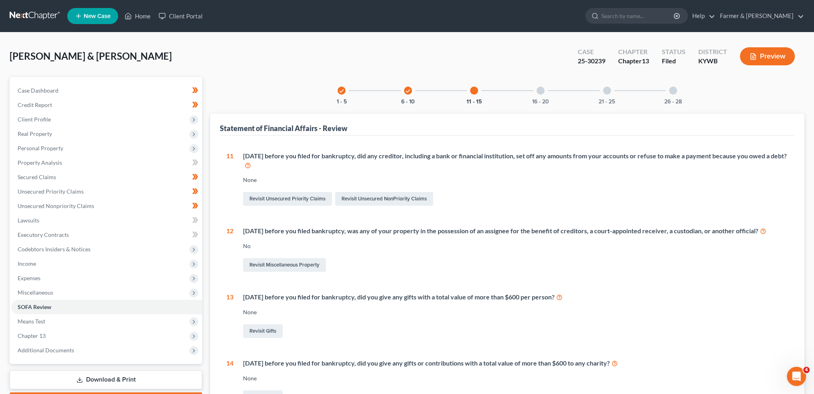
click at [546, 96] on div "16 - 20" at bounding box center [540, 90] width 27 height 27
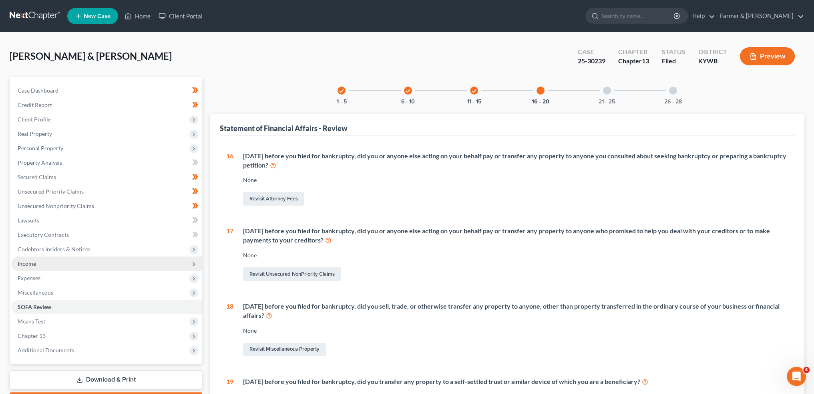
click at [45, 260] on span "Income" at bounding box center [106, 263] width 191 height 14
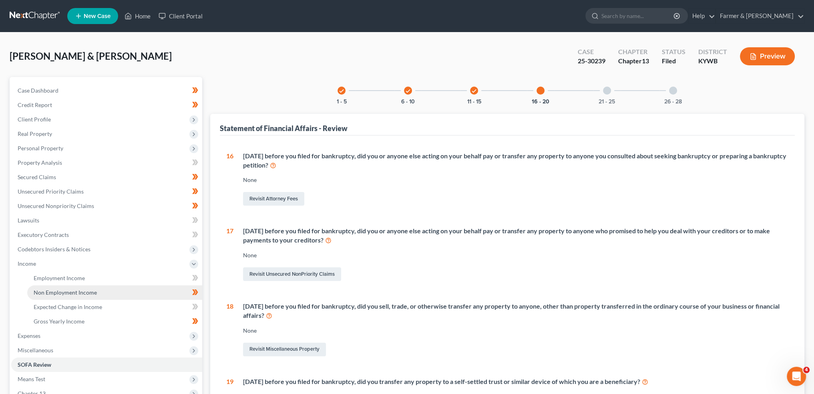
drag, startPoint x: 54, startPoint y: 290, endPoint x: 112, endPoint y: 286, distance: 57.4
click at [54, 290] on span "Non Employment Income" at bounding box center [65, 292] width 63 height 7
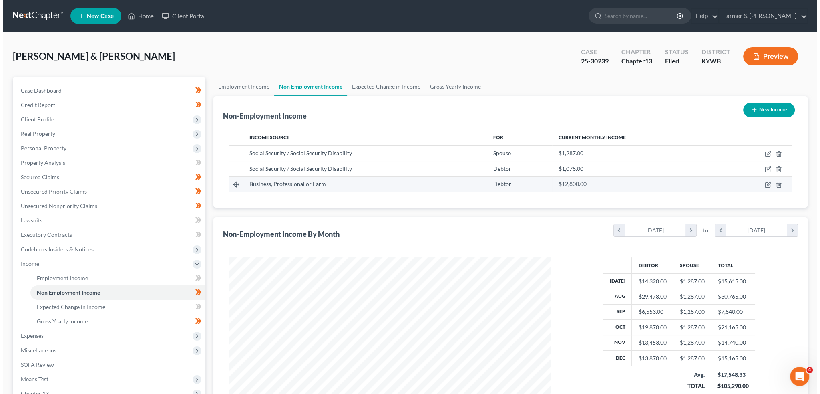
scroll to position [161, 337]
click at [766, 183] on icon "button" at bounding box center [765, 184] width 6 height 6
select select "10"
select select "0"
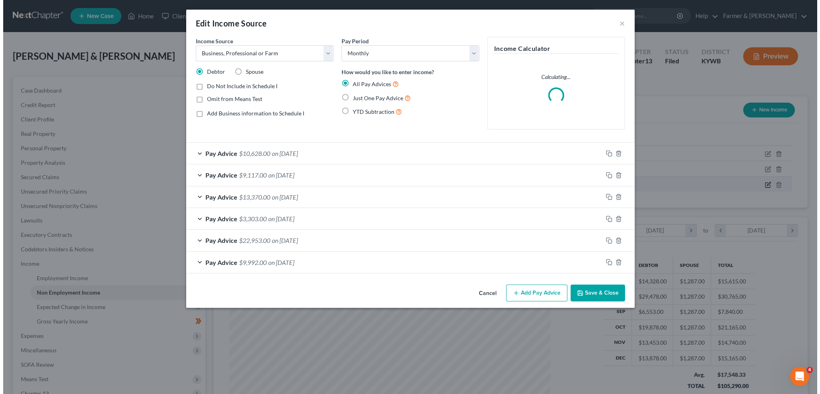
scroll to position [162, 340]
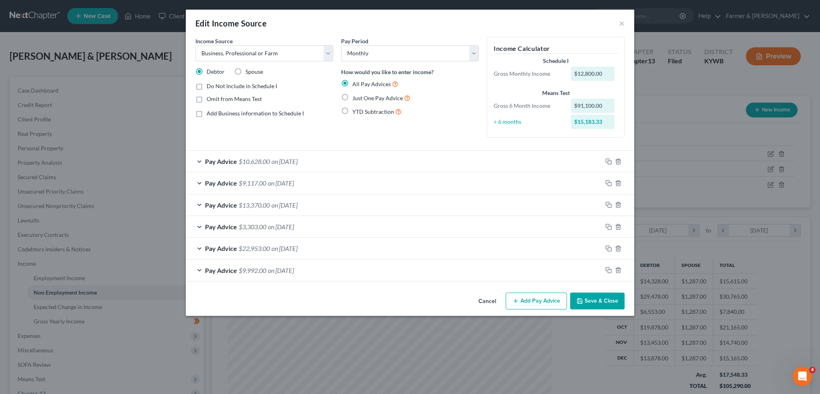
click at [392, 208] on div "Pay Advice $13,370.00 on 10/31/2024" at bounding box center [394, 204] width 417 height 21
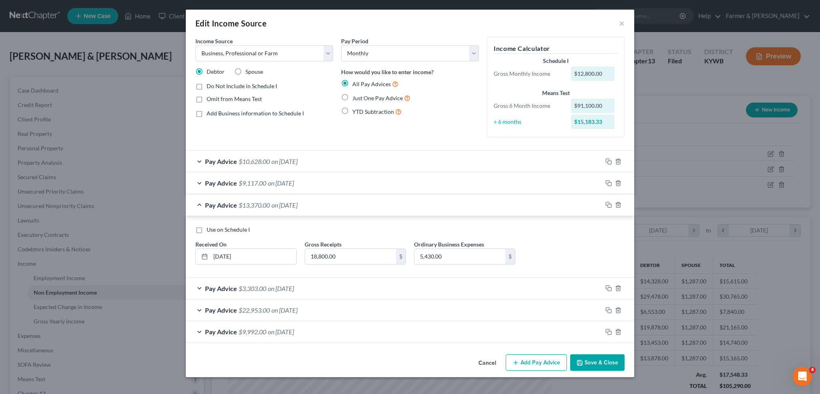
click at [346, 158] on div "Pay Advice $10,628.00 on 12/31/2024" at bounding box center [394, 161] width 417 height 21
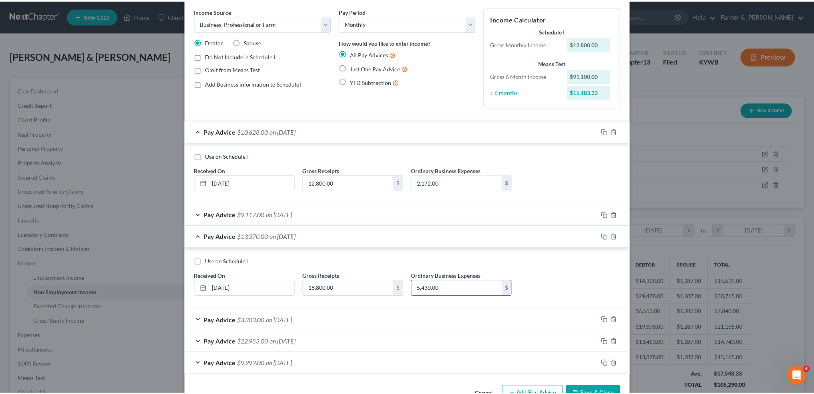
scroll to position [53, 0]
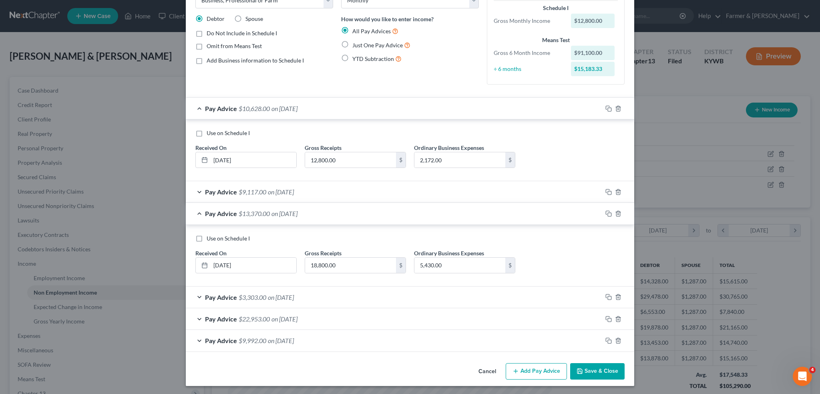
click at [586, 368] on button "Save & Close" at bounding box center [597, 371] width 54 height 17
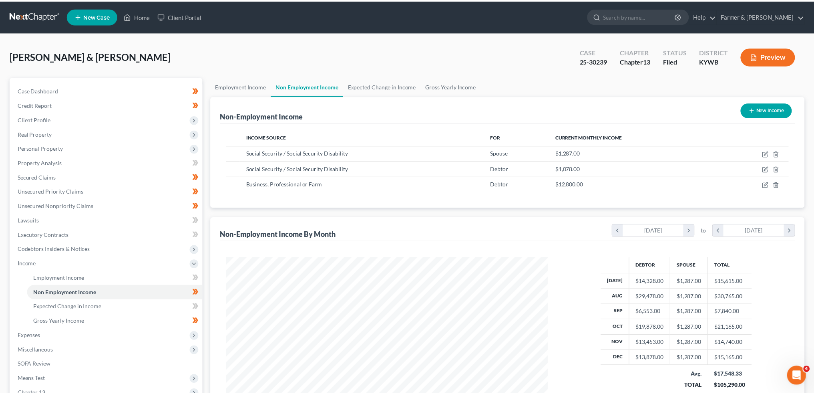
scroll to position [400386, 400209]
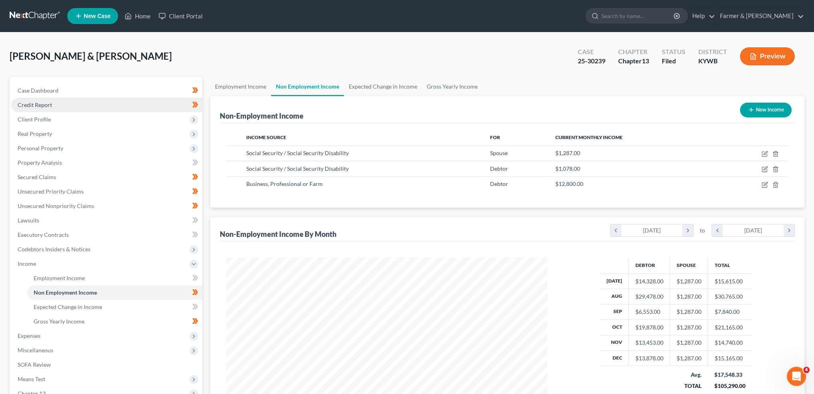
click at [41, 108] on span "Credit Report" at bounding box center [35, 104] width 34 height 7
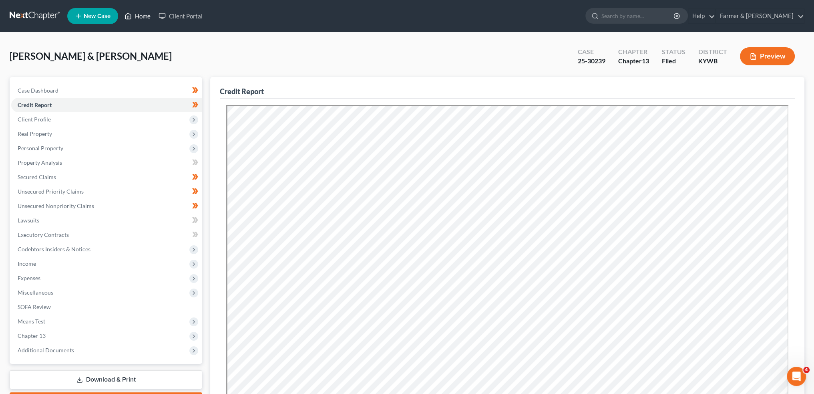
click at [139, 17] on link "Home" at bounding box center [138, 16] width 34 height 14
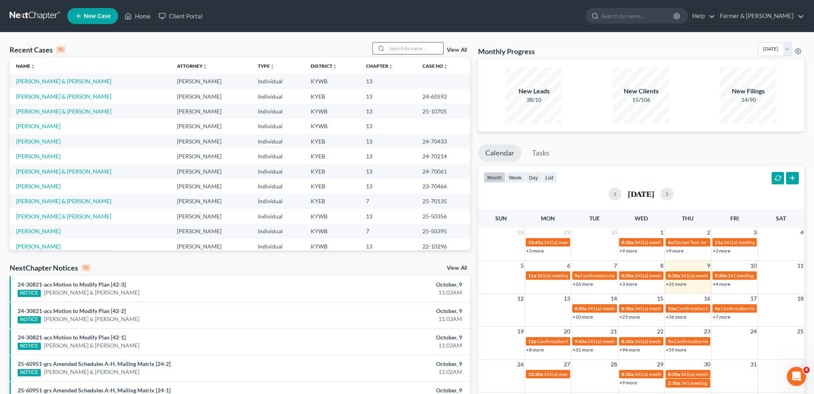
click at [425, 51] on input "search" at bounding box center [415, 48] width 56 height 12
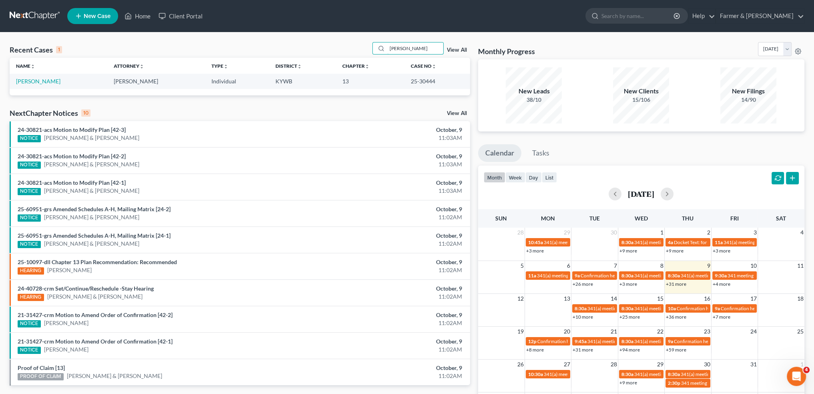
type input "john darling"
click at [26, 83] on link "Darling, John" at bounding box center [38, 81] width 44 height 7
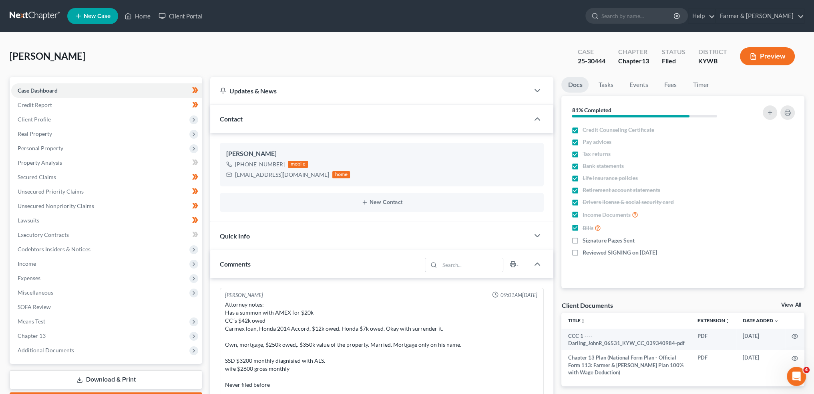
scroll to position [281, 0]
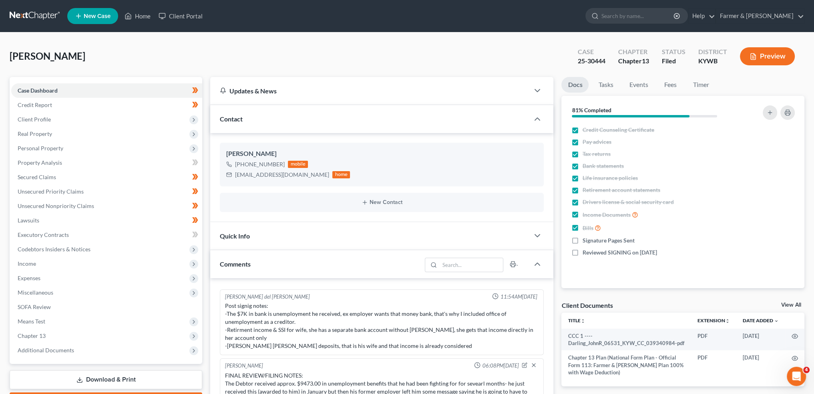
click at [228, 42] on div "Darling, John Upgraded Case 25-30444 Chapter Chapter 13 Status Filed District K…" at bounding box center [407, 59] width 795 height 35
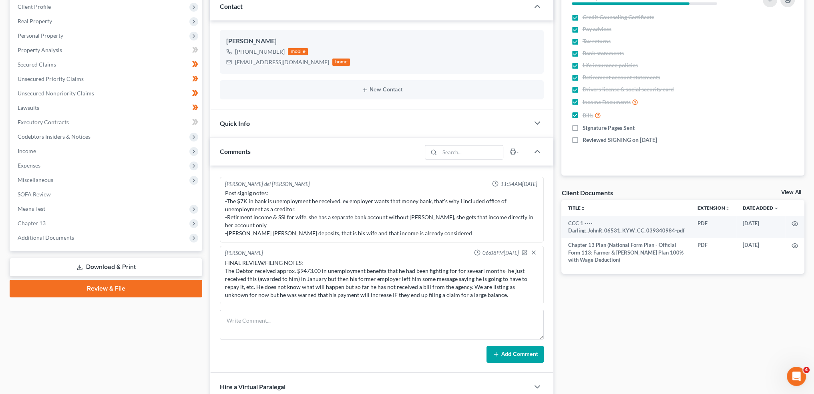
scroll to position [133, 0]
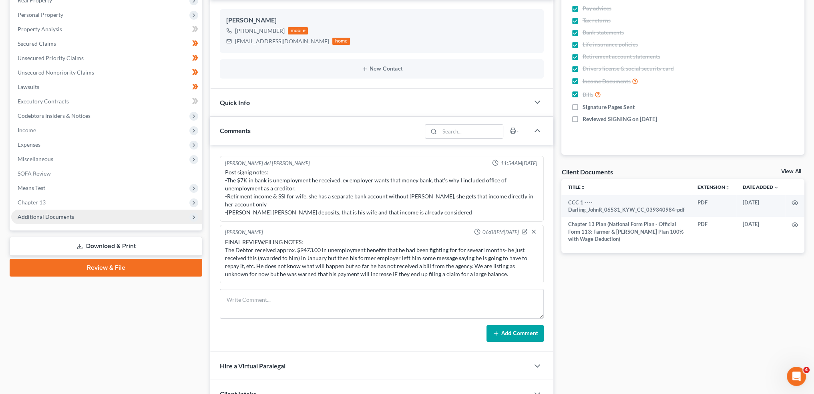
click at [55, 217] on span "Additional Documents" at bounding box center [46, 216] width 56 height 7
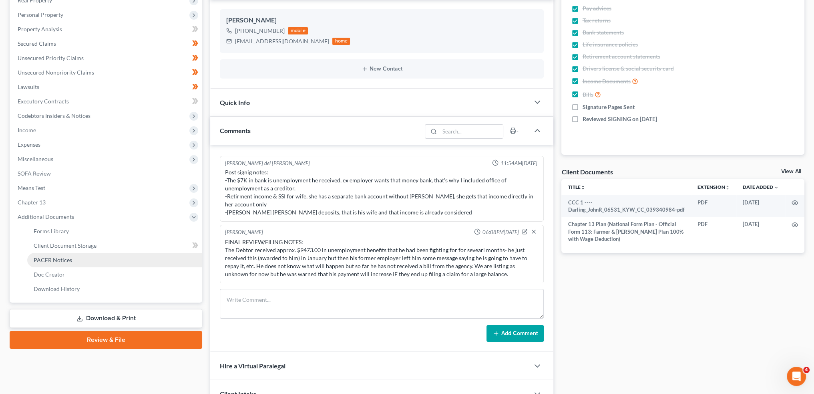
click at [58, 260] on span "PACER Notices" at bounding box center [53, 259] width 38 height 7
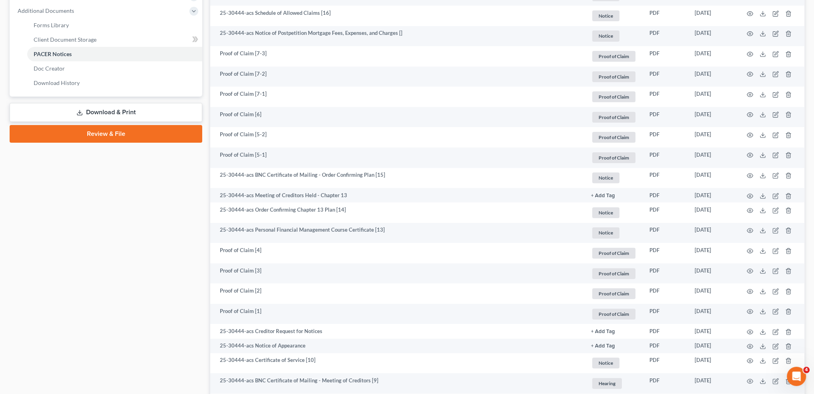
scroll to position [401, 0]
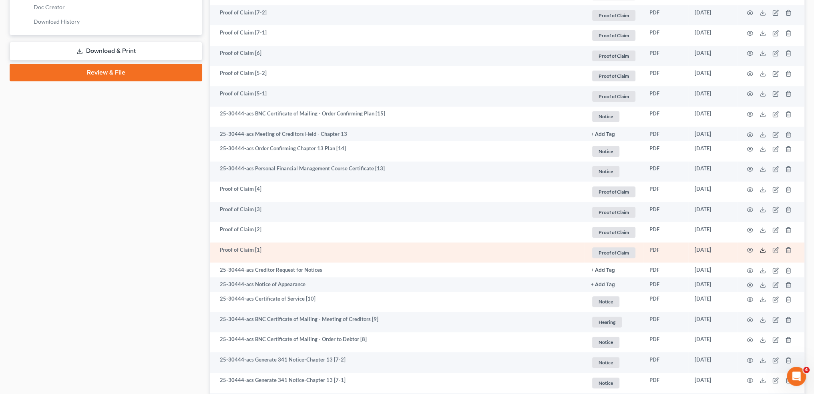
click at [764, 251] on icon at bounding box center [763, 250] width 6 height 6
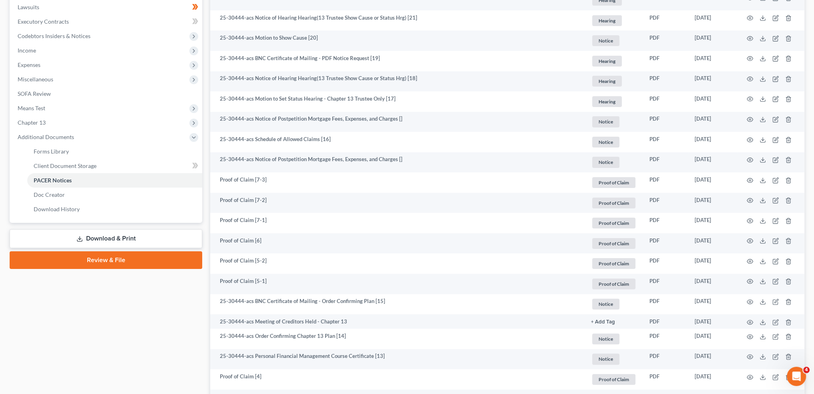
scroll to position [0, 0]
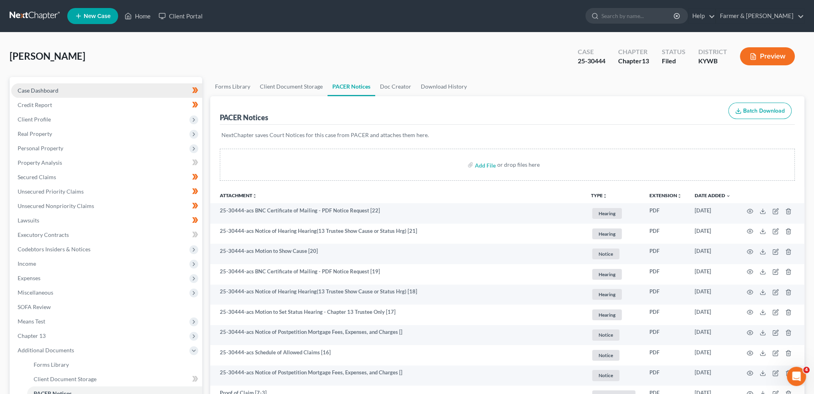
click at [61, 86] on link "Case Dashboard" at bounding box center [106, 90] width 191 height 14
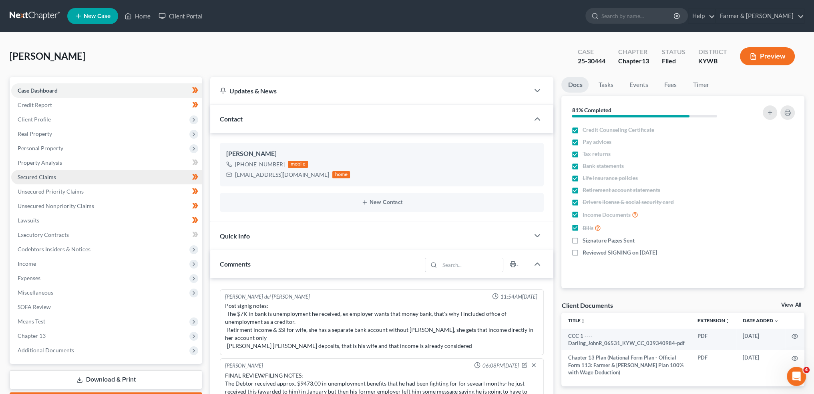
click at [39, 175] on span "Secured Claims" at bounding box center [37, 176] width 38 height 7
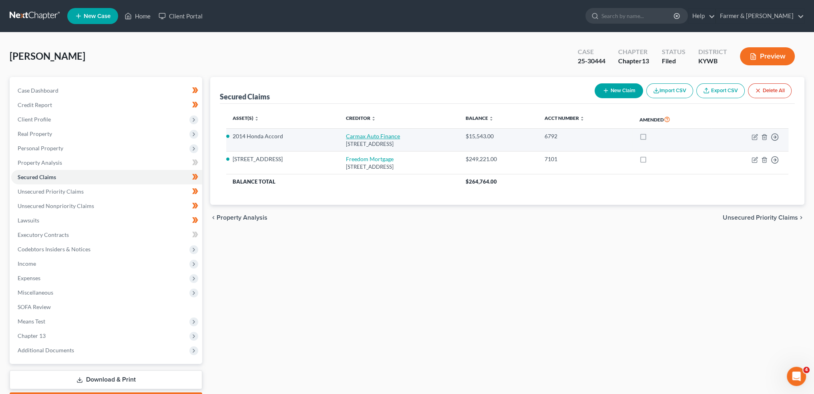
click at [348, 135] on link "Carmax Auto Finance" at bounding box center [373, 136] width 54 height 7
select select "48"
select select "0"
select select "8"
select select "0"
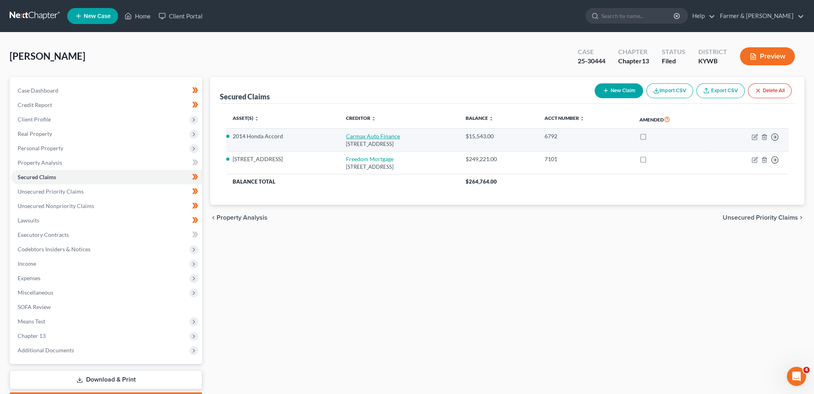
select select "0"
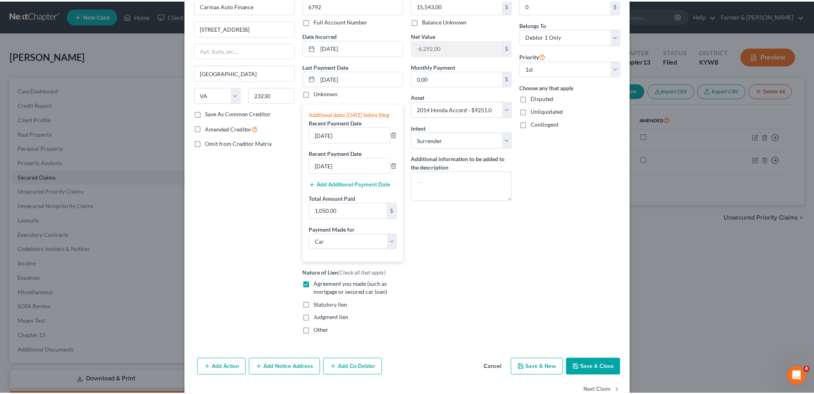
scroll to position [75, 0]
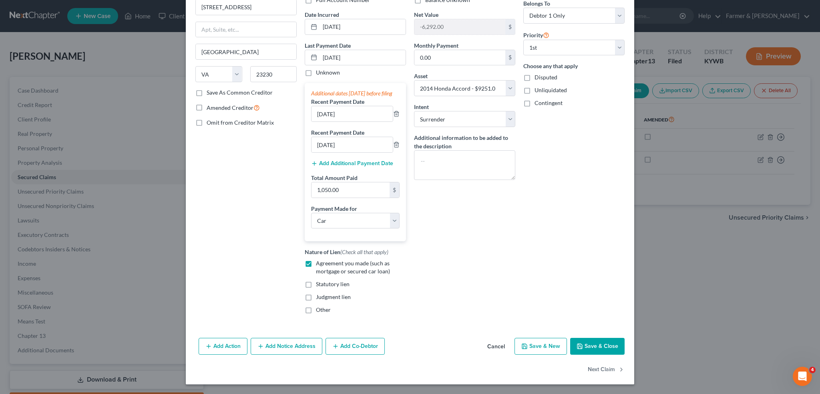
click at [589, 346] on button "Save & Close" at bounding box center [597, 346] width 54 height 17
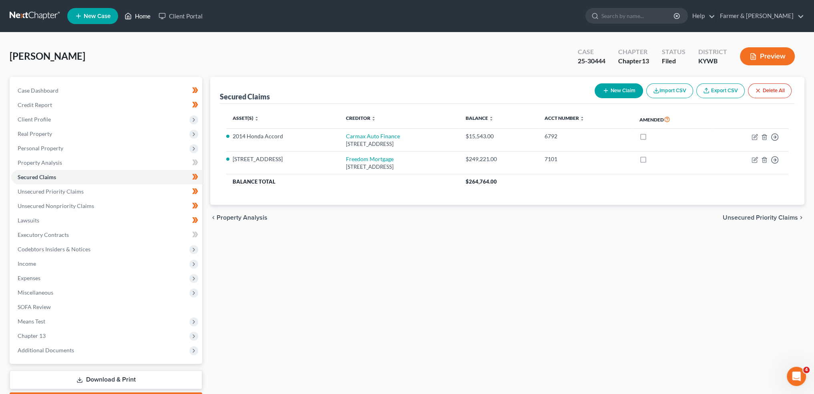
click at [143, 18] on link "Home" at bounding box center [138, 16] width 34 height 14
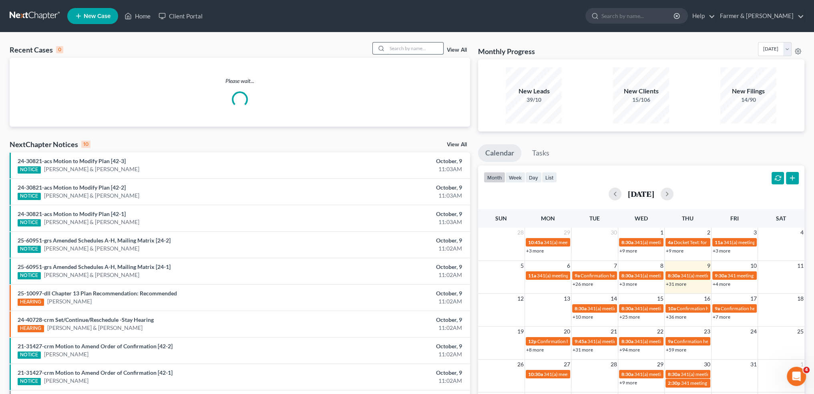
click at [399, 47] on input "search" at bounding box center [415, 48] width 56 height 12
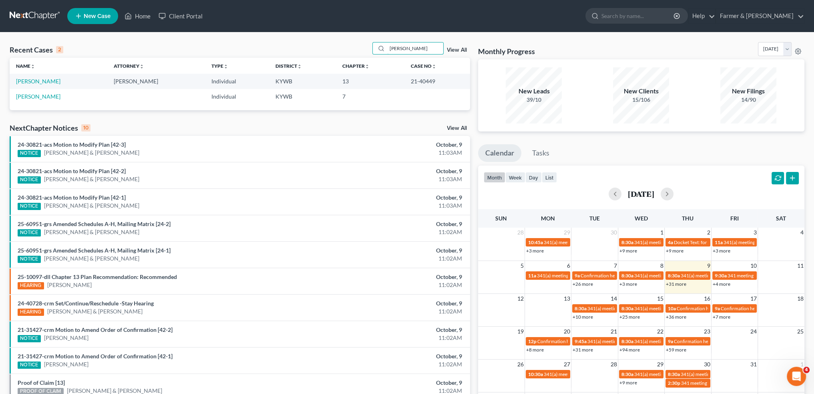
type input "james seargent"
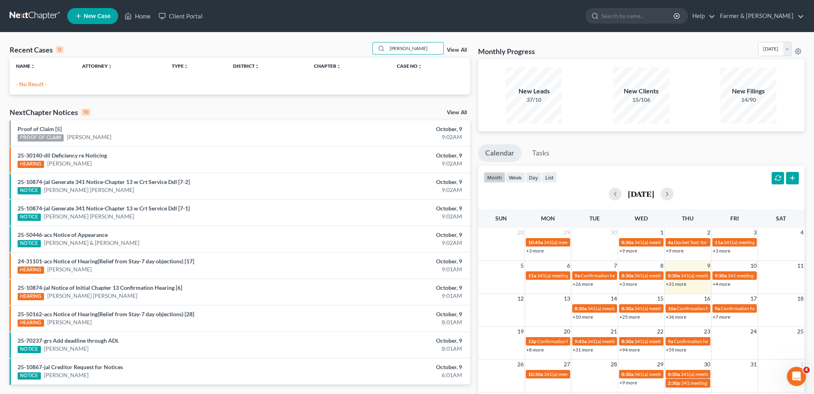
drag, startPoint x: 431, startPoint y: 48, endPoint x: 261, endPoint y: 47, distance: 169.4
click at [262, 47] on div "Recent Cases 0 [PERSON_NAME] View All" at bounding box center [240, 50] width 461 height 16
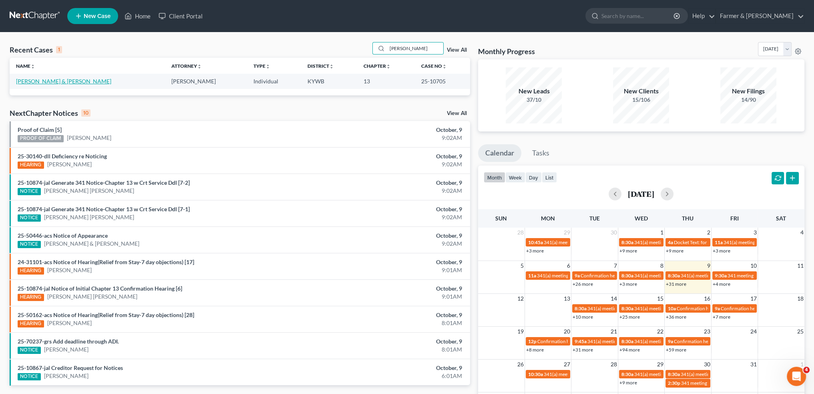
type input "[PERSON_NAME]"
click at [43, 81] on link "[PERSON_NAME] & [PERSON_NAME]" at bounding box center [63, 81] width 95 height 7
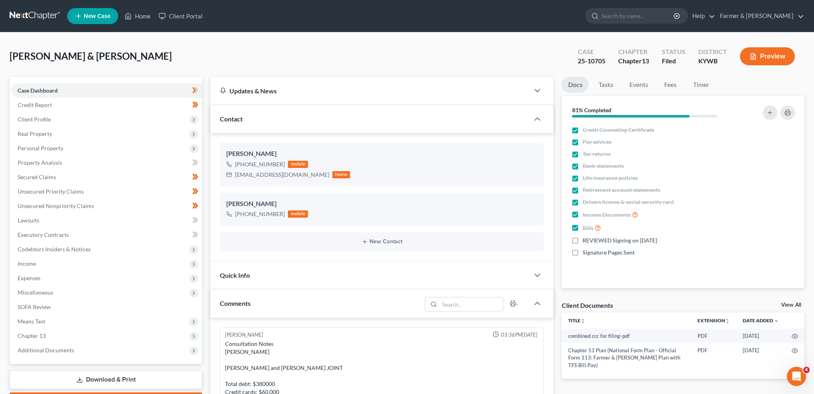
scroll to position [276, 0]
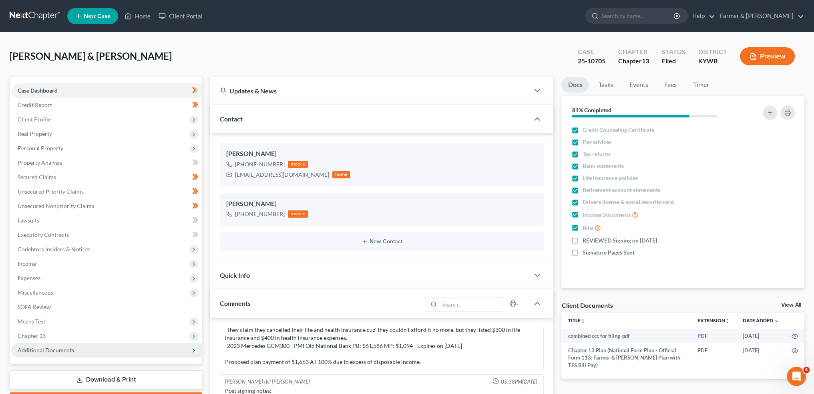
click at [46, 346] on span "Additional Documents" at bounding box center [106, 350] width 191 height 14
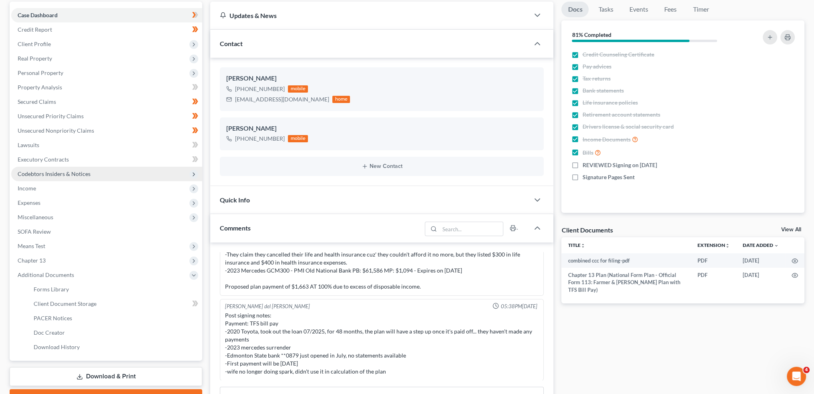
scroll to position [133, 0]
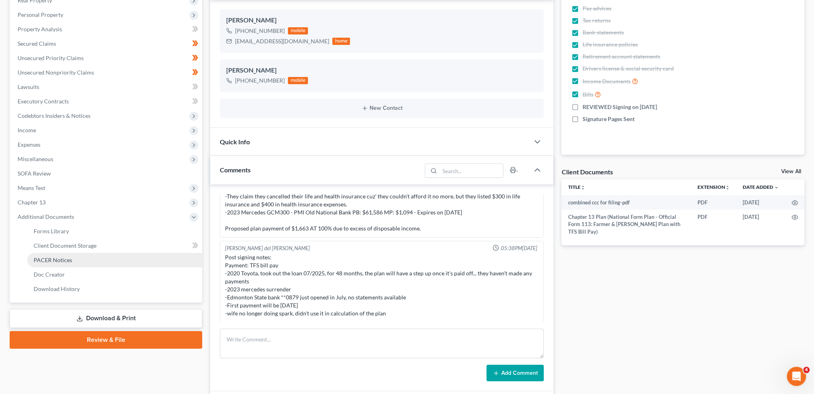
click at [70, 263] on link "PACER Notices" at bounding box center [114, 260] width 175 height 14
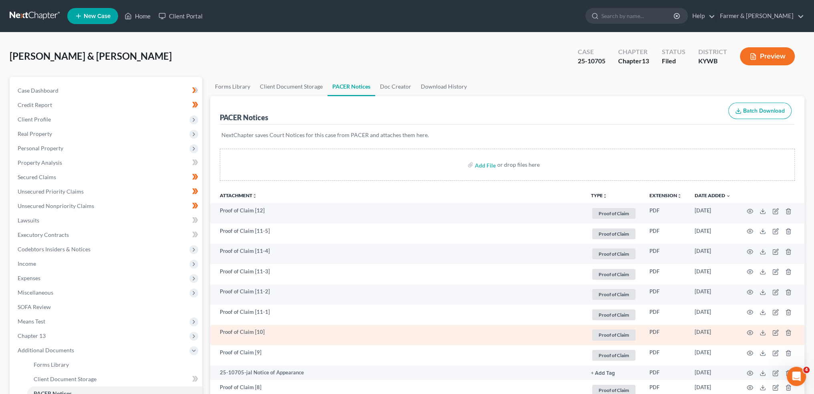
scroll to position [133, 0]
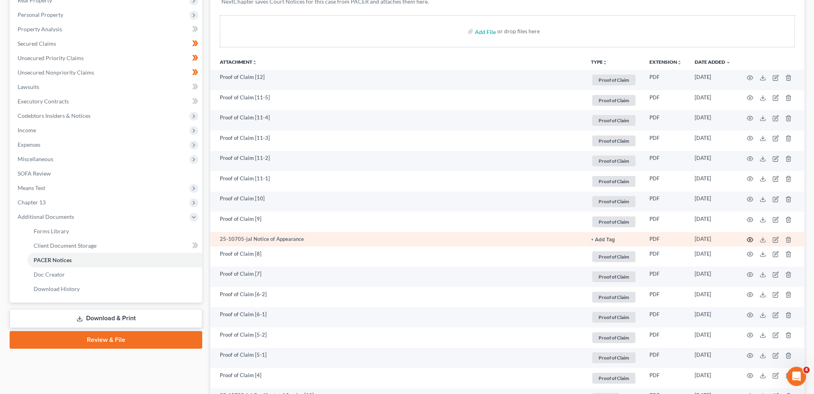
click at [751, 238] on icon "button" at bounding box center [750, 240] width 6 height 4
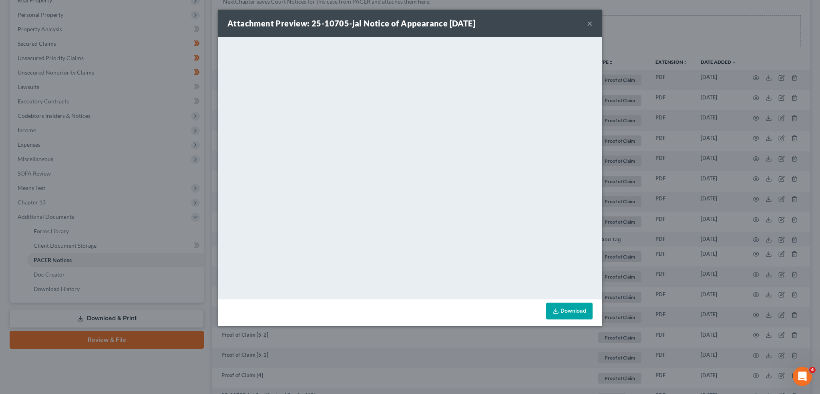
click at [592, 24] on button "×" at bounding box center [590, 23] width 6 height 10
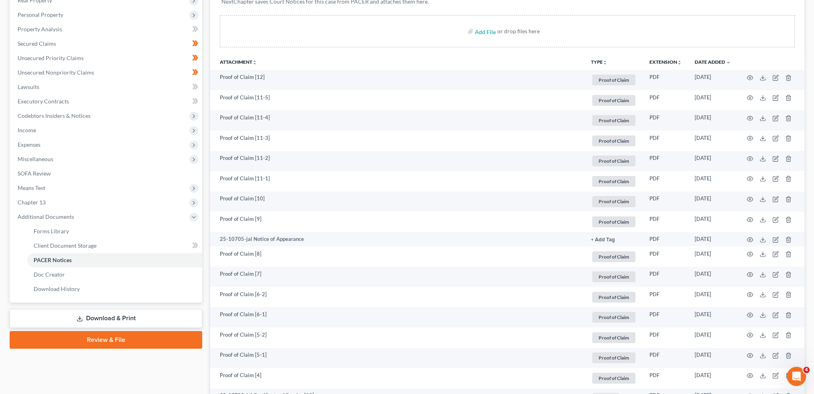
scroll to position [0, 0]
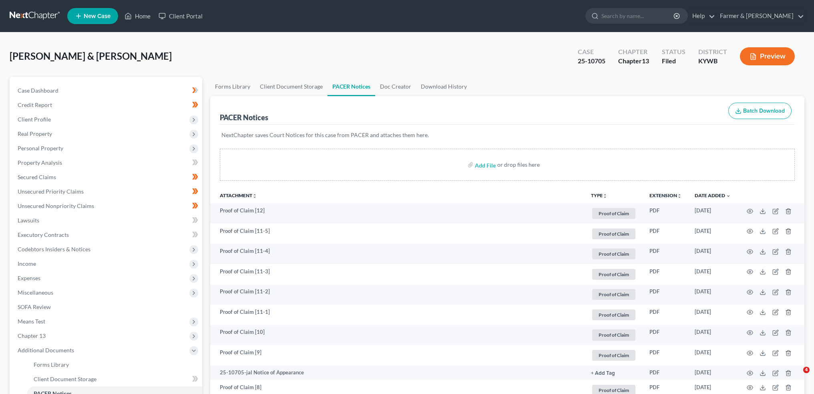
click at [138, 12] on link "Home" at bounding box center [138, 16] width 34 height 14
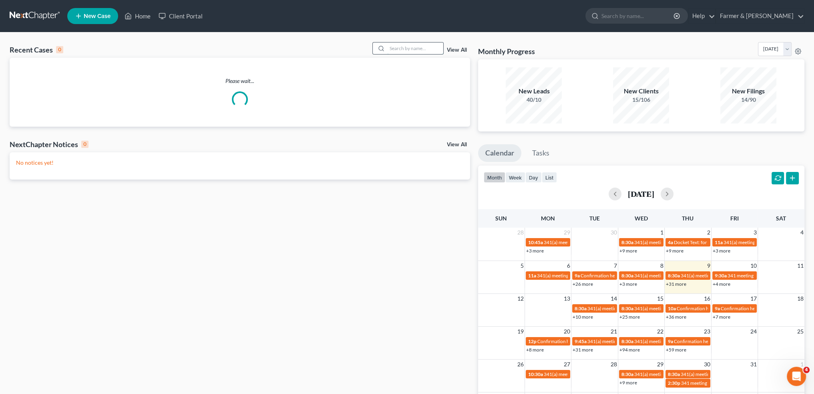
click at [433, 51] on input "search" at bounding box center [415, 48] width 56 height 12
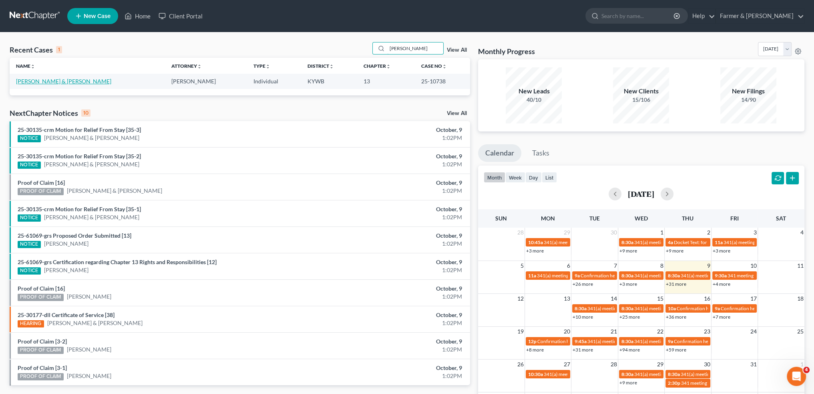
type input "[PERSON_NAME]"
click at [33, 79] on link "[PERSON_NAME] & [PERSON_NAME]" at bounding box center [63, 81] width 95 height 7
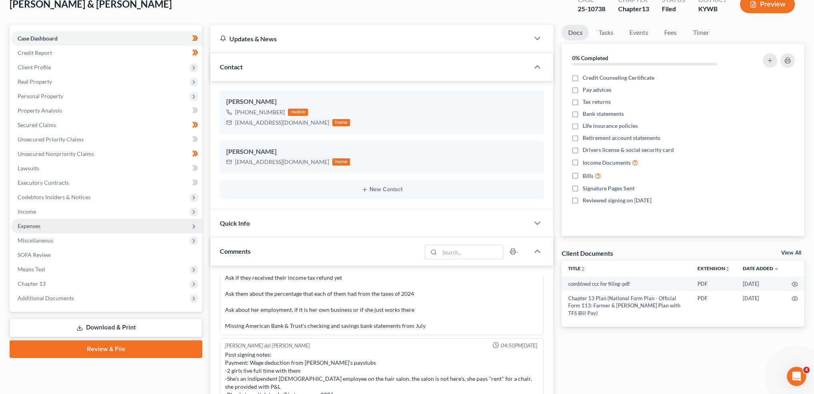
scroll to position [66, 0]
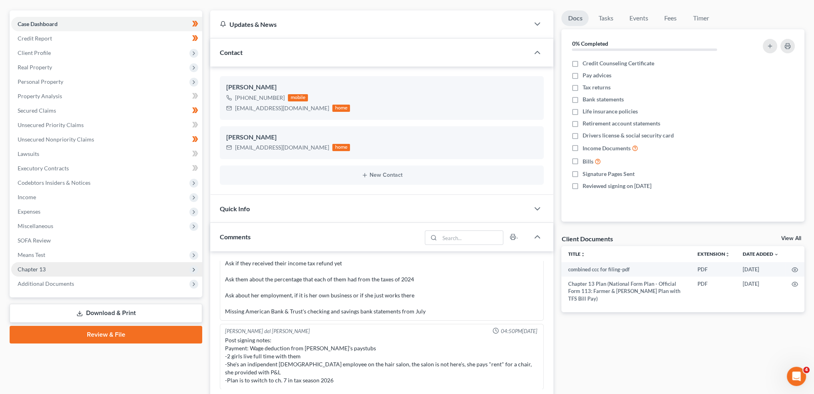
click at [69, 266] on span "Chapter 13" at bounding box center [106, 269] width 191 height 14
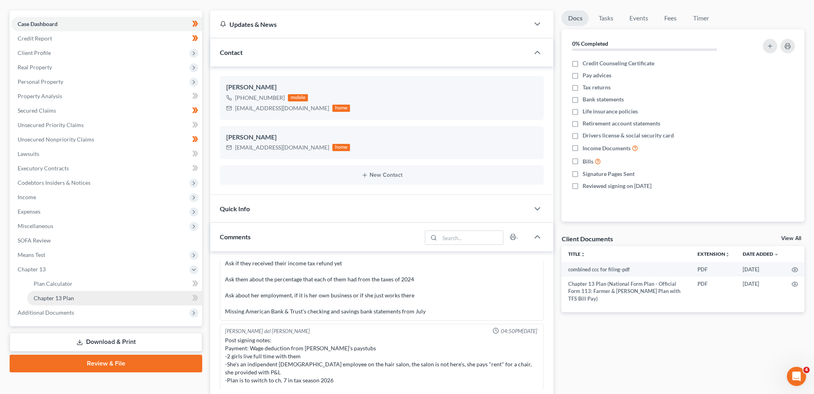
click at [68, 299] on span "Chapter 13 Plan" at bounding box center [54, 297] width 40 height 7
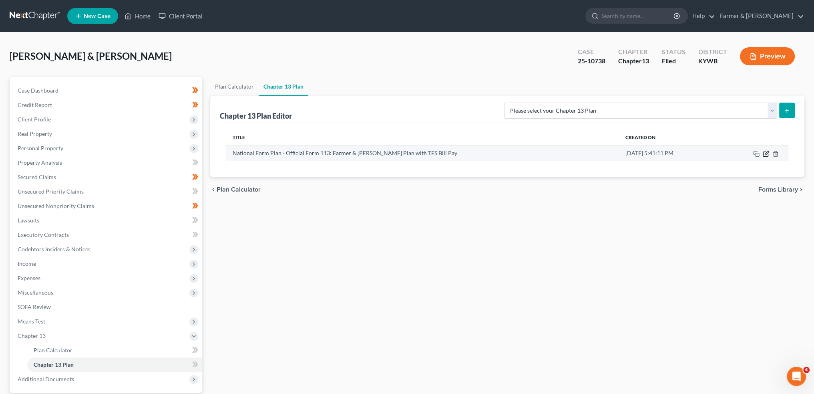
click at [767, 153] on icon "button" at bounding box center [767, 153] width 4 height 4
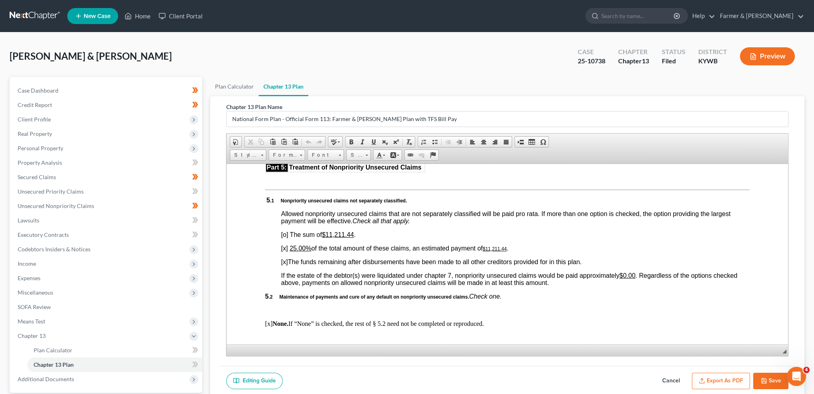
scroll to position [1669, 0]
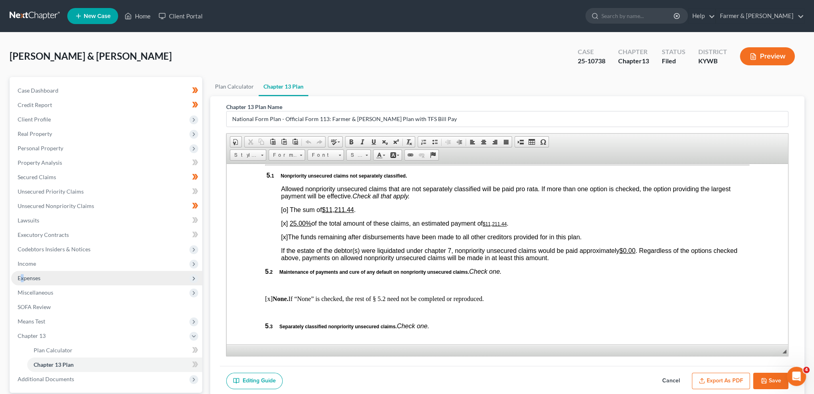
click at [22, 274] on span "Expenses" at bounding box center [106, 278] width 191 height 14
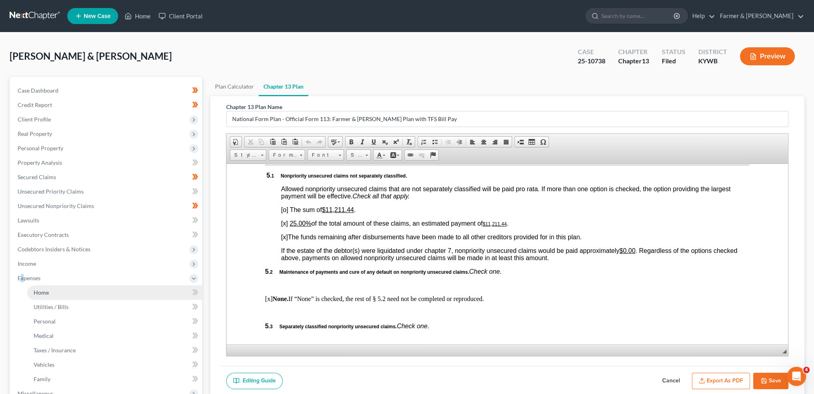
click at [30, 293] on link "Home" at bounding box center [114, 292] width 175 height 14
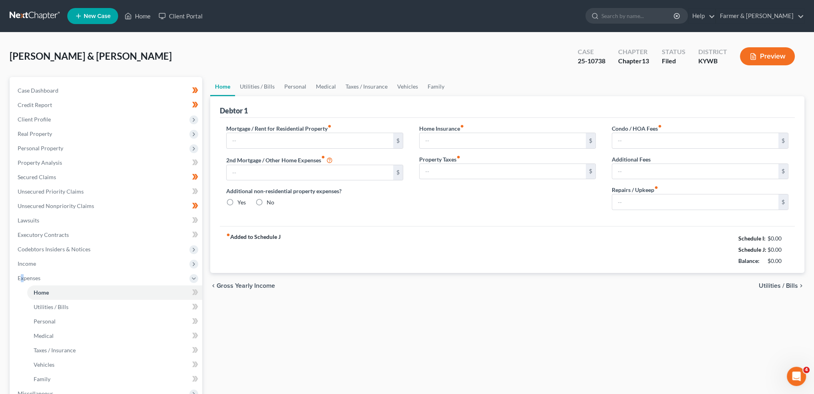
type input "1,005.00"
type input "74.00"
radio input "true"
type input "0.00"
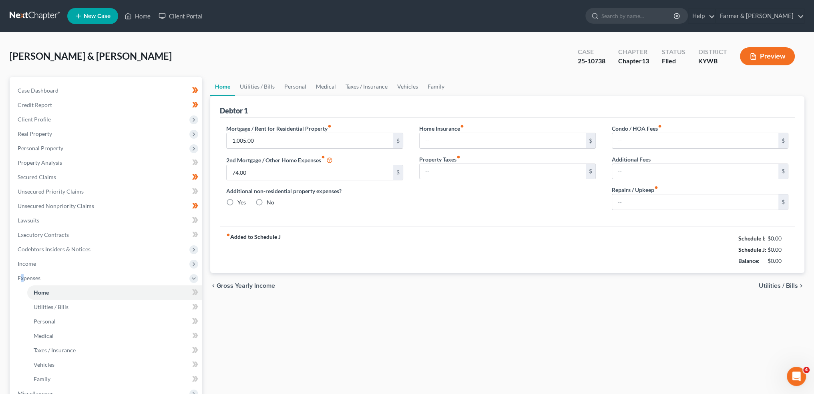
type input "0.00"
click at [432, 86] on link "Family" at bounding box center [436, 86] width 26 height 19
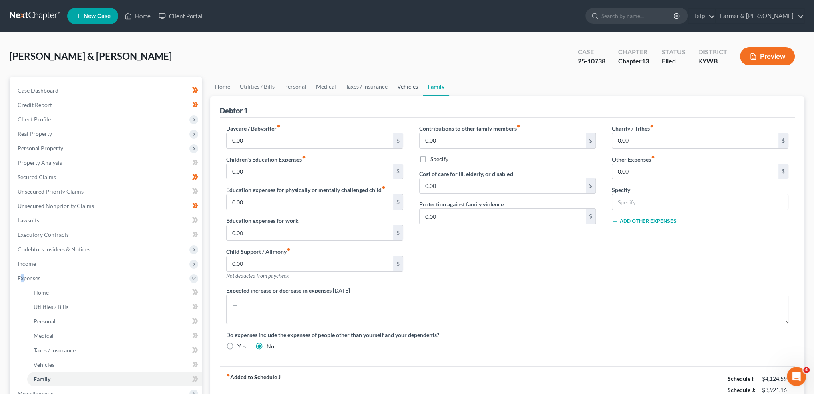
click at [402, 81] on link "Vehicles" at bounding box center [408, 86] width 30 height 19
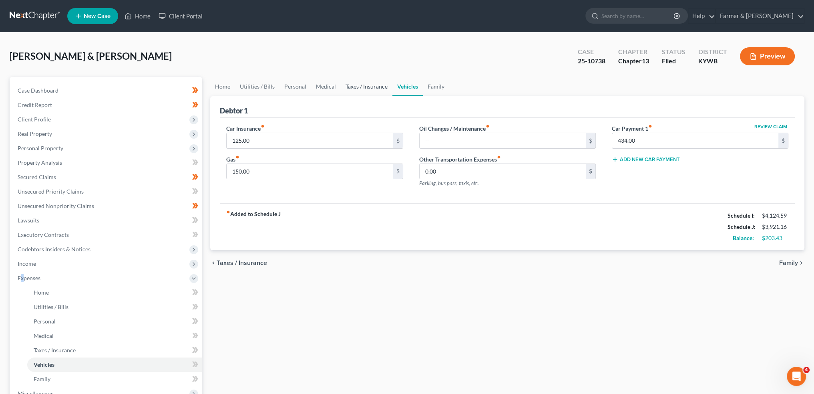
click at [366, 83] on link "Taxes / Insurance" at bounding box center [367, 86] width 52 height 19
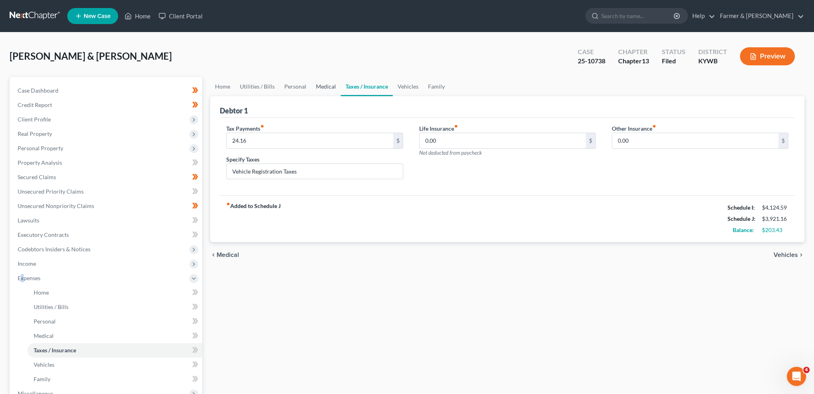
click at [323, 86] on link "Medical" at bounding box center [326, 86] width 30 height 19
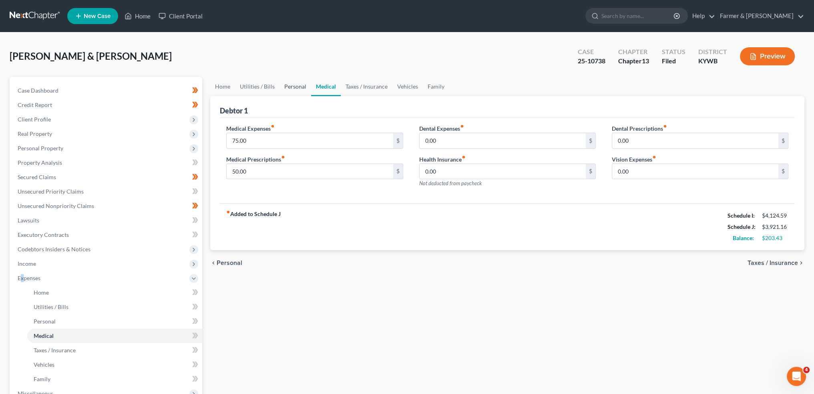
click at [295, 87] on link "Personal" at bounding box center [296, 86] width 32 height 19
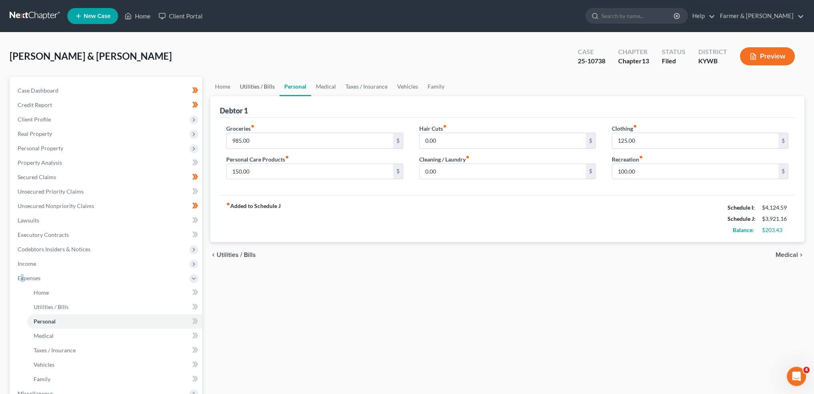
click at [262, 87] on link "Utilities / Bills" at bounding box center [257, 86] width 44 height 19
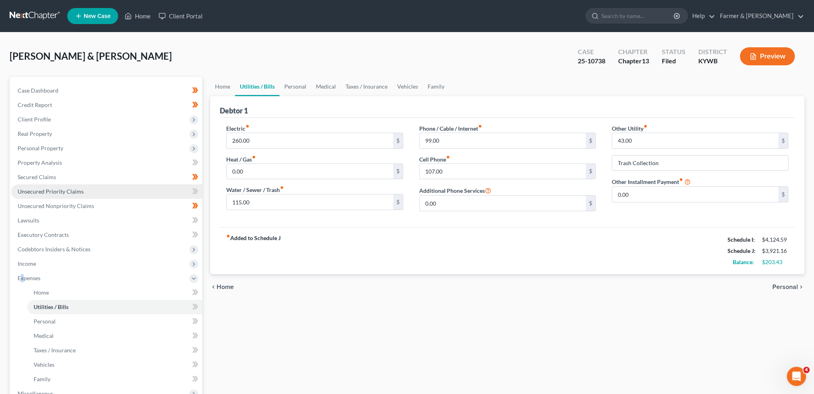
click at [36, 194] on span "Unsecured Priority Claims" at bounding box center [51, 191] width 66 height 7
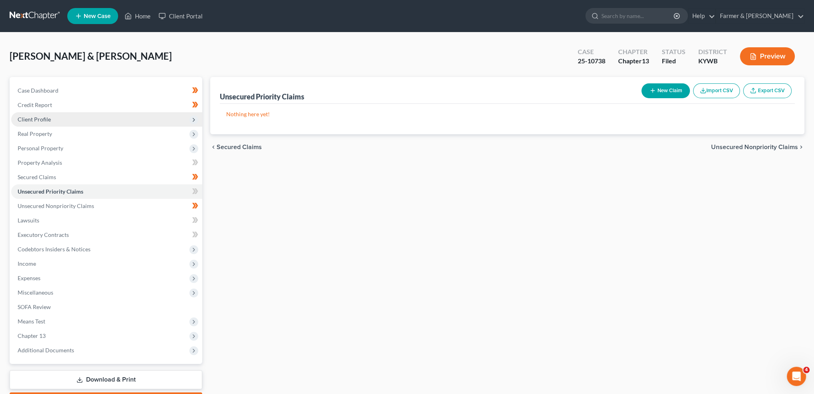
click at [36, 117] on span "Client Profile" at bounding box center [34, 119] width 33 height 7
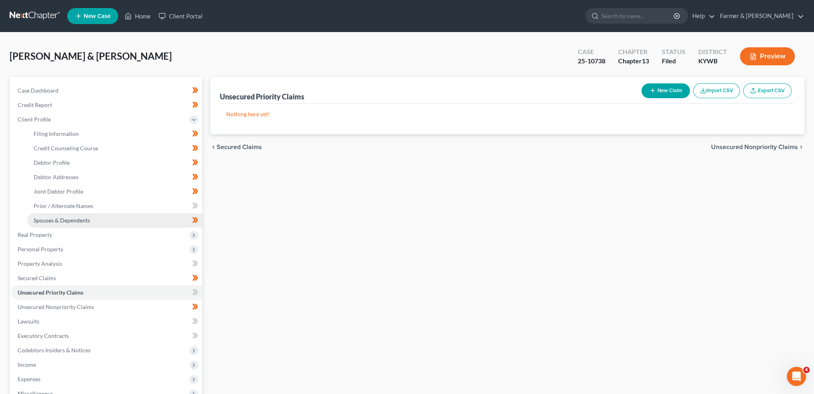
click at [48, 217] on span "Spouses & Dependents" at bounding box center [62, 220] width 56 height 7
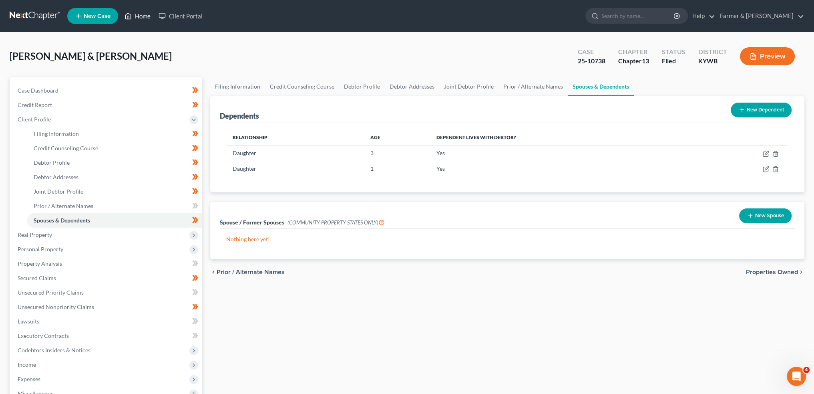
click at [133, 13] on link "Home" at bounding box center [138, 16] width 34 height 14
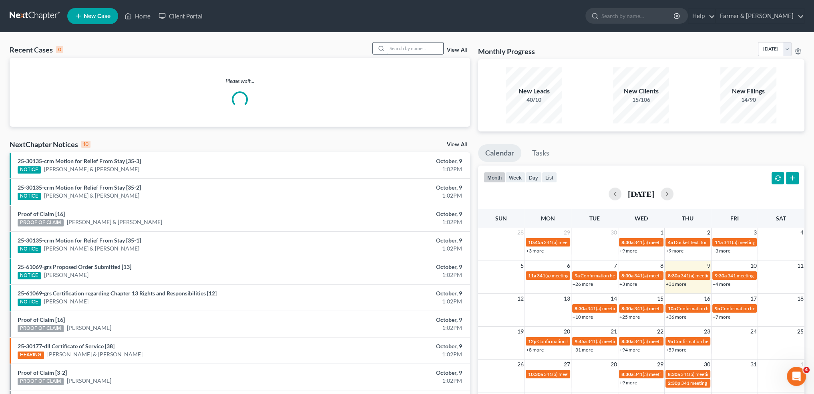
click at [429, 50] on input "search" at bounding box center [415, 48] width 56 height 12
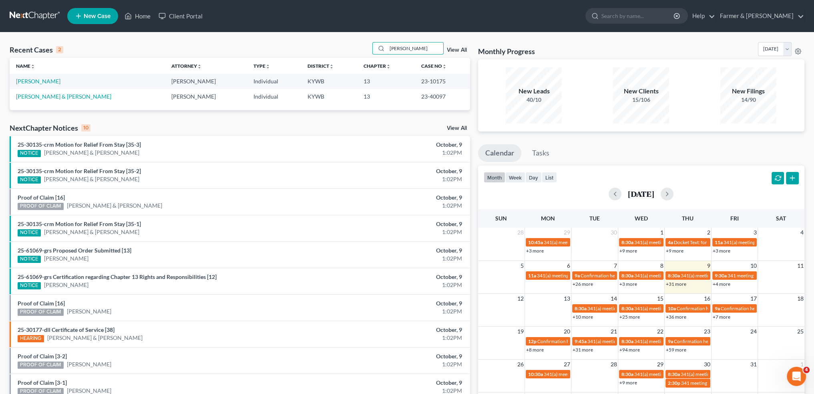
type input "[PERSON_NAME]"
drag, startPoint x: 413, startPoint y: 46, endPoint x: 324, endPoint y: 42, distance: 88.6
click at [324, 42] on div "Recent Cases 2 [PERSON_NAME] View All" at bounding box center [240, 50] width 461 height 16
type input "[PERSON_NAME][US_STATE]"
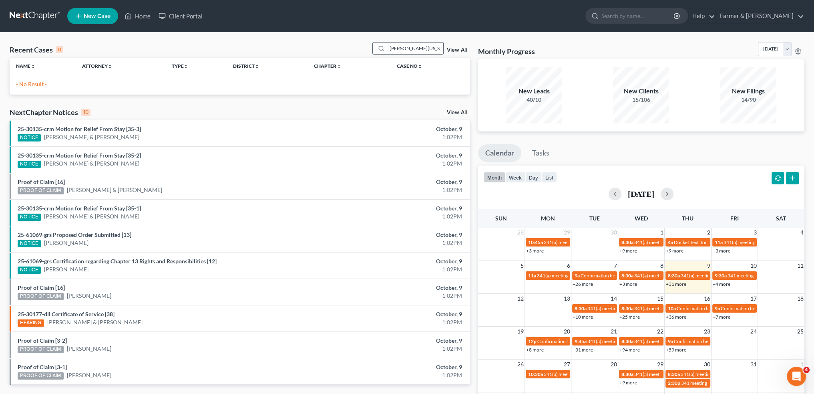
drag, startPoint x: 429, startPoint y: 46, endPoint x: 376, endPoint y: 48, distance: 53.7
click at [376, 48] on div "[PERSON_NAME][US_STATE]" at bounding box center [408, 48] width 71 height 12
